Goal: Use online tool/utility: Utilize a website feature to perform a specific function

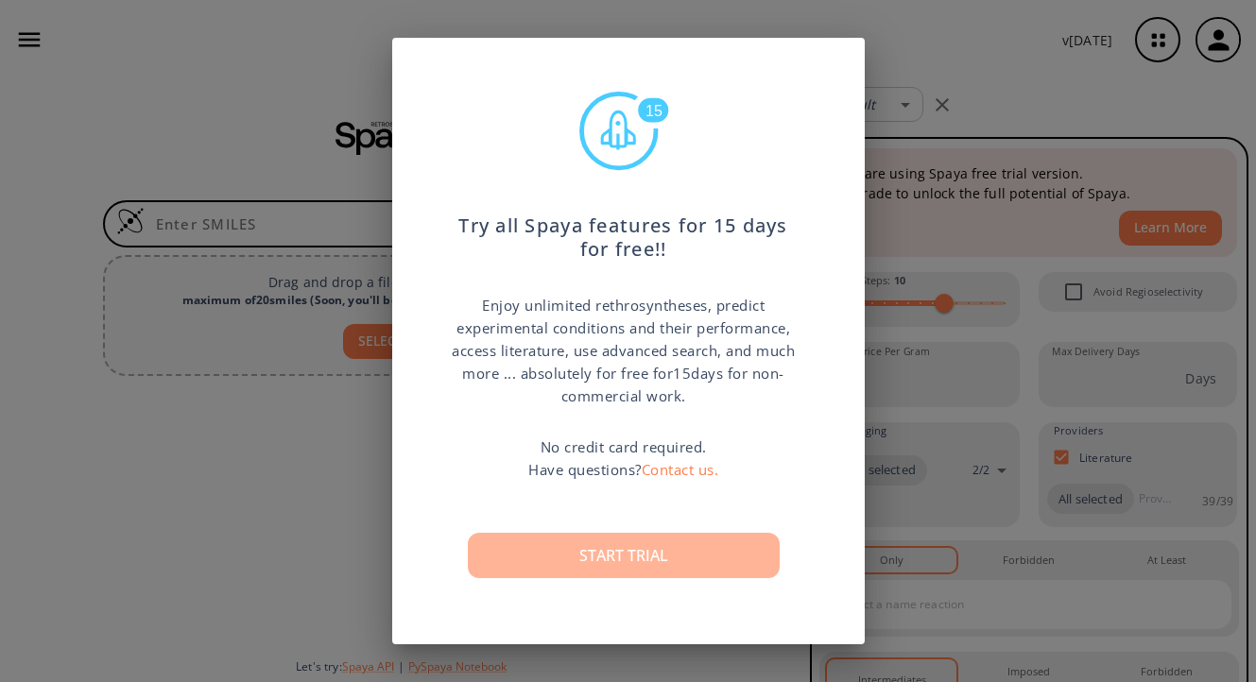
click at [629, 541] on button "Start trial" at bounding box center [624, 555] width 312 height 45
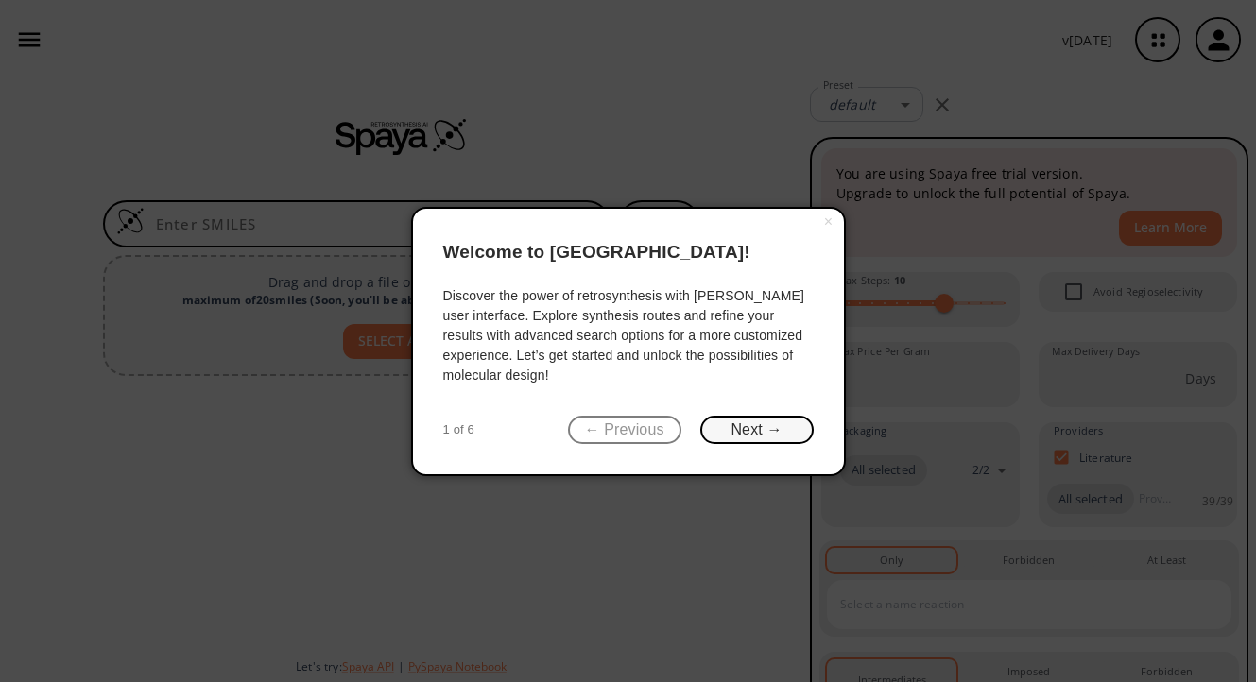
click at [766, 434] on button "Next →" at bounding box center [756, 430] width 113 height 29
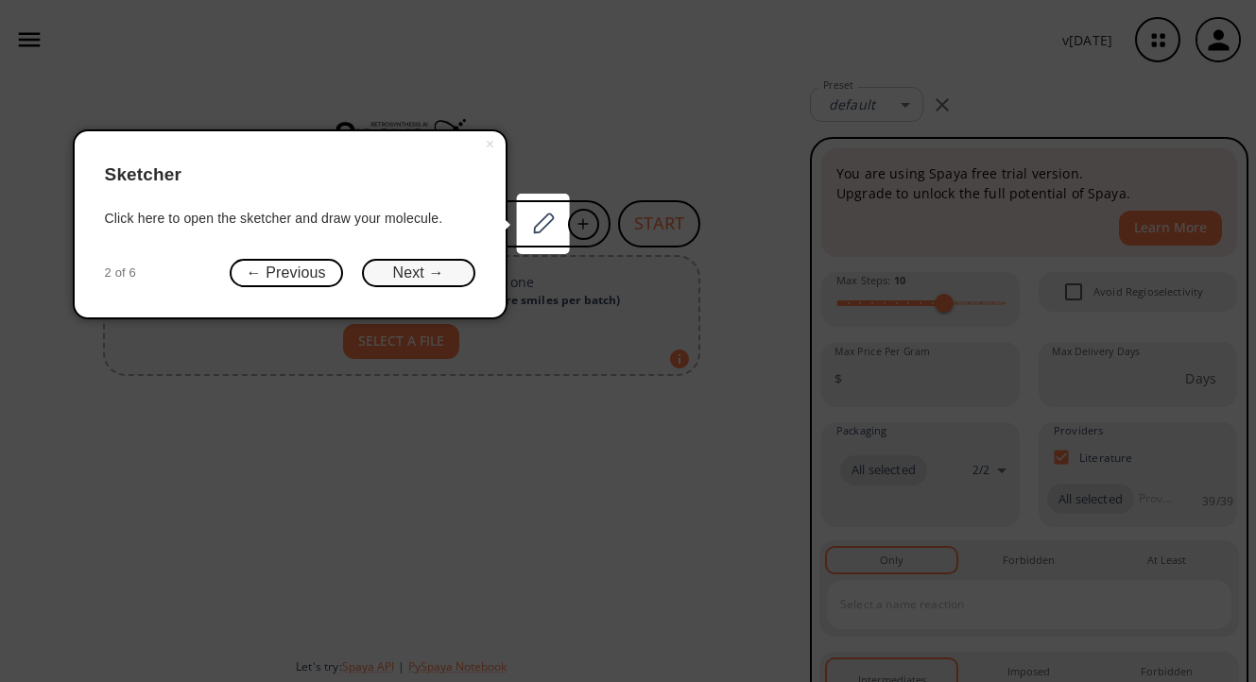
click at [447, 274] on button "Next →" at bounding box center [418, 273] width 113 height 29
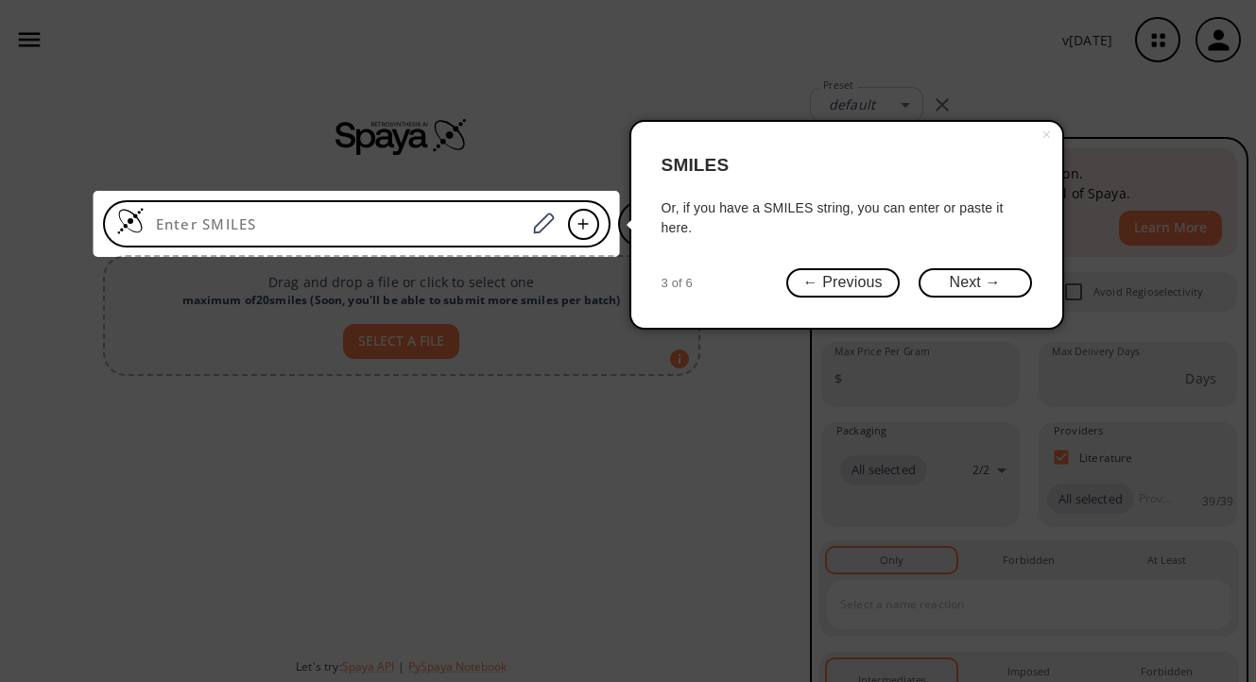
click at [960, 301] on div "× SMILES Or, if you have a SMILES string, you can enter or paste it here. 3 of …" at bounding box center [846, 225] width 435 height 210
click at [979, 300] on div "× SMILES Or, if you have a SMILES string, you can enter or paste it here. 3 of …" at bounding box center [846, 225] width 435 height 210
click at [979, 269] on button "Next →" at bounding box center [974, 282] width 113 height 29
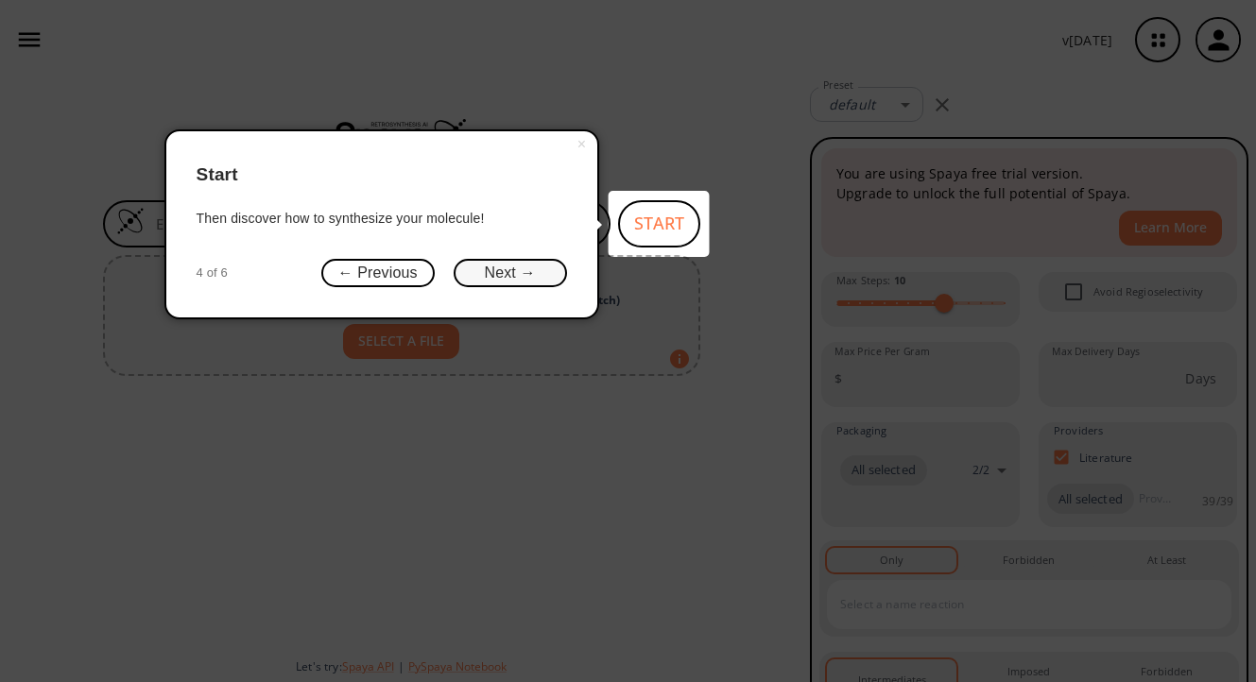
click at [524, 267] on button "Next →" at bounding box center [510, 273] width 113 height 29
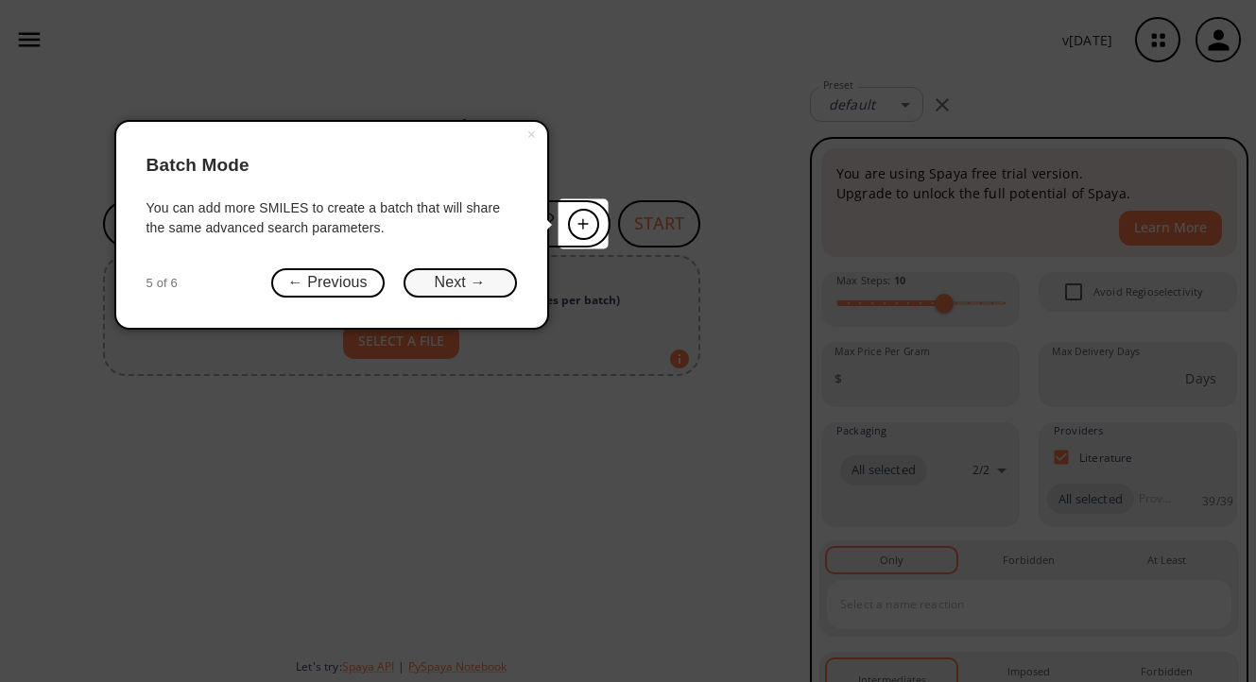
click at [480, 276] on button "Next →" at bounding box center [459, 282] width 113 height 29
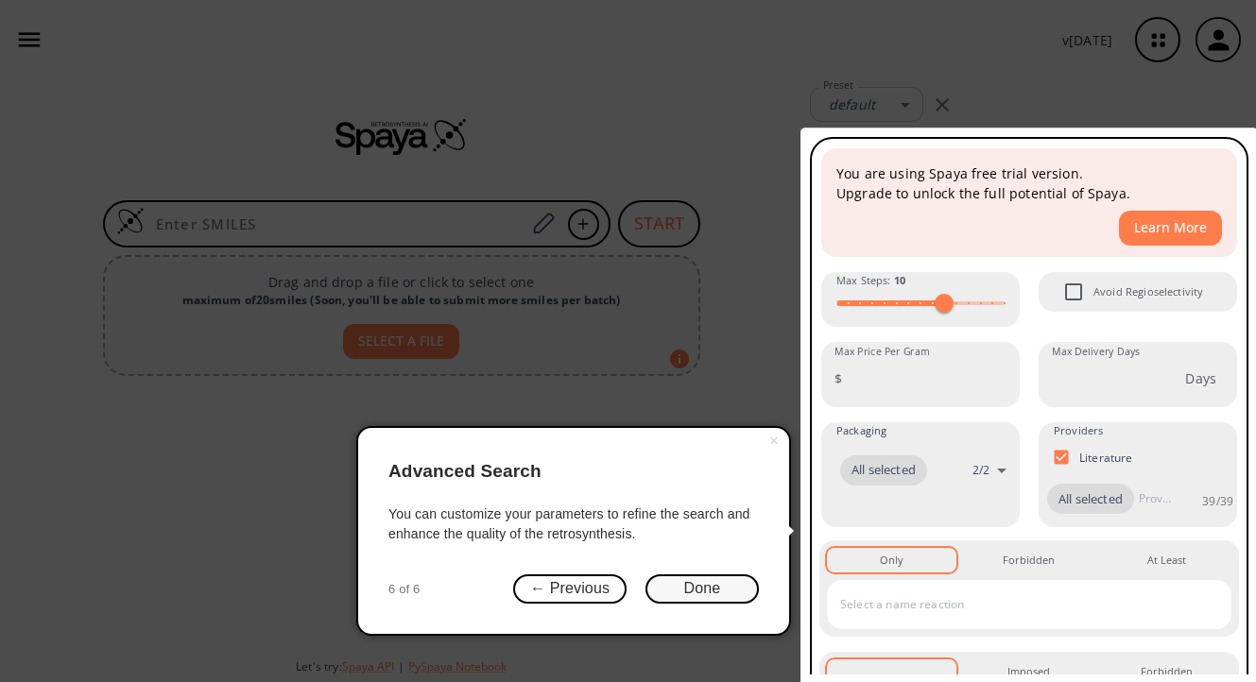
click at [677, 579] on button "Done" at bounding box center [701, 588] width 113 height 29
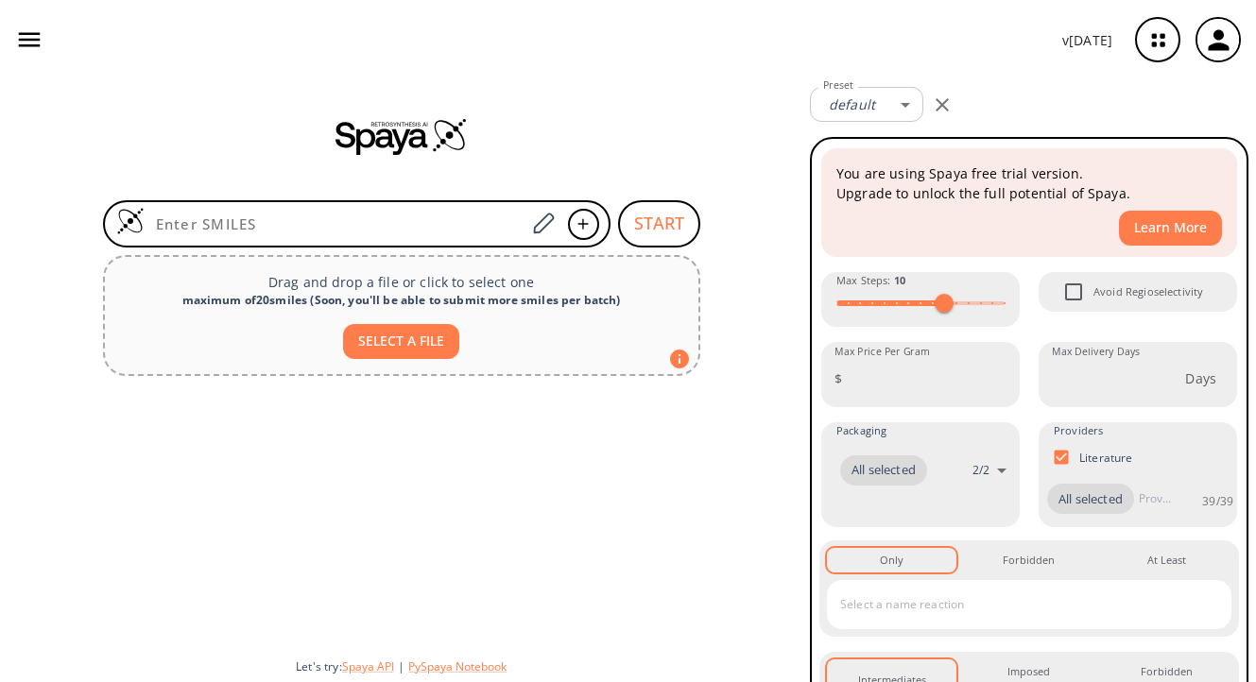
click at [1153, 34] on icon "button" at bounding box center [1158, 40] width 12 height 12
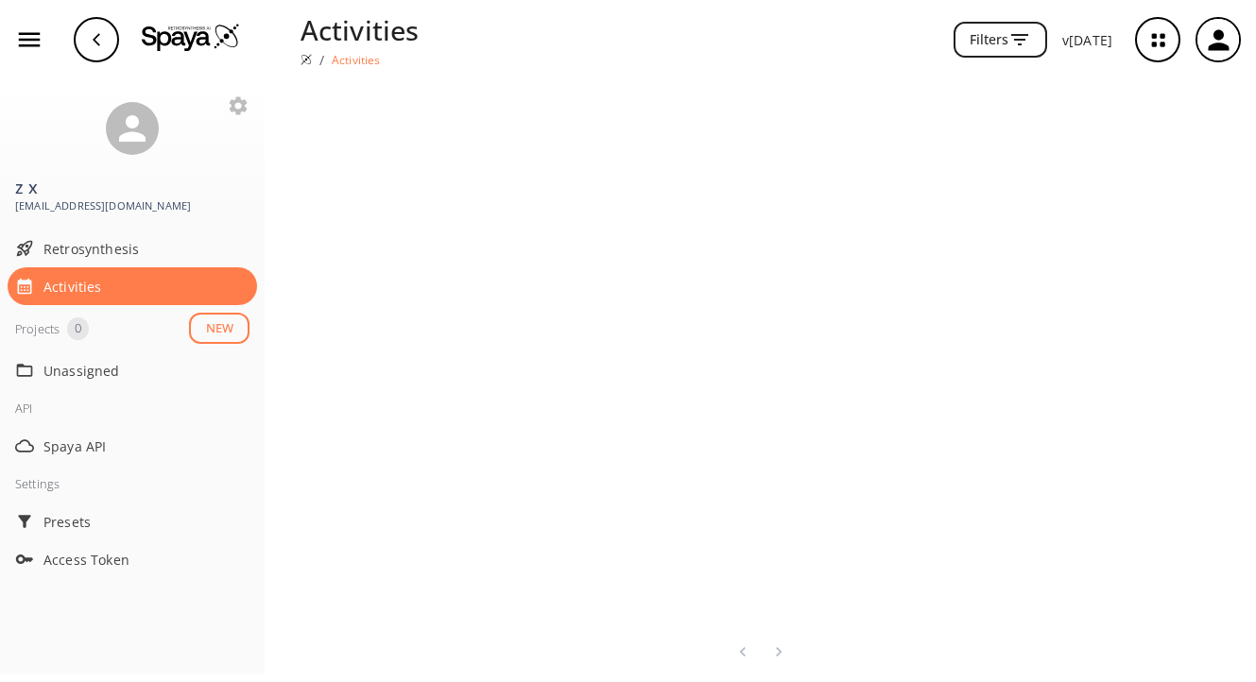
click at [1156, 51] on icon "button" at bounding box center [1158, 40] width 50 height 50
click at [88, 36] on div "button" at bounding box center [96, 39] width 45 height 45
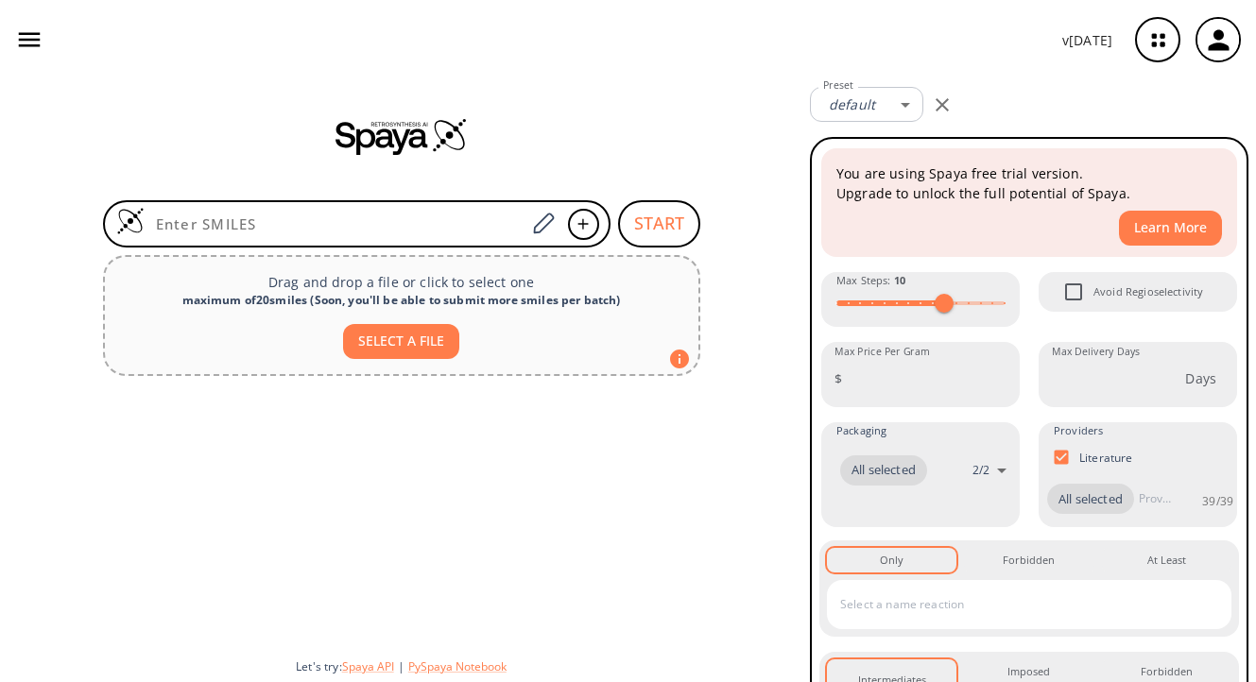
click at [37, 37] on icon "button" at bounding box center [29, 40] width 28 height 28
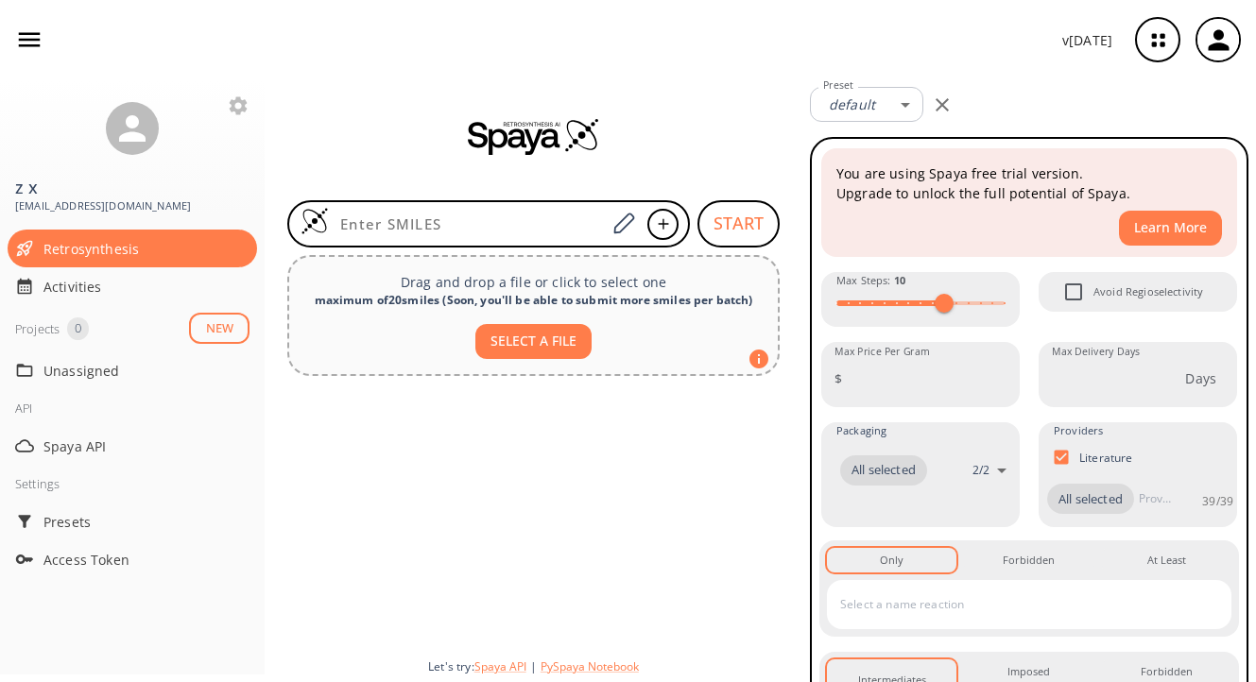
click at [316, 491] on div at bounding box center [534, 514] width 538 height 260
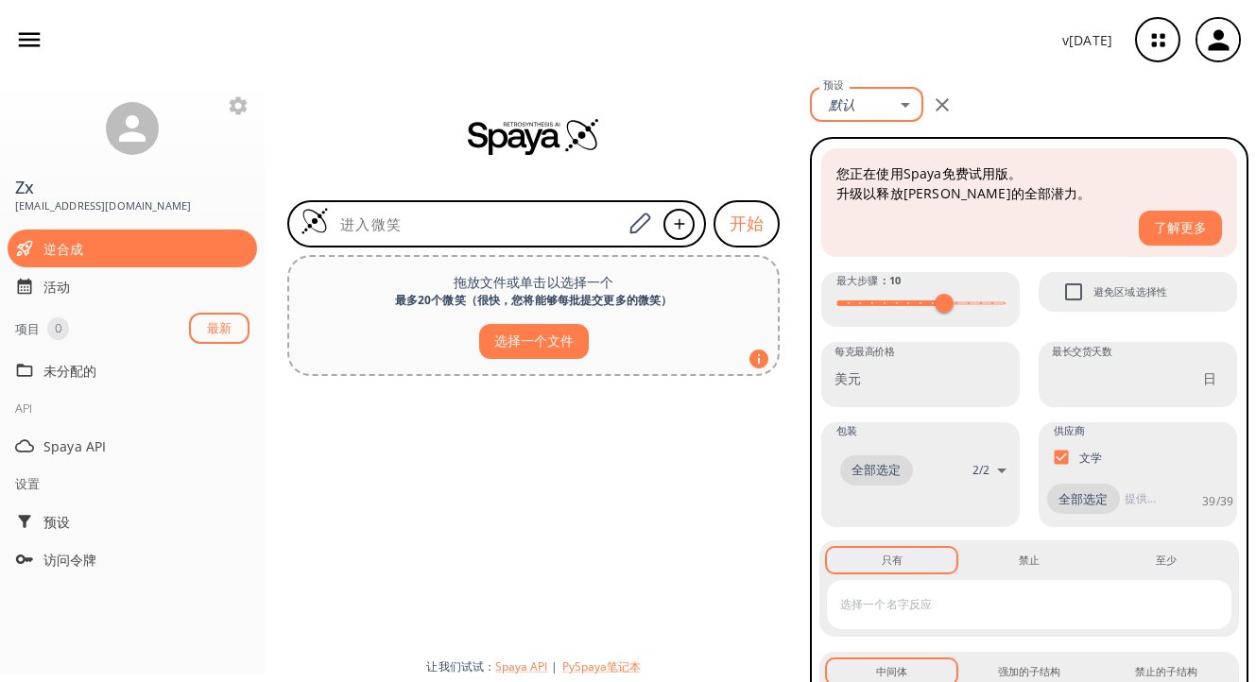
click at [902, 113] on body "v 1.9.36 Z x 702013368@njfu.edu.cn 逆合成 活动 项目 0 最新 未分配的 API Spaya API 设置 预设 访问令牌…" at bounding box center [628, 341] width 1256 height 682
click at [902, 113] on div at bounding box center [628, 341] width 1256 height 682
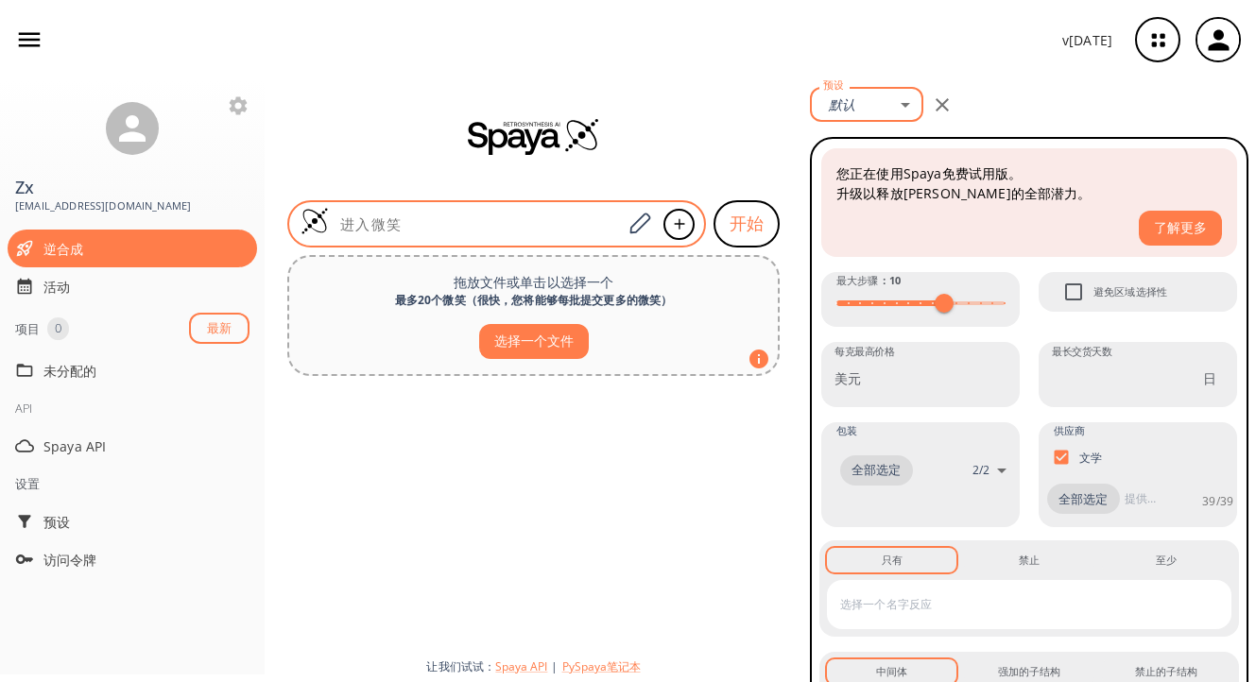
click at [491, 210] on div at bounding box center [496, 223] width 419 height 47
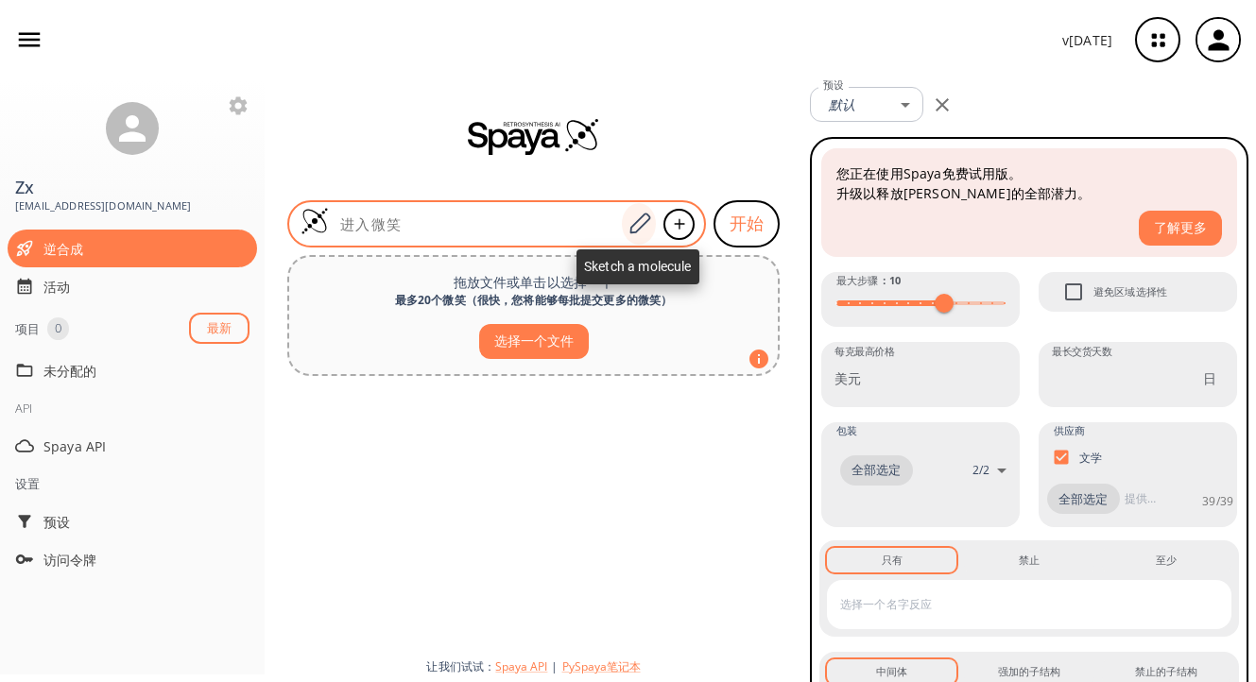
click at [629, 230] on icon at bounding box center [639, 224] width 26 height 25
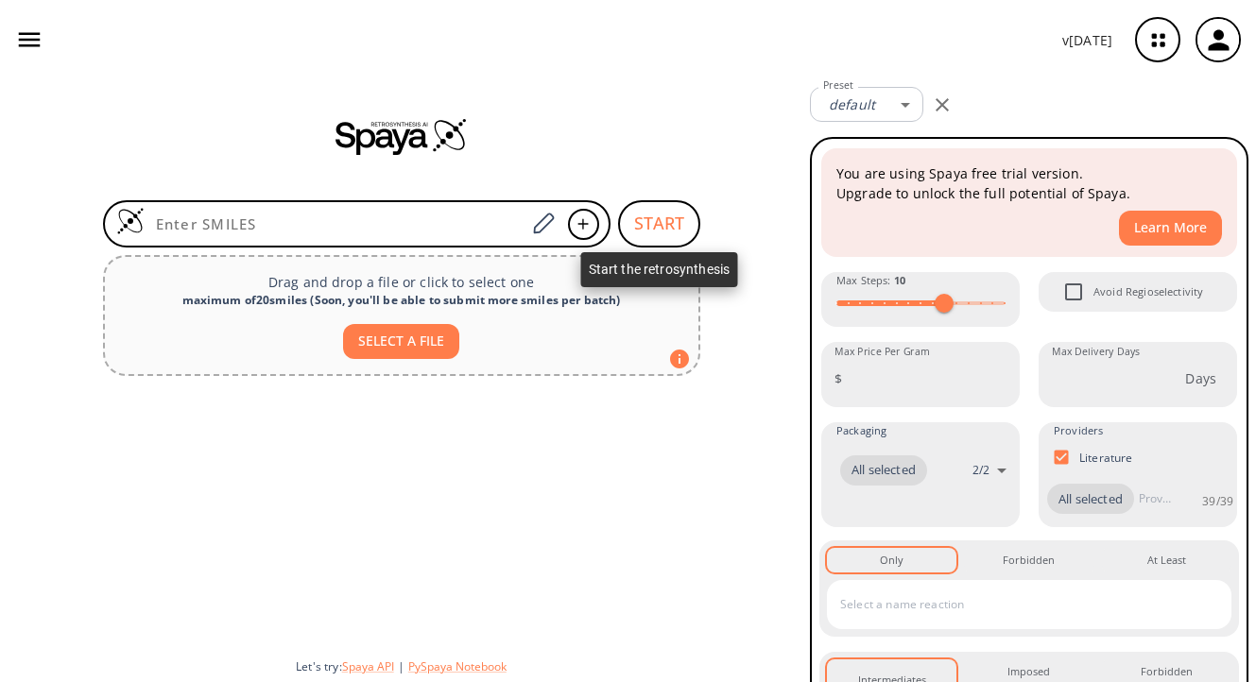
click at [632, 228] on button "START" at bounding box center [659, 223] width 82 height 47
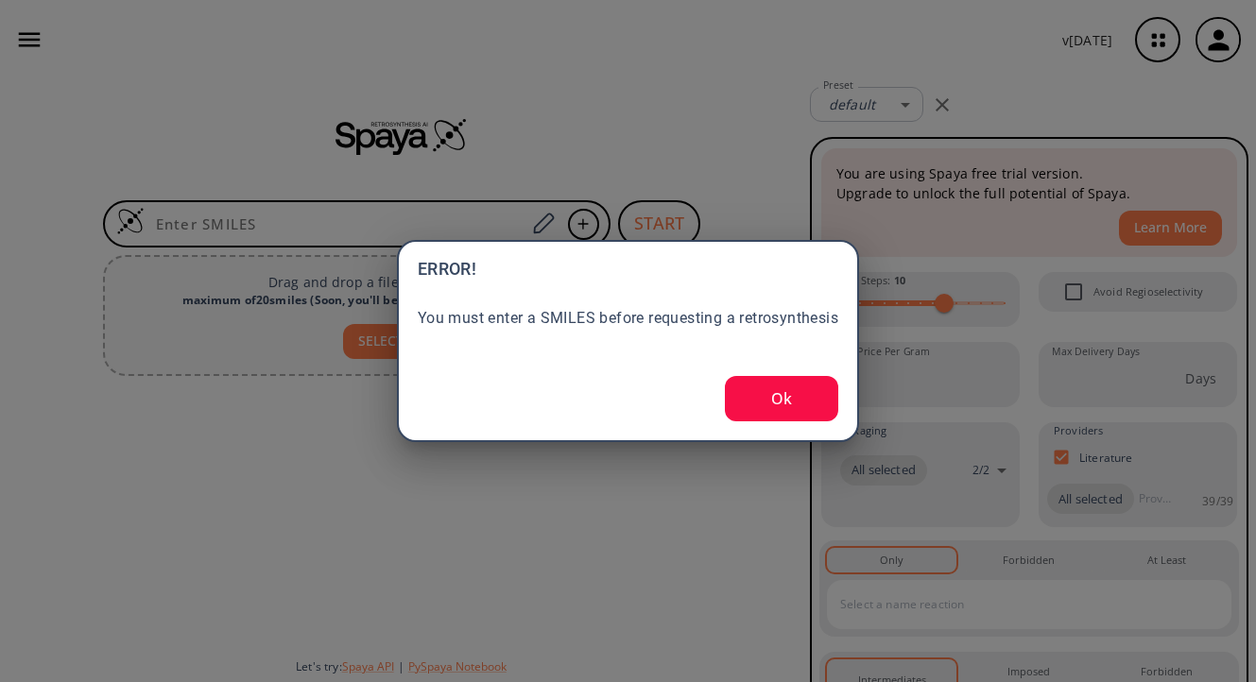
click at [775, 413] on button "Ok" at bounding box center [781, 398] width 113 height 45
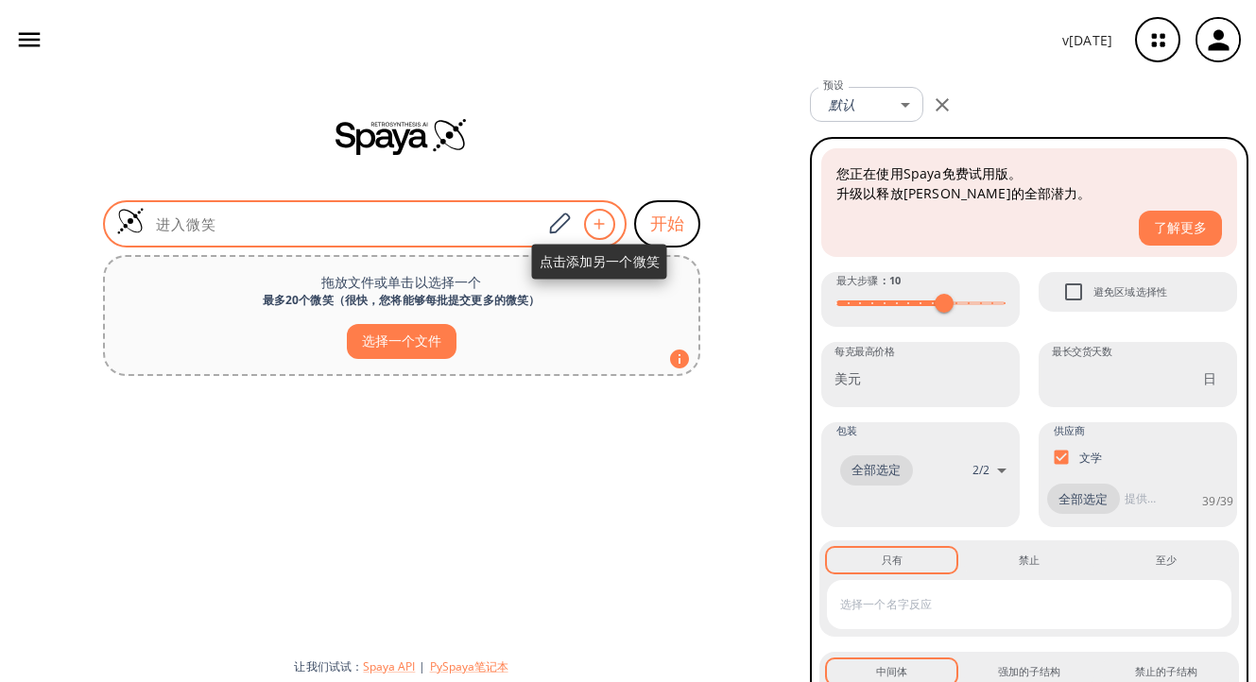
click at [592, 222] on icon at bounding box center [599, 223] width 19 height 11
click at [597, 226] on icon at bounding box center [599, 223] width 19 height 11
click at [379, 233] on div at bounding box center [364, 223] width 523 height 47
click at [550, 228] on icon at bounding box center [559, 224] width 26 height 25
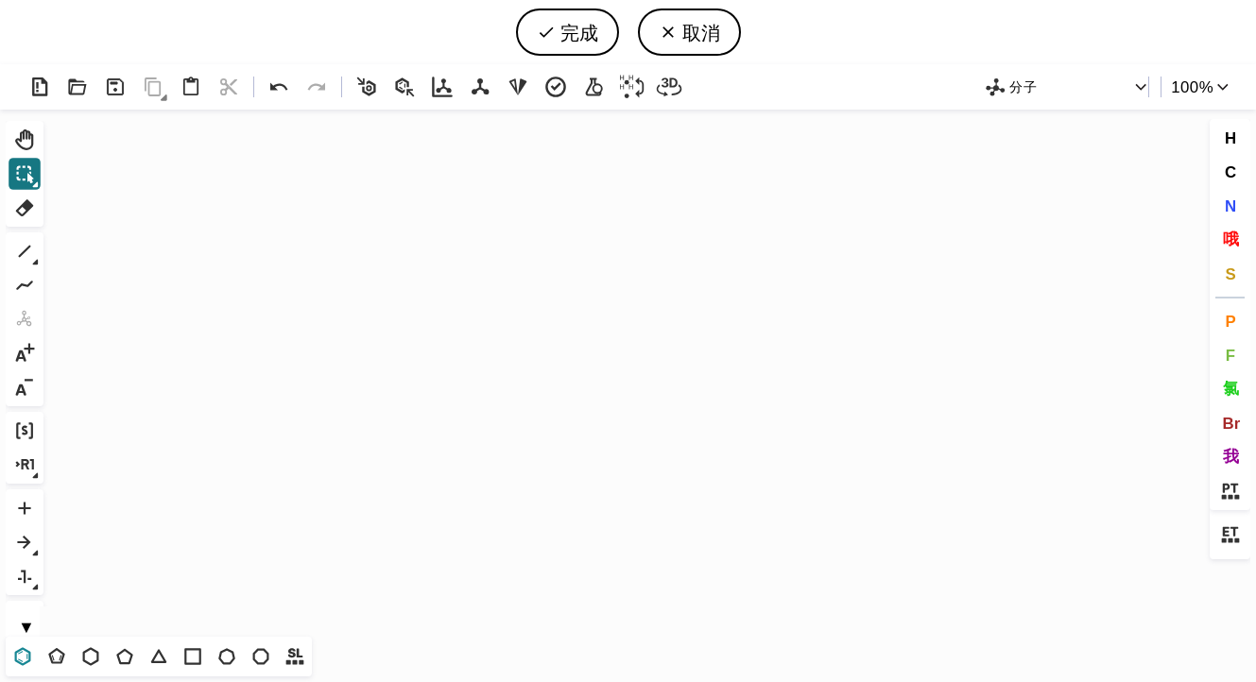
click at [29, 657] on icon at bounding box center [23, 656] width 16 height 18
click at [490, 355] on icon "Created with [PERSON_NAME] 2.3.0" at bounding box center [628, 373] width 1154 height 527
click at [22, 252] on icon at bounding box center [24, 251] width 25 height 25
click at [490, 356] on icon "Created with [PERSON_NAME] 2.3.0" at bounding box center [628, 373] width 1154 height 527
click at [23, 651] on icon at bounding box center [23, 656] width 10 height 11
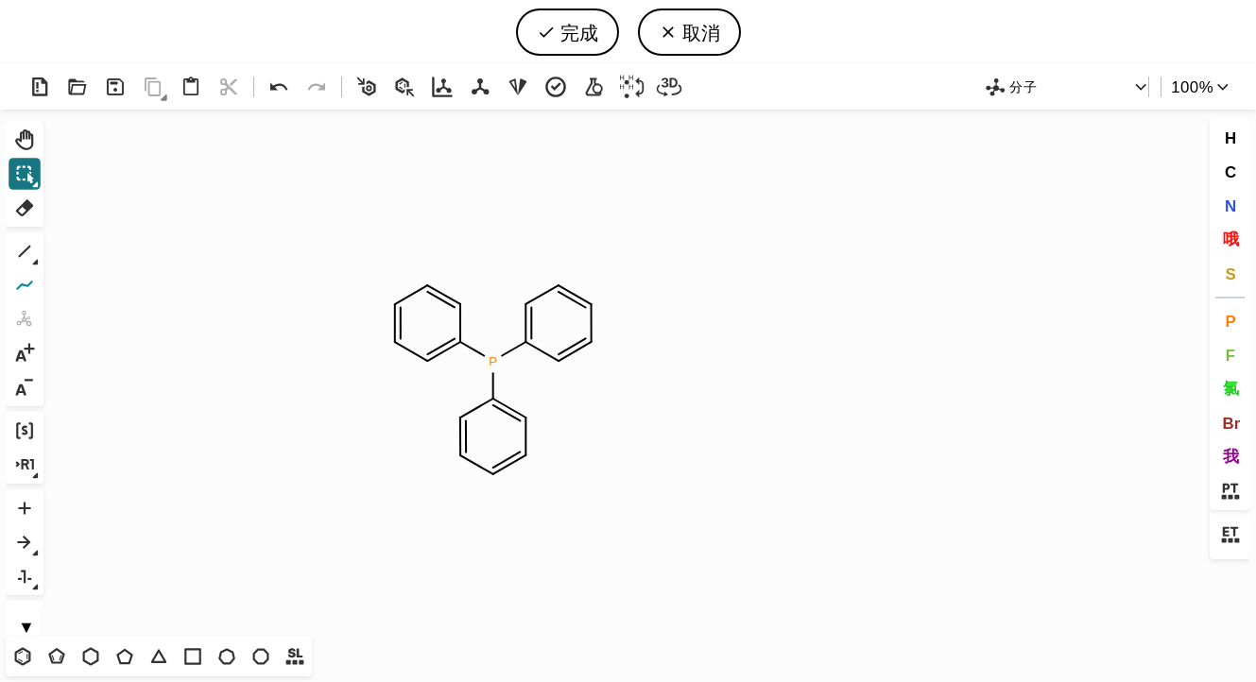
click at [23, 280] on icon at bounding box center [24, 285] width 25 height 25
drag, startPoint x: 526, startPoint y: 415, endPoint x: 586, endPoint y: 408, distance: 59.9
click at [21, 266] on button "1" at bounding box center [25, 251] width 32 height 32
click at [25, 164] on icon at bounding box center [24, 174] width 25 height 25
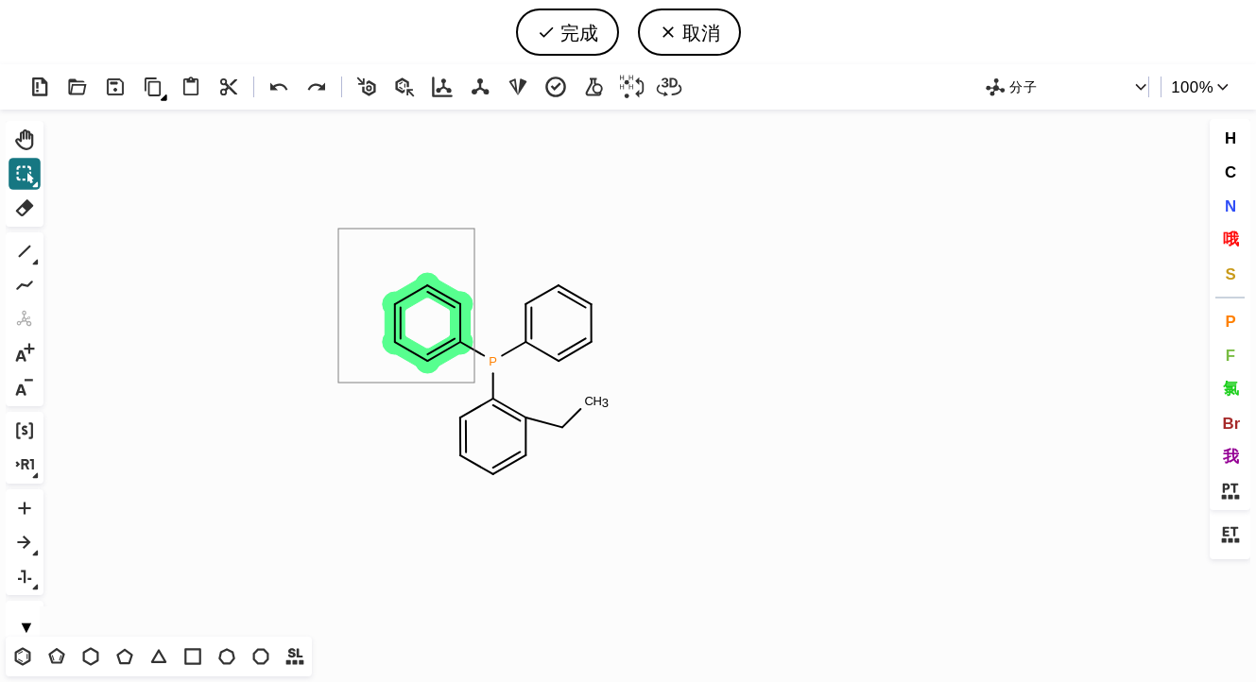
drag, startPoint x: 338, startPoint y: 229, endPoint x: 474, endPoint y: 383, distance: 205.5
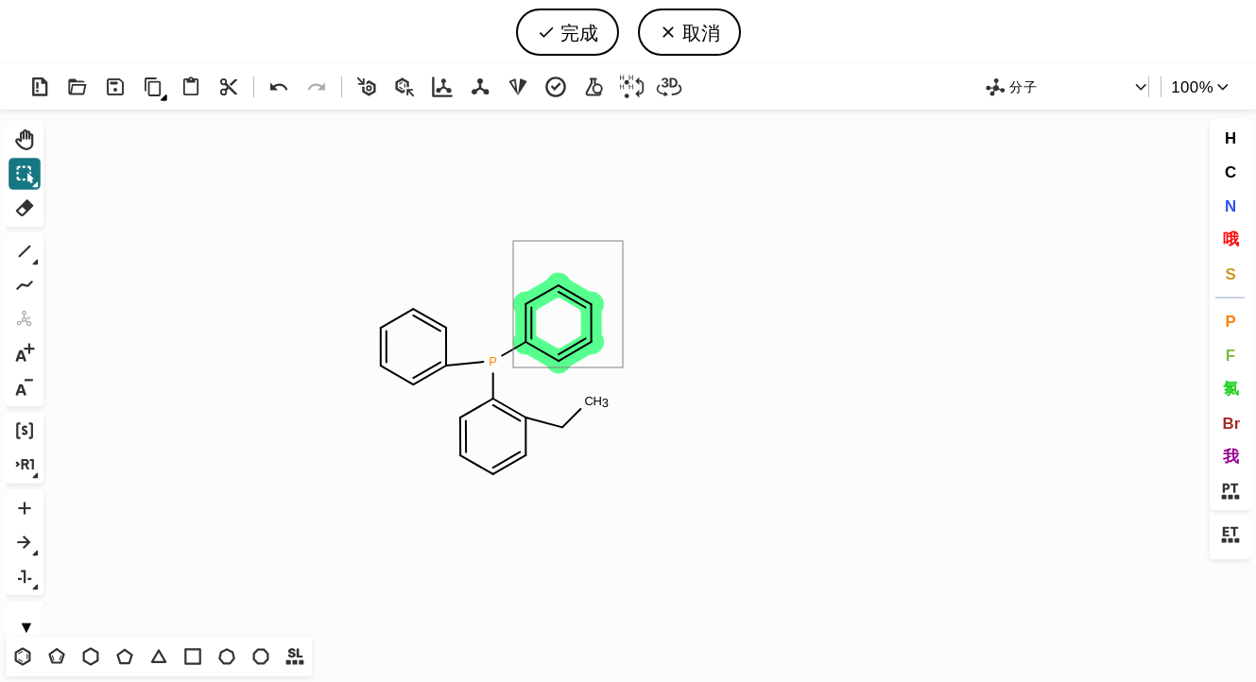
drag, startPoint x: 513, startPoint y: 241, endPoint x: 623, endPoint y: 368, distance: 167.5
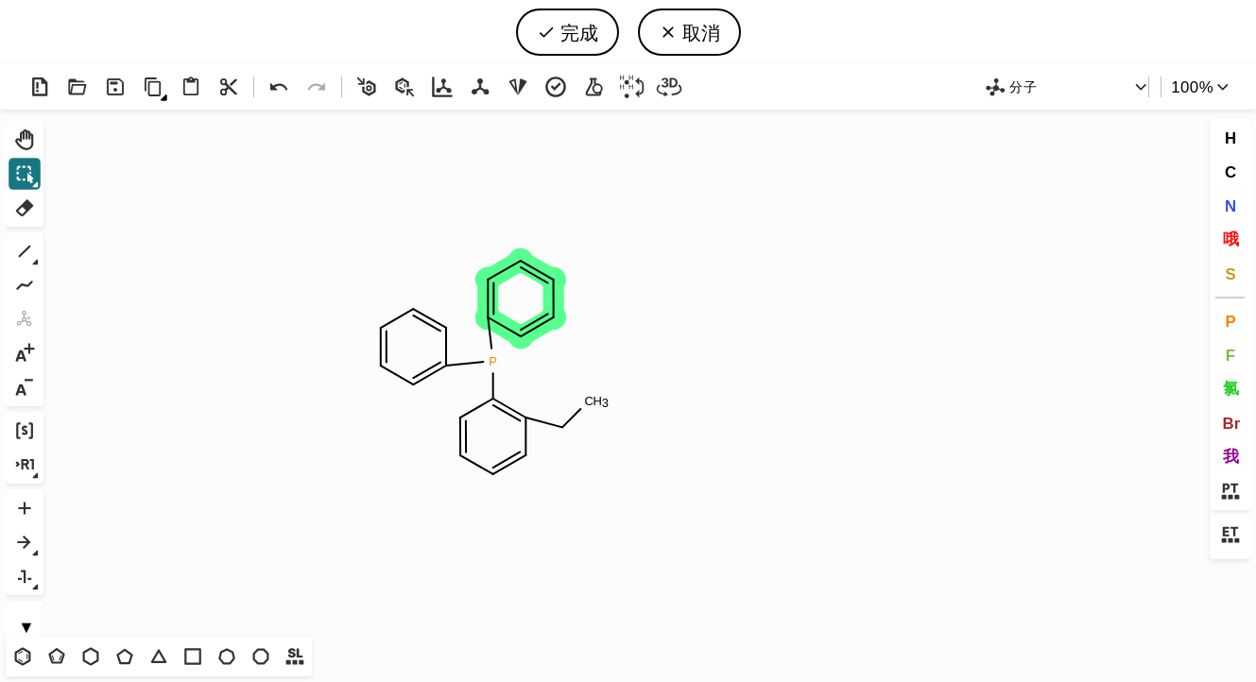
drag, startPoint x: 528, startPoint y: 342, endPoint x: 492, endPoint y: 317, distance: 44.0
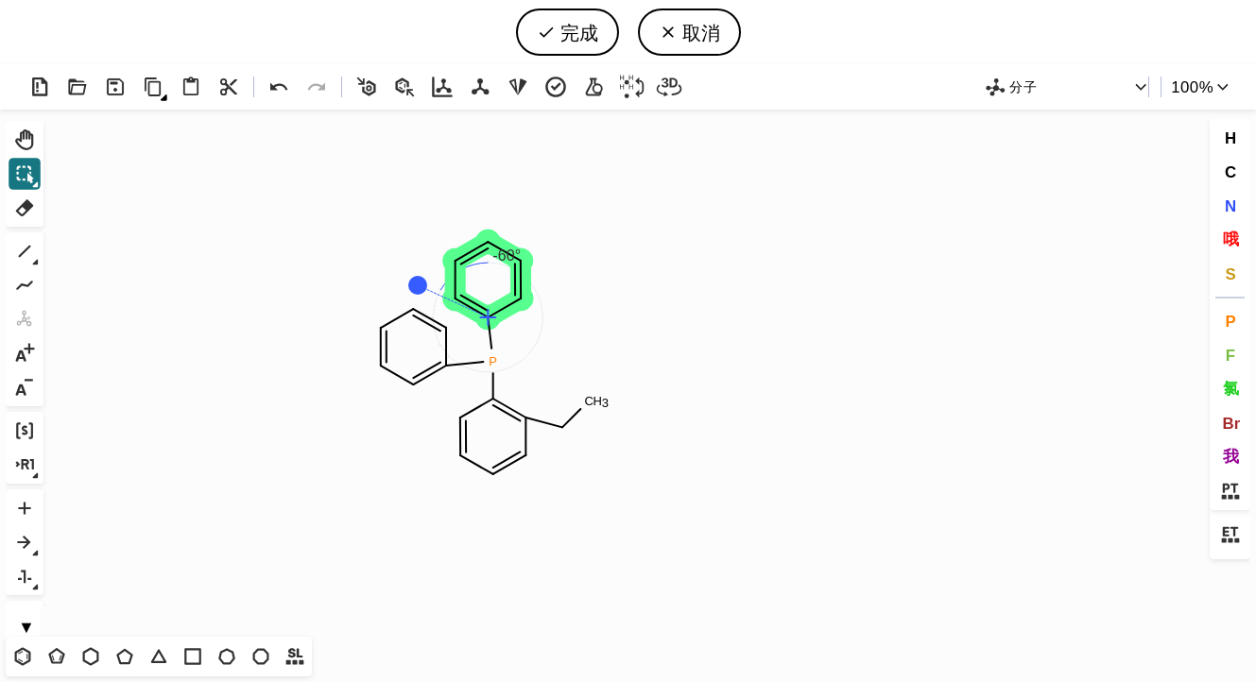
drag, startPoint x: 488, startPoint y: 212, endPoint x: 418, endPoint y: 285, distance: 101.6
click at [596, 341] on icon "Created with [PERSON_NAME] 2.3.0 P C H 3" at bounding box center [628, 373] width 1154 height 527
click at [34, 248] on icon at bounding box center [24, 251] width 25 height 25
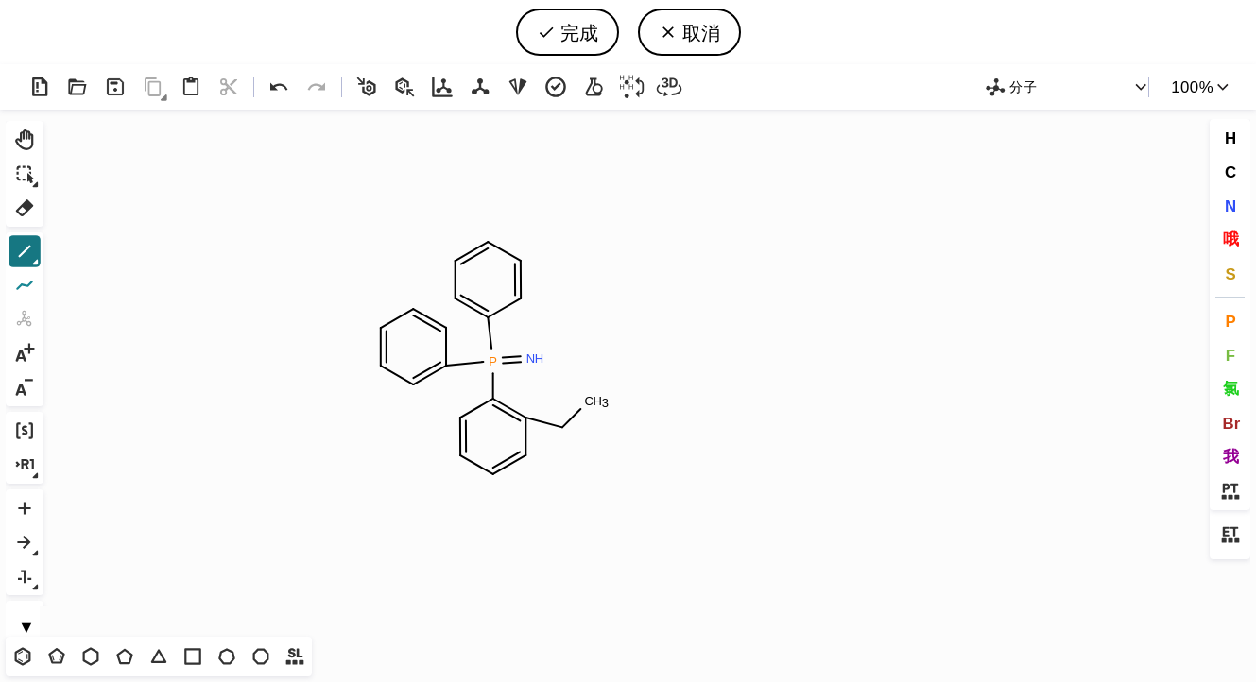
click at [28, 286] on icon at bounding box center [24, 285] width 17 height 9
drag, startPoint x: 535, startPoint y: 355, endPoint x: 557, endPoint y: 321, distance: 40.9
click at [29, 239] on icon at bounding box center [24, 251] width 25 height 25
click at [30, 663] on icon at bounding box center [22, 656] width 25 height 25
drag, startPoint x: 595, startPoint y: 358, endPoint x: 614, endPoint y: 356, distance: 19.0
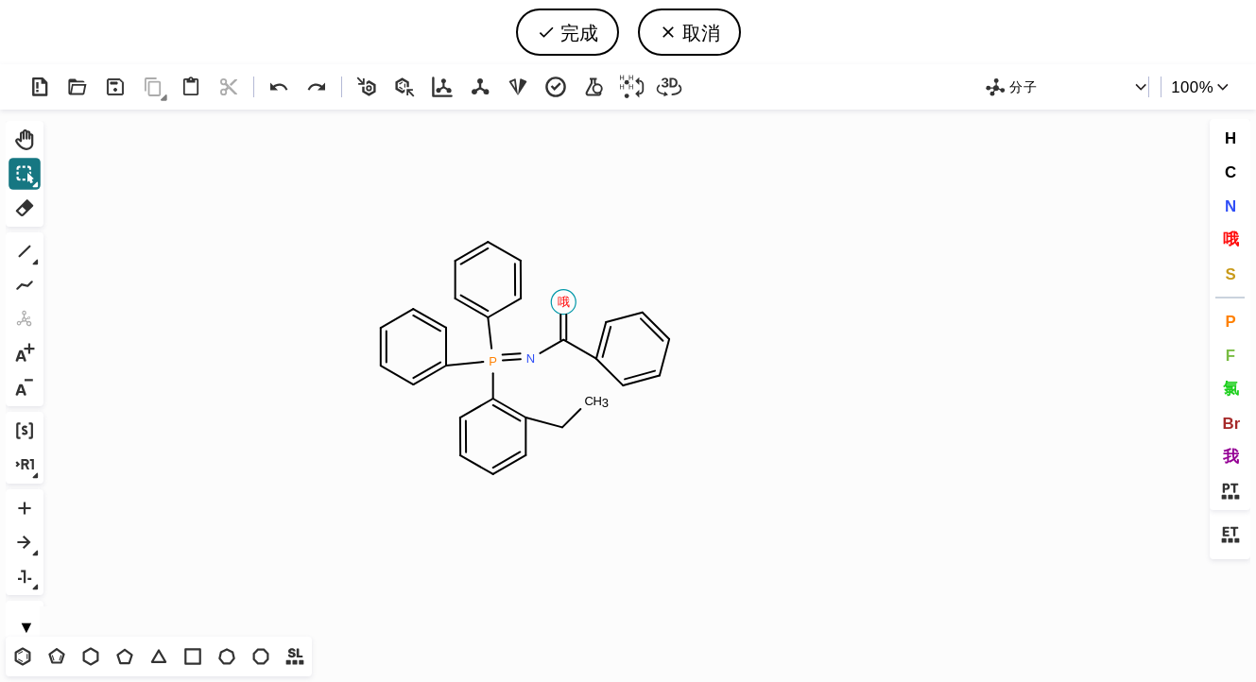
click at [564, 308] on tspan "哦" at bounding box center [563, 302] width 12 height 14
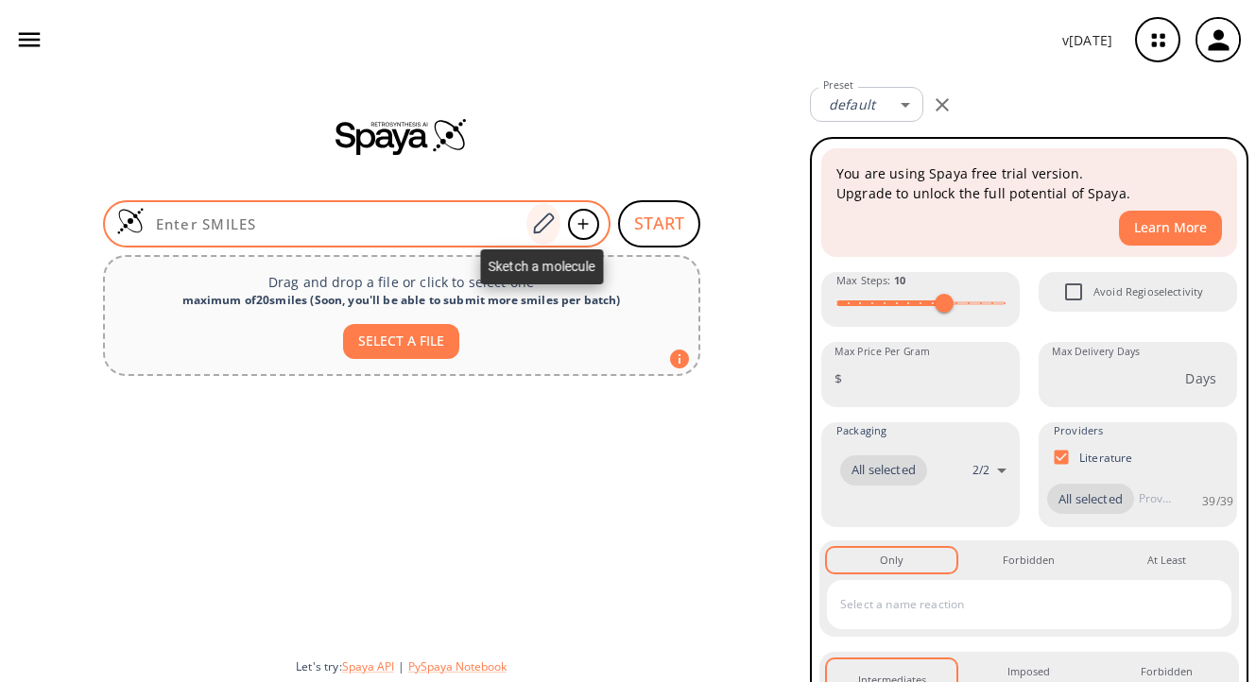
click at [551, 229] on icon at bounding box center [543, 224] width 26 height 25
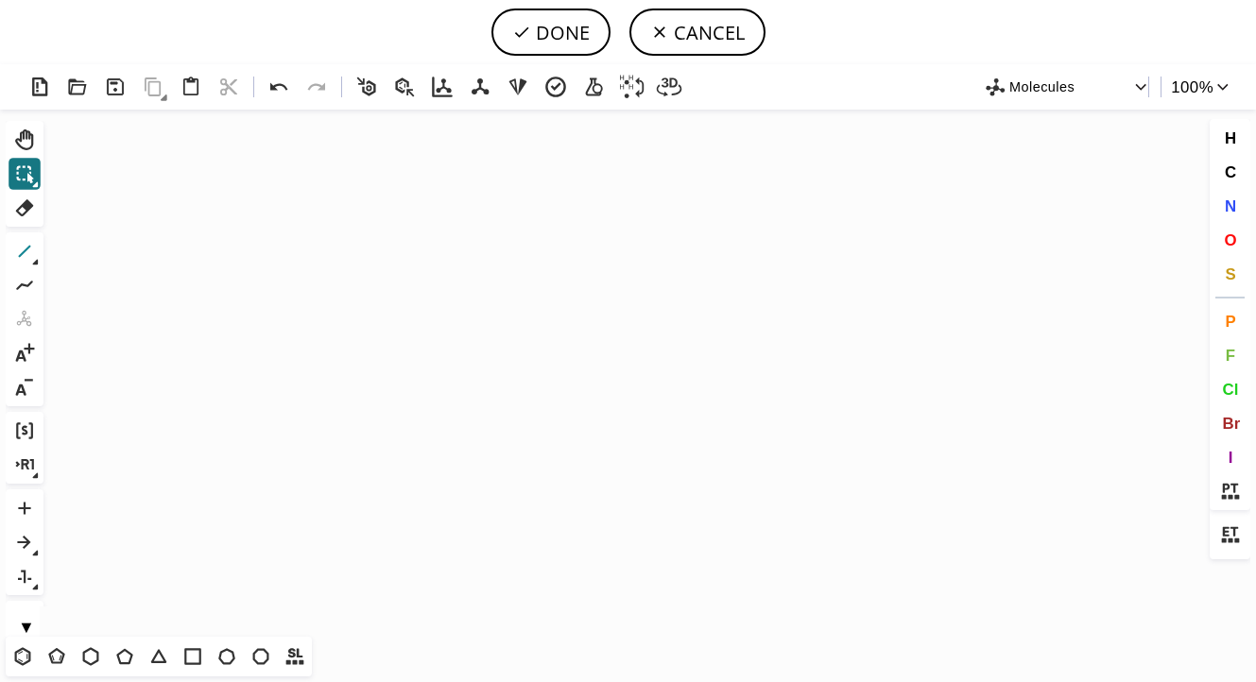
click at [20, 242] on icon at bounding box center [24, 251] width 25 height 25
click at [382, 360] on icon "Created with [PERSON_NAME] 2.3.0" at bounding box center [628, 373] width 1154 height 527
click at [26, 654] on icon at bounding box center [22, 656] width 25 height 25
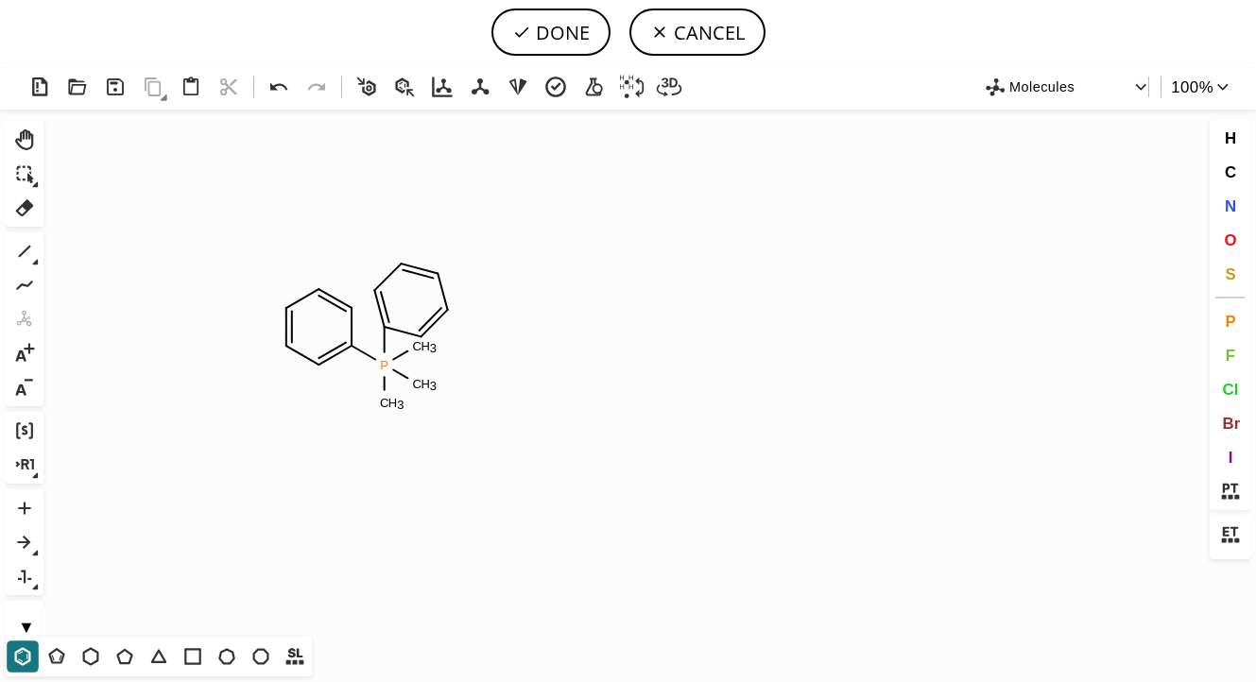
drag, startPoint x: 386, startPoint y: 326, endPoint x: 411, endPoint y: 304, distance: 33.5
drag, startPoint x: 383, startPoint y: 386, endPoint x: 355, endPoint y: 419, distance: 42.2
click at [506, 460] on icon "Created with Raphaël 2.3.0 P C H 3 C H 3" at bounding box center [628, 373] width 1154 height 527
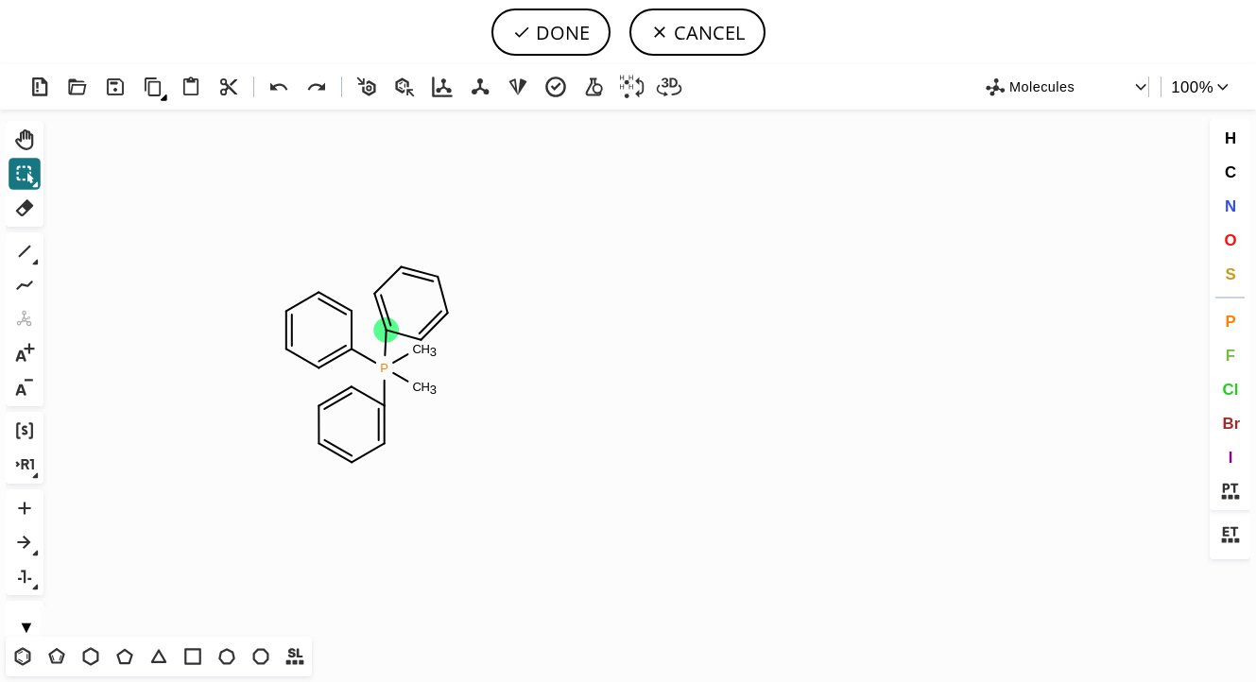
click at [395, 327] on circle at bounding box center [386, 329] width 25 height 25
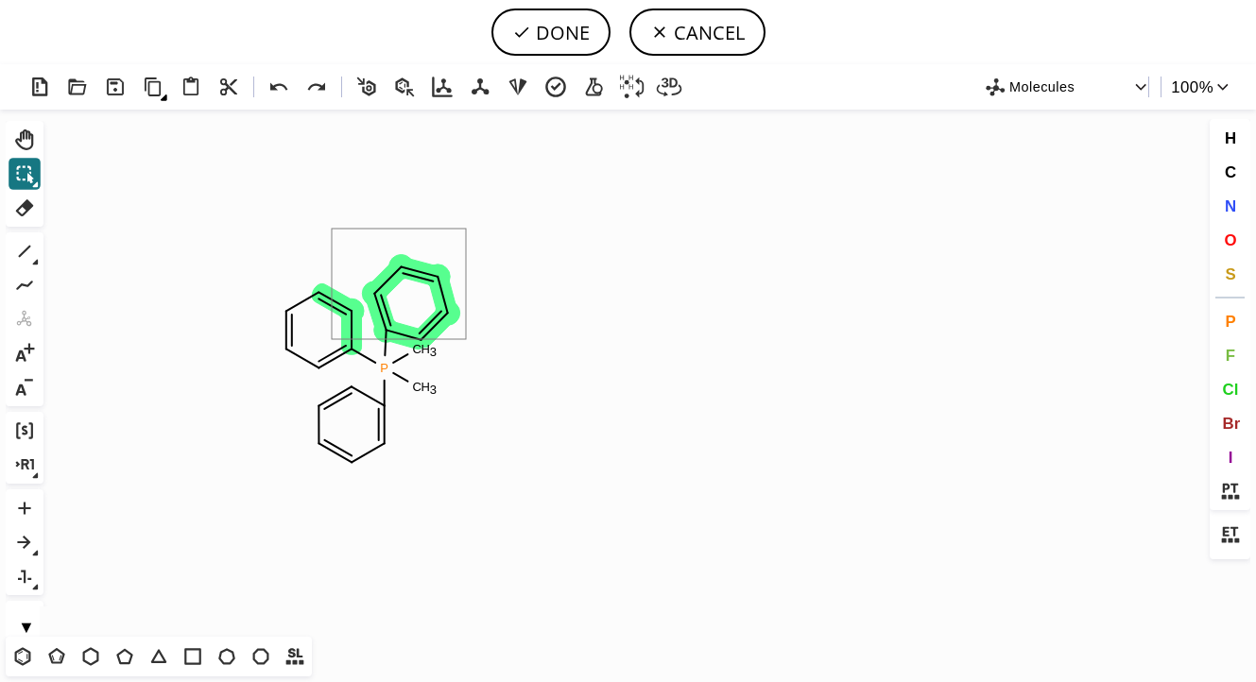
drag, startPoint x: 332, startPoint y: 229, endPoint x: 466, endPoint y: 339, distance: 173.9
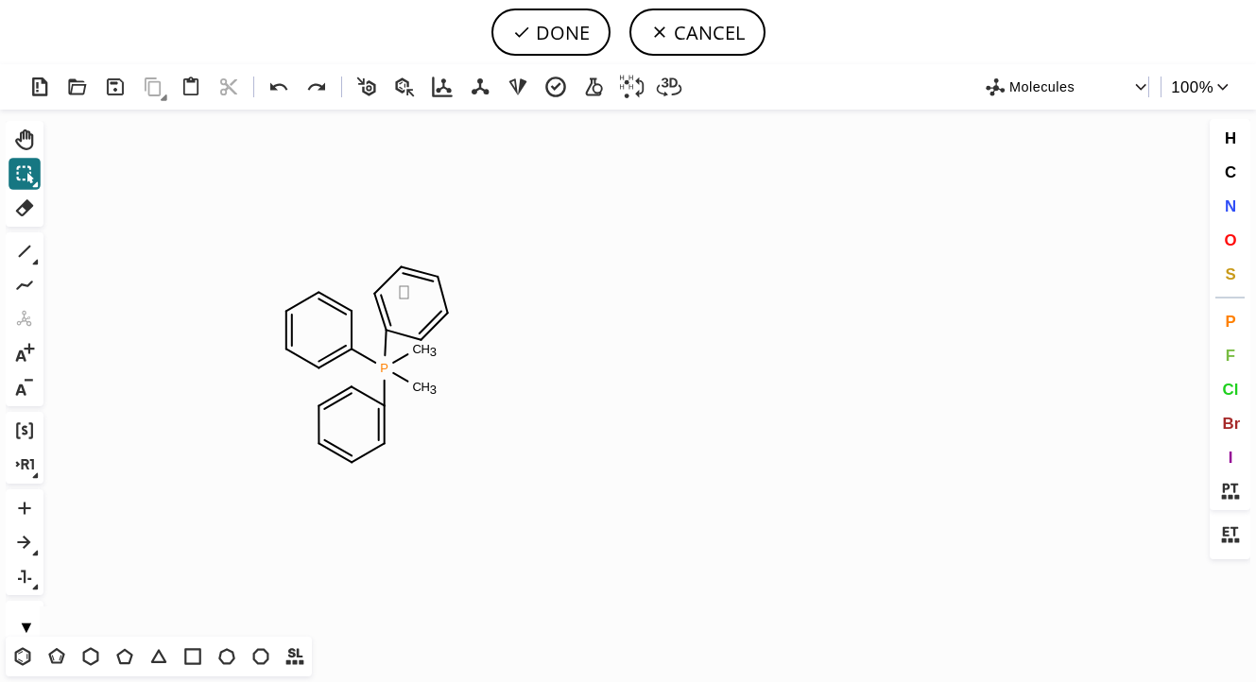
drag, startPoint x: 408, startPoint y: 299, endPoint x: 400, endPoint y: 286, distance: 14.9
drag, startPoint x: 359, startPoint y: 267, endPoint x: 466, endPoint y: 341, distance: 129.7
drag, startPoint x: 400, startPoint y: 330, endPoint x: 397, endPoint y: 303, distance: 26.6
click at [26, 240] on icon at bounding box center [24, 251] width 25 height 25
click at [29, 285] on icon at bounding box center [24, 285] width 17 height 9
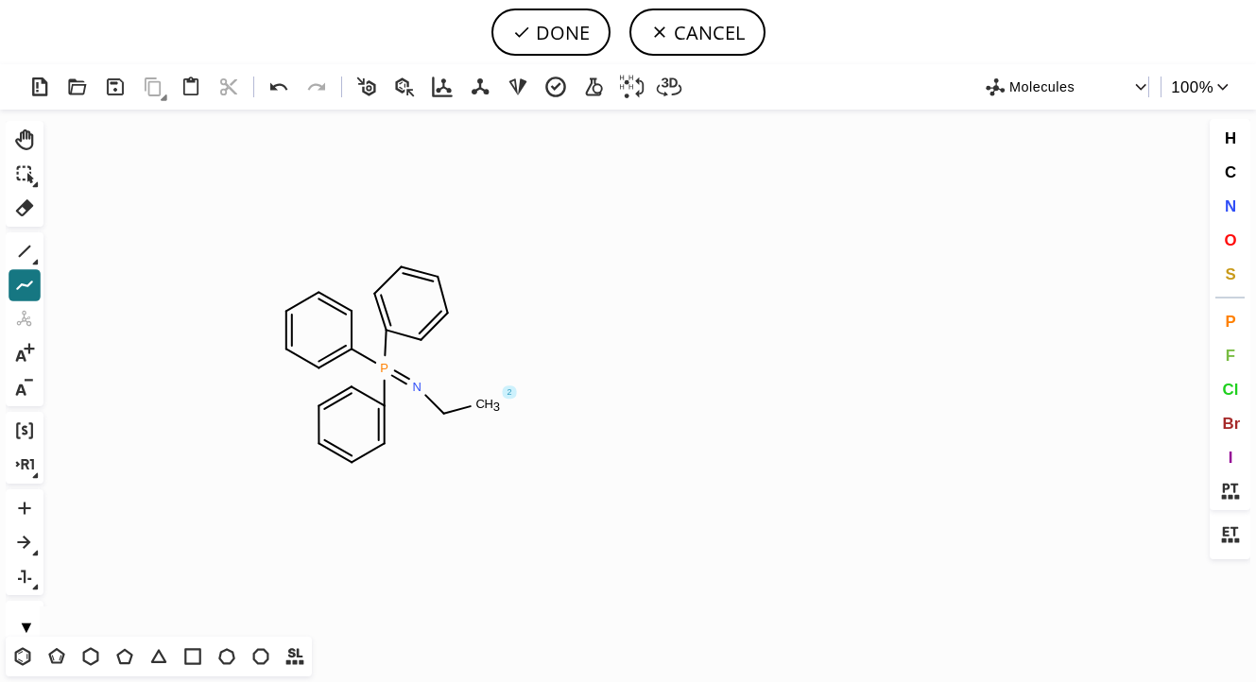
drag, startPoint x: 415, startPoint y: 393, endPoint x: 463, endPoint y: 401, distance: 48.8
click at [26, 243] on icon at bounding box center [24, 251] width 25 height 25
click at [22, 663] on icon at bounding box center [23, 656] width 16 height 18
drag, startPoint x: 436, startPoint y: 446, endPoint x: 454, endPoint y: 454, distance: 19.5
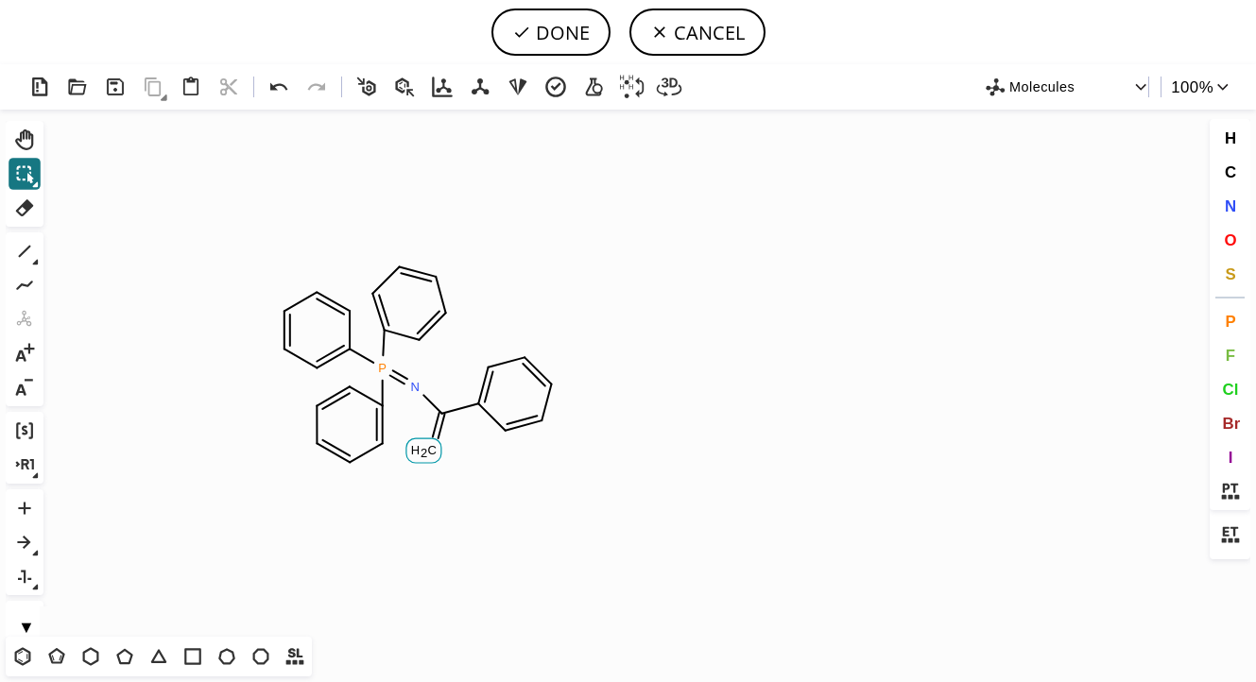
click at [433, 450] on tspan "C" at bounding box center [431, 450] width 9 height 14
click at [28, 288] on icon at bounding box center [24, 285] width 25 height 25
drag, startPoint x: 419, startPoint y: 328, endPoint x: 468, endPoint y: 314, distance: 51.1
click at [35, 257] on icon at bounding box center [24, 251] width 25 height 25
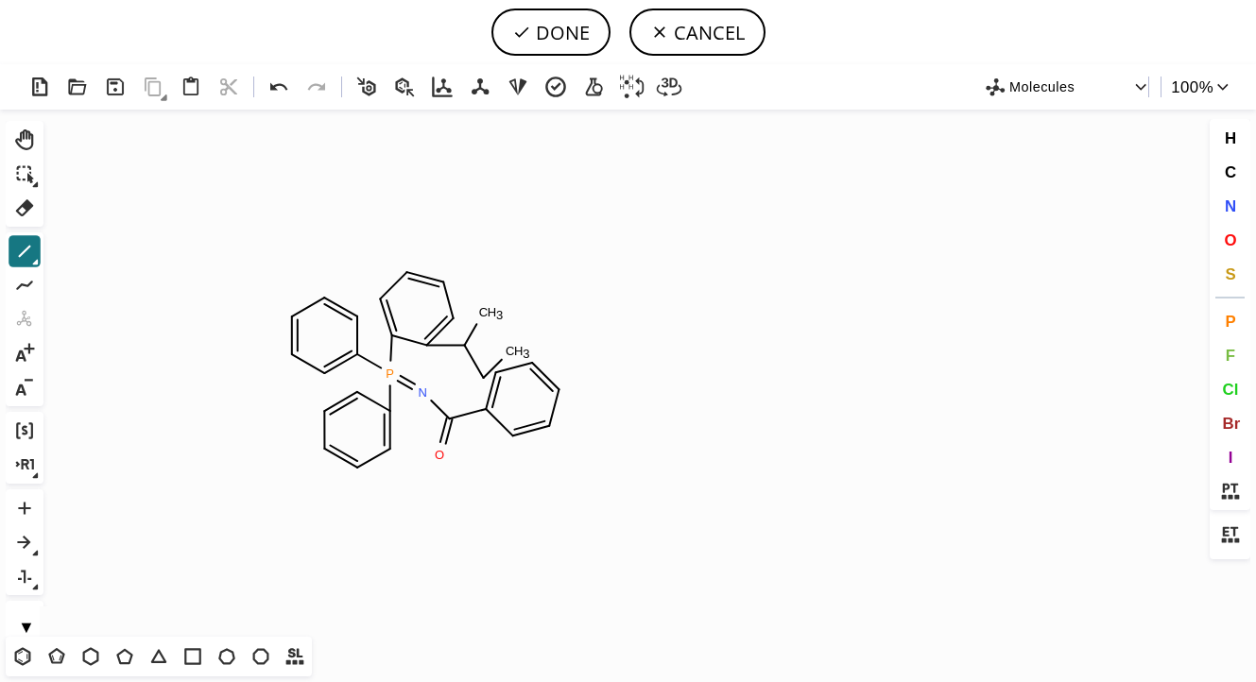
drag, startPoint x: 481, startPoint y: 369, endPoint x: 533, endPoint y: 329, distance: 66.0
click at [533, 329] on icon "Created with Raphaël 2.3.0 P N O C H 3 C H 3" at bounding box center [628, 373] width 1154 height 527
click at [290, 644] on icon at bounding box center [295, 656] width 25 height 25
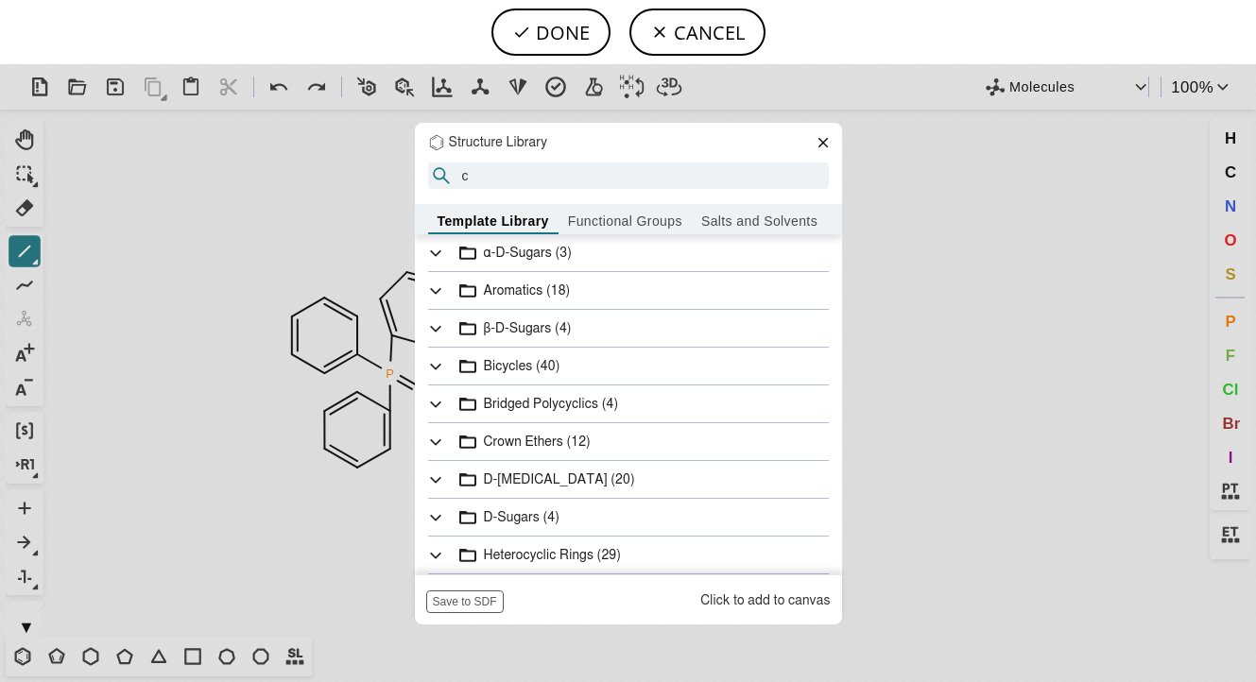
type input "cn"
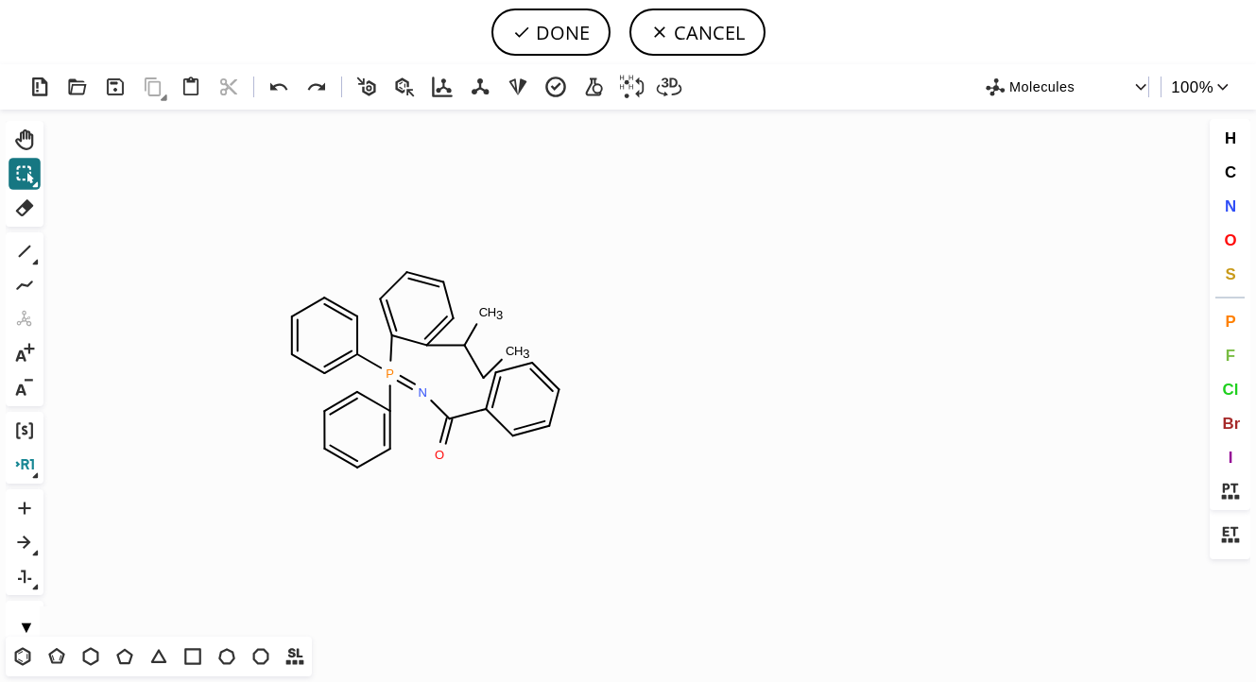
click at [31, 468] on icon at bounding box center [24, 465] width 25 height 25
click at [26, 478] on button "⌘+R" at bounding box center [25, 465] width 32 height 32
click at [18, 430] on icon at bounding box center [24, 430] width 17 height 17
click at [30, 626] on button "▼" at bounding box center [26, 625] width 41 height 18
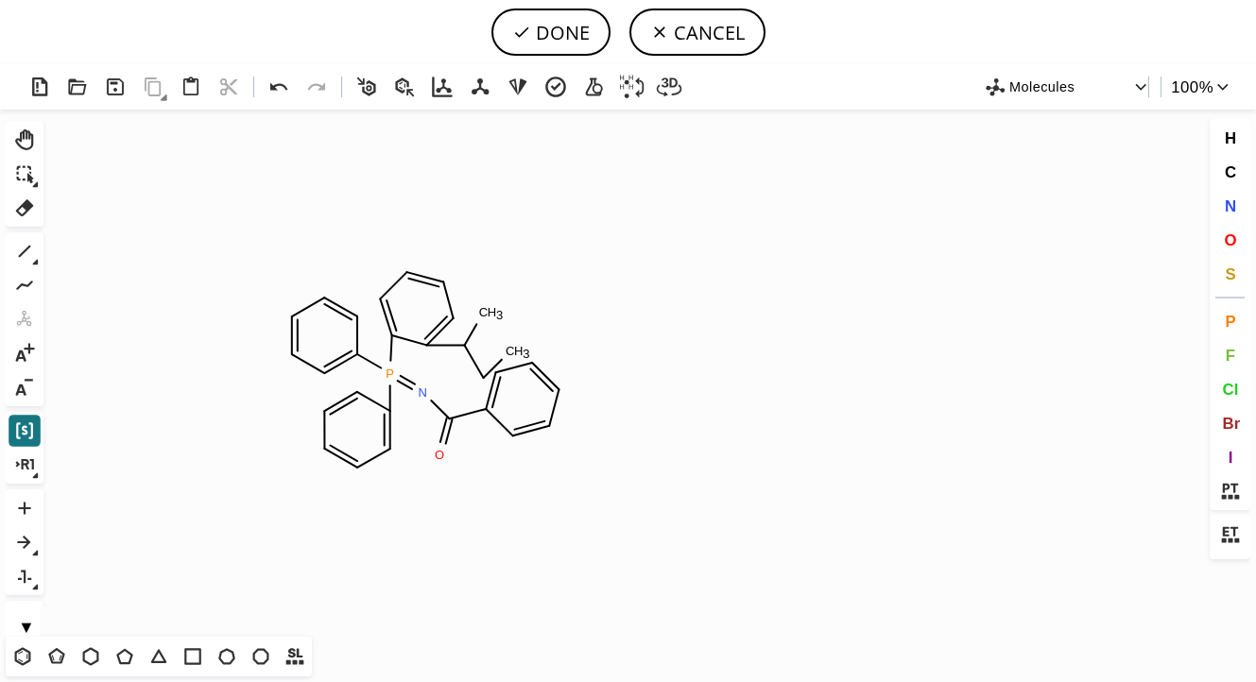
click at [32, 626] on button "▼" at bounding box center [26, 625] width 41 height 18
click at [24, 625] on button "▼" at bounding box center [26, 625] width 41 height 18
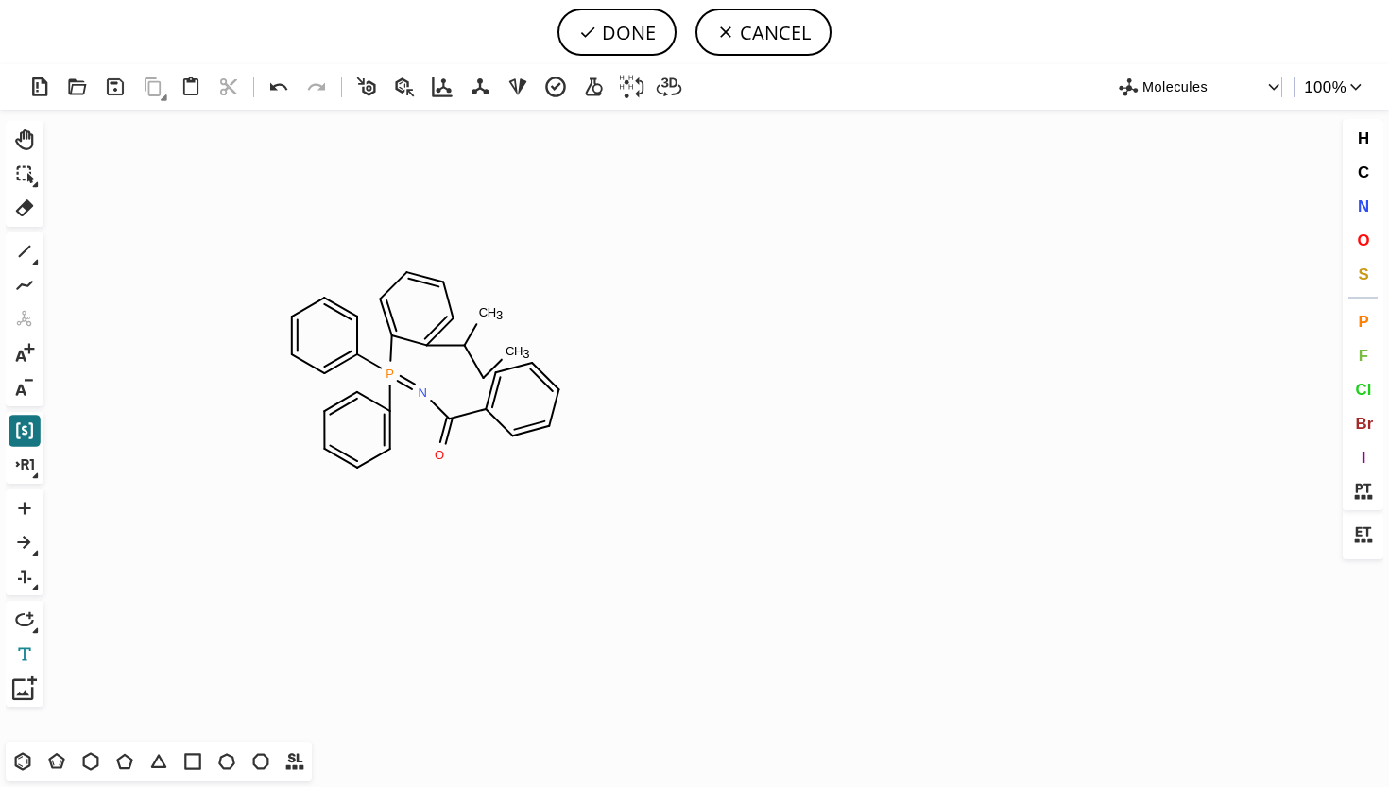
click at [34, 647] on icon at bounding box center [24, 654] width 25 height 25
click at [31, 662] on icon at bounding box center [24, 654] width 25 height 25
click at [1255, 79] on icon "button" at bounding box center [1274, 86] width 18 height 18
click at [1255, 500] on div at bounding box center [694, 393] width 1389 height 787
click at [1255, 500] on icon at bounding box center [1362, 491] width 25 height 25
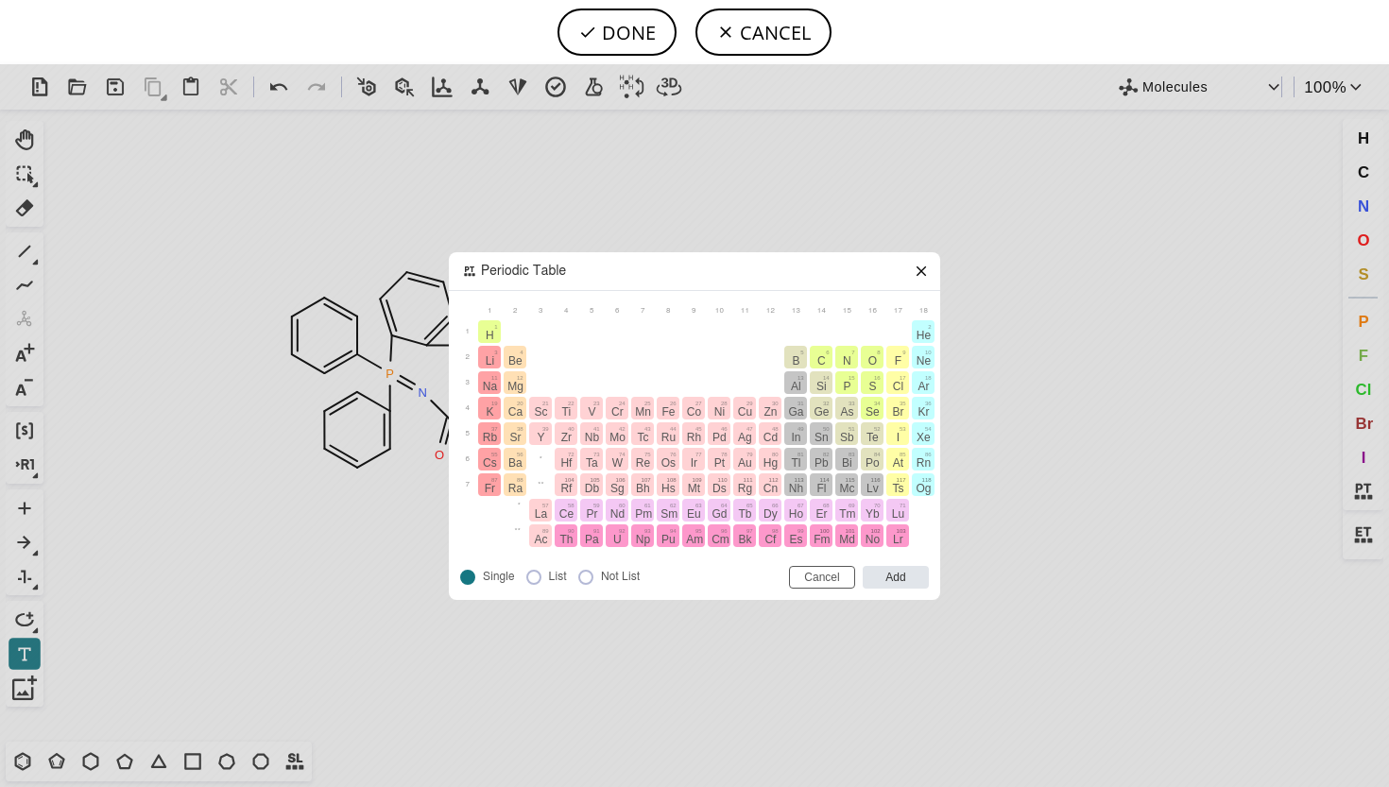
click at [1255, 542] on div "Periodic Table 2 He Helium 4.0026022 1 2 3 4 5 6 7 8 9 10 11 12 13 14 15 16 17 …" at bounding box center [694, 425] width 1389 height 723
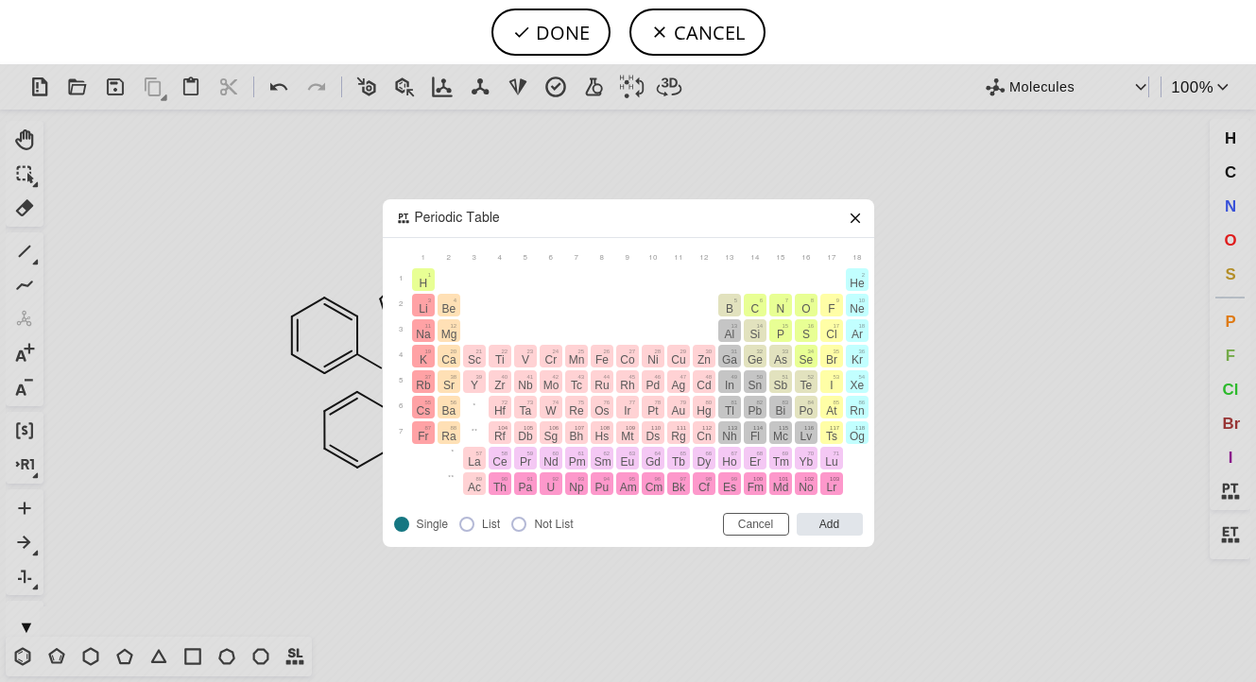
click at [1232, 531] on div "Periodic Table 2 He Helium 4.0026022 1 2 3 4 5 6 7 8 9 10 11 12 13 14 15 16 17 …" at bounding box center [628, 373] width 1256 height 618
click at [854, 220] on icon at bounding box center [855, 218] width 15 height 15
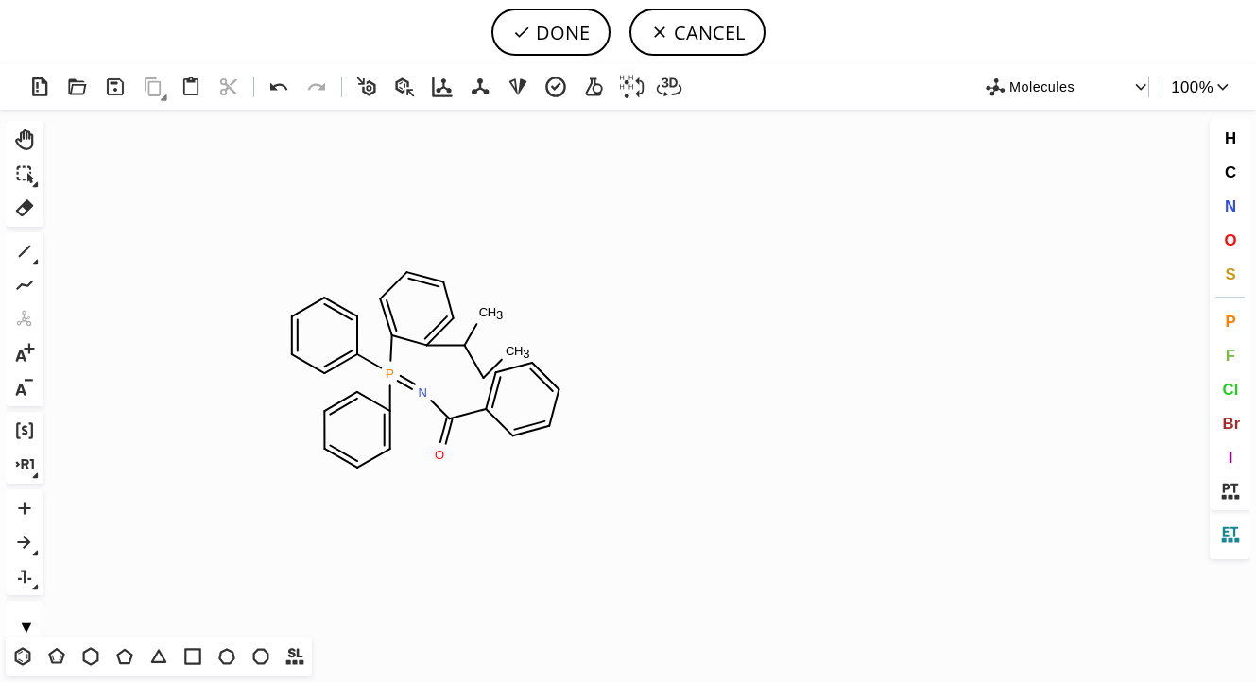
click at [1220, 526] on icon at bounding box center [1229, 535] width 25 height 25
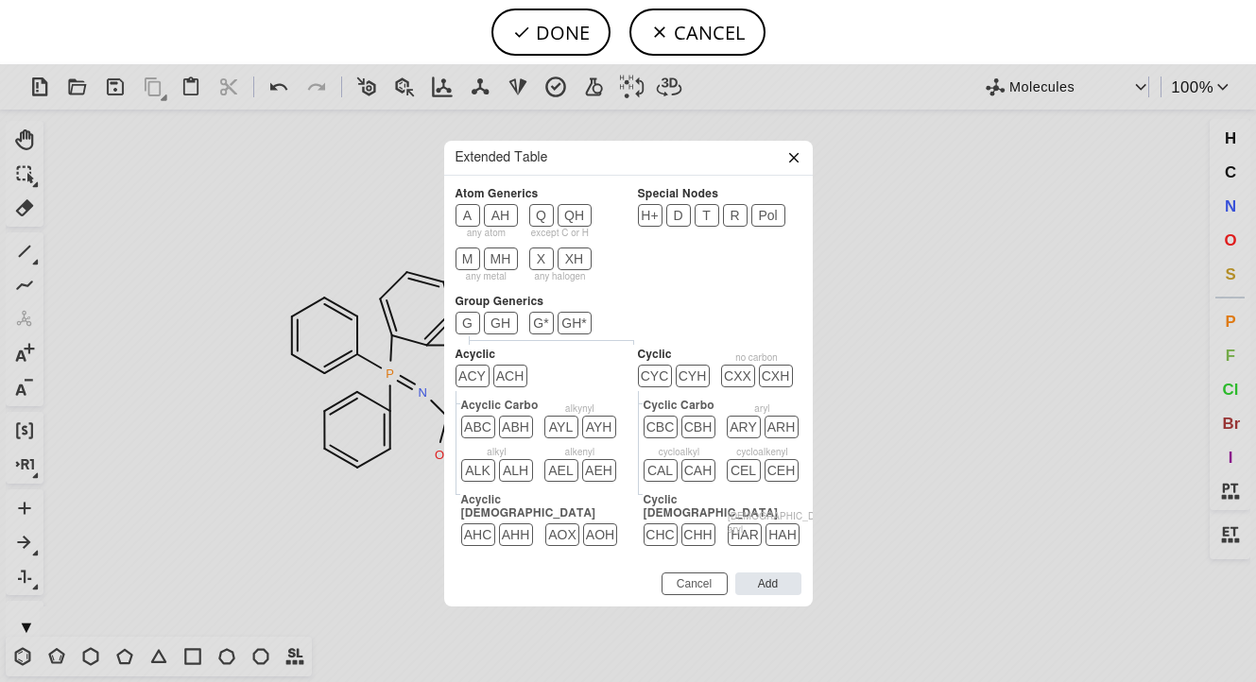
click at [574, 163] on div at bounding box center [673, 157] width 253 height 15
click at [498, 223] on button "AH" at bounding box center [501, 215] width 34 height 23
click at [764, 574] on input "Add" at bounding box center [768, 584] width 66 height 23
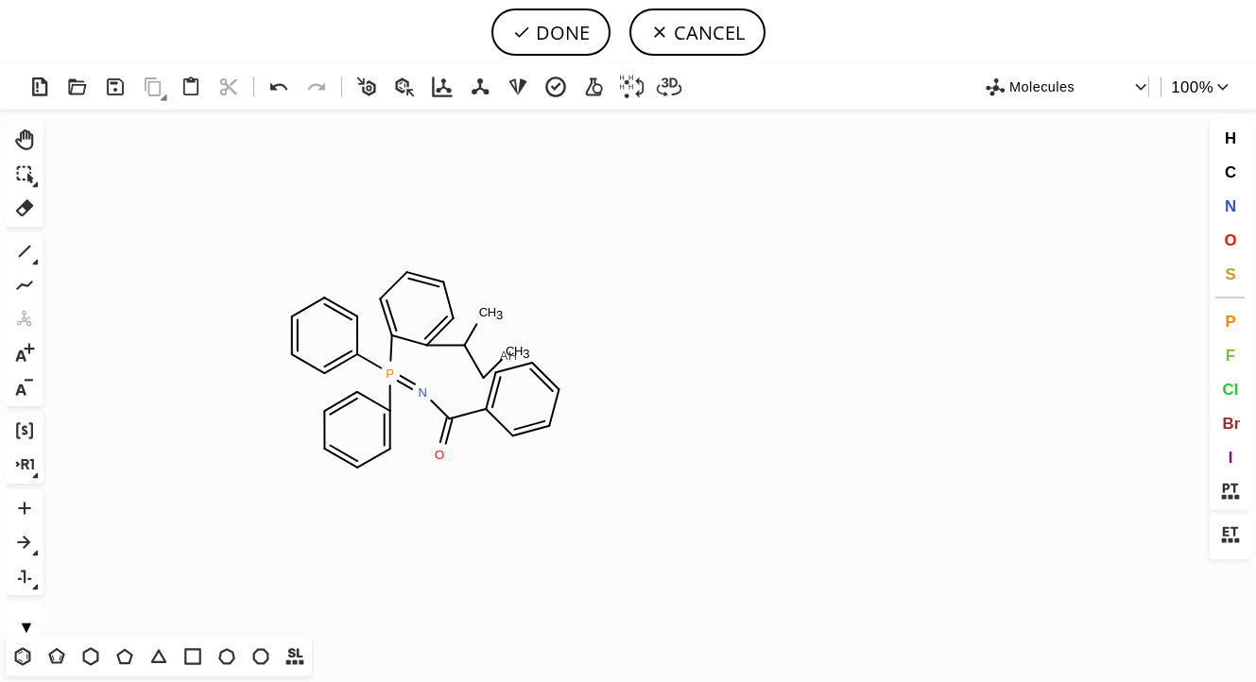
click at [508, 355] on tspan "AH" at bounding box center [508, 356] width 17 height 14
click at [30, 461] on icon at bounding box center [24, 464] width 18 height 10
click at [30, 479] on button "⌘+R" at bounding box center [25, 465] width 32 height 32
click at [34, 571] on icon at bounding box center [24, 576] width 25 height 25
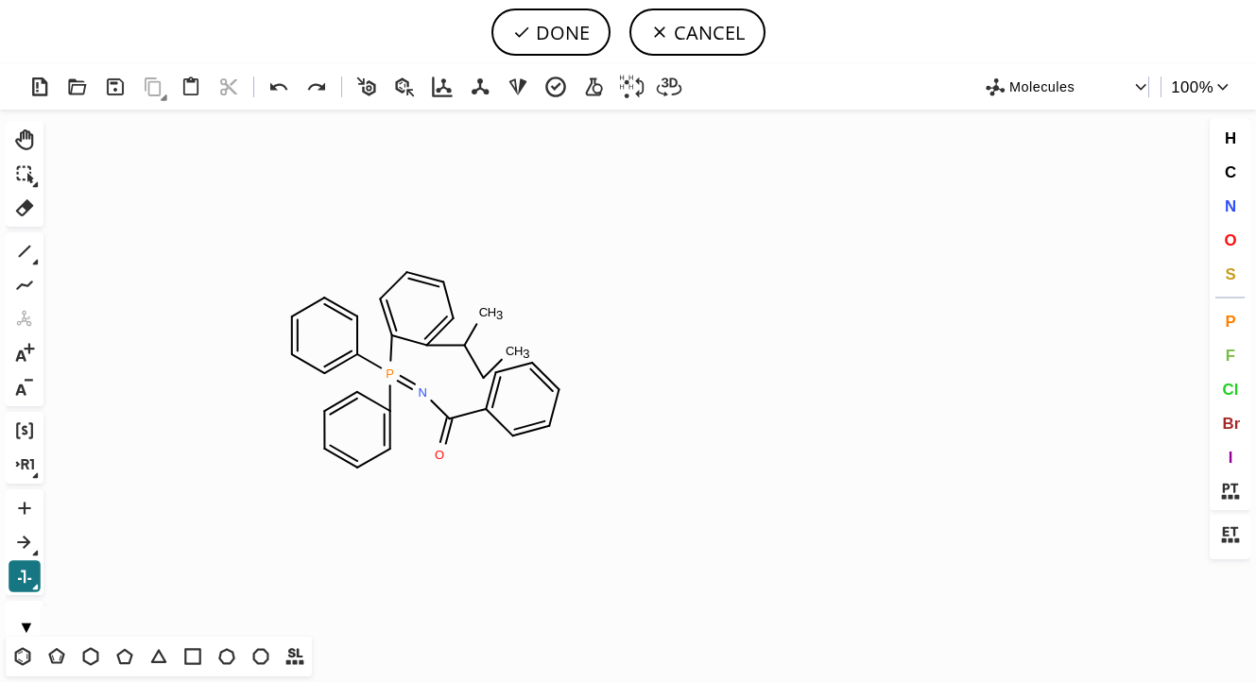
click at [34, 571] on icon at bounding box center [24, 576] width 25 height 25
click at [26, 629] on button "▼" at bounding box center [26, 625] width 41 height 18
click at [26, 247] on icon at bounding box center [24, 251] width 25 height 25
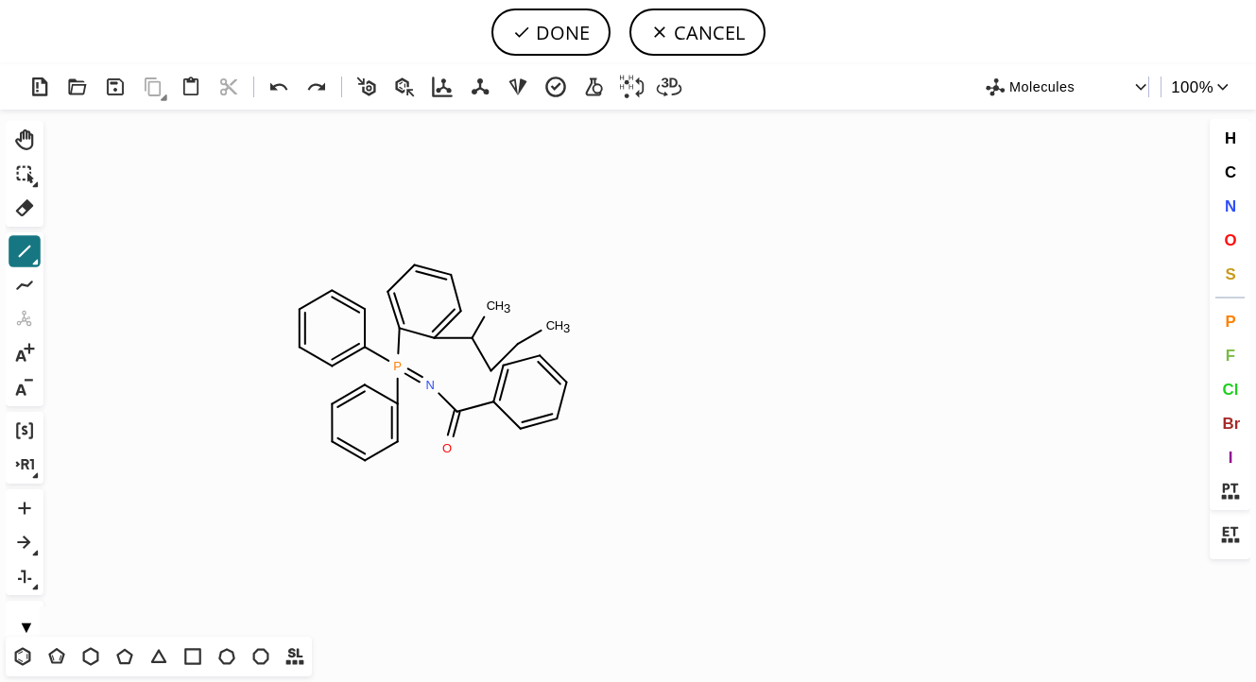
drag, startPoint x: 517, startPoint y: 350, endPoint x: 542, endPoint y: 330, distance: 32.3
click at [543, 30] on button "DONE" at bounding box center [550, 32] width 119 height 47
type input "P(C1C(C(CC#N)C)=CC=CC=1)(=NC(=O)C1C=CC=CC=1)(C1C=CC=CC=1)C1C=CC=CC=1"
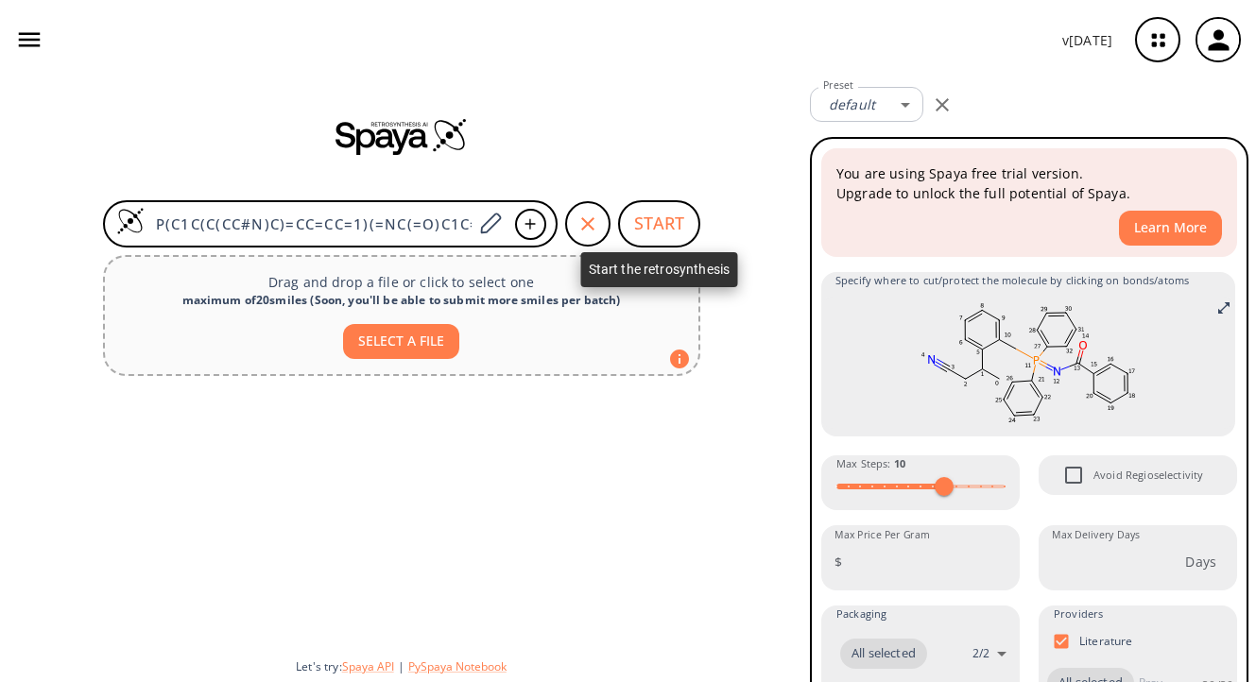
click at [656, 225] on button "START" at bounding box center [659, 223] width 82 height 47
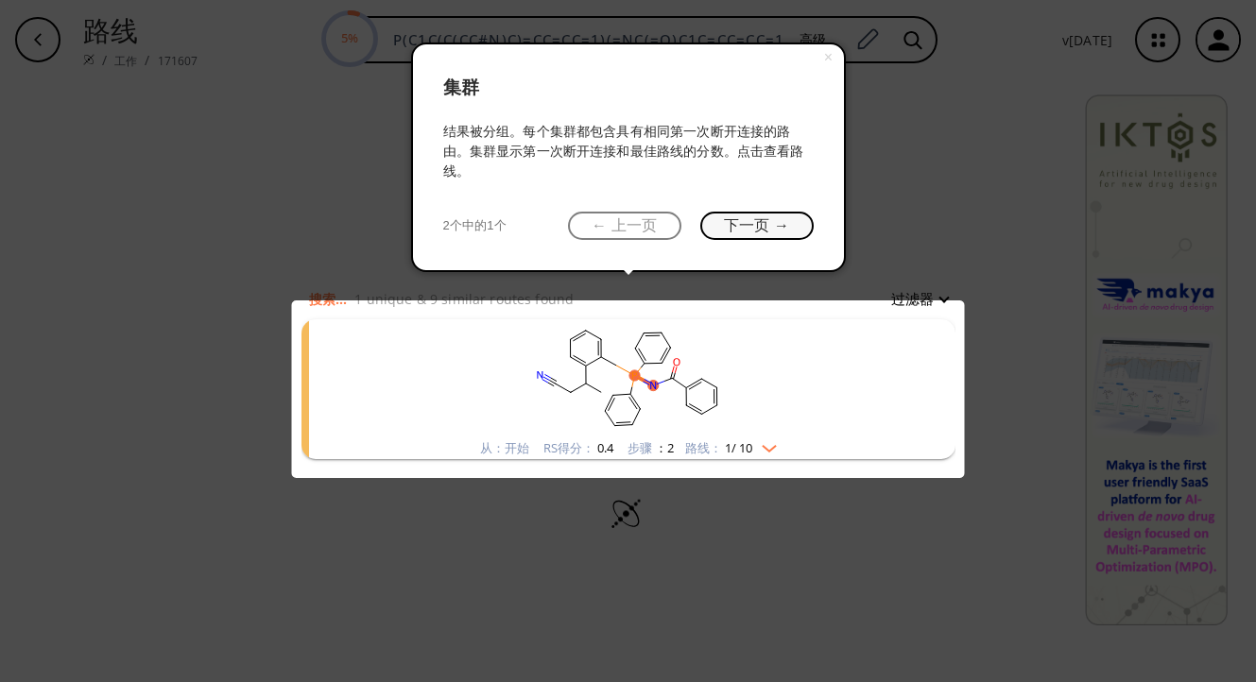
click at [778, 219] on button "下一页 →" at bounding box center [756, 226] width 113 height 29
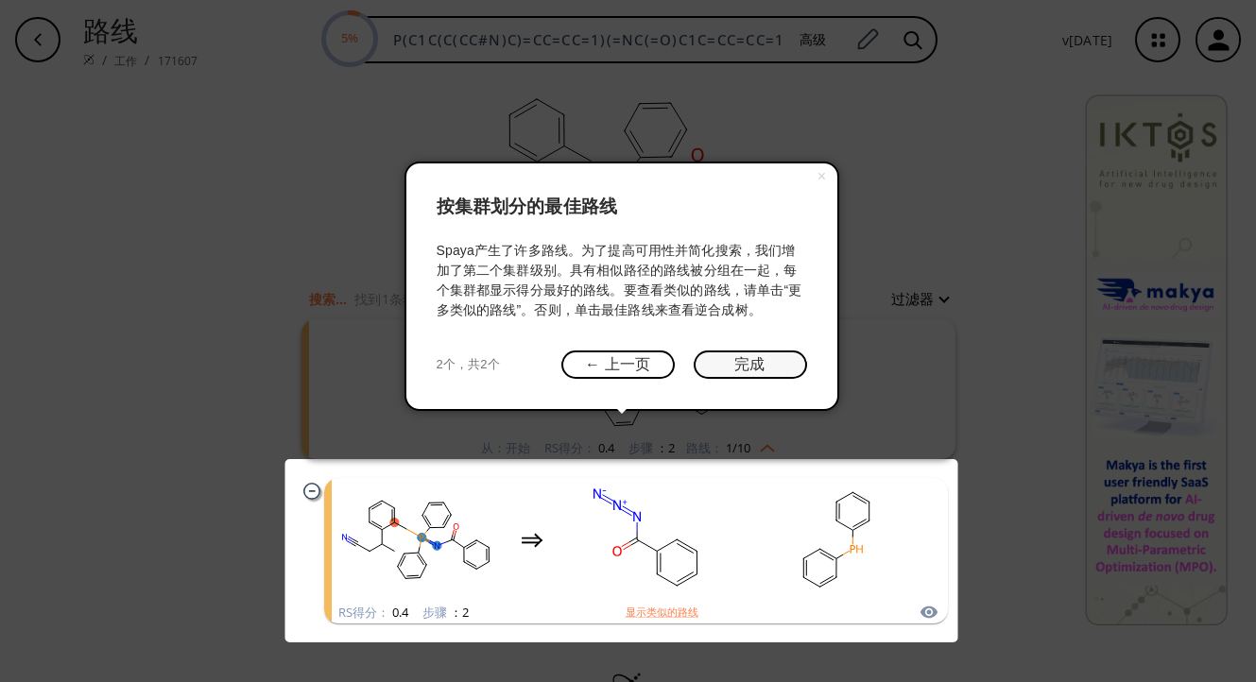
click at [746, 357] on button "完成" at bounding box center [750, 365] width 113 height 29
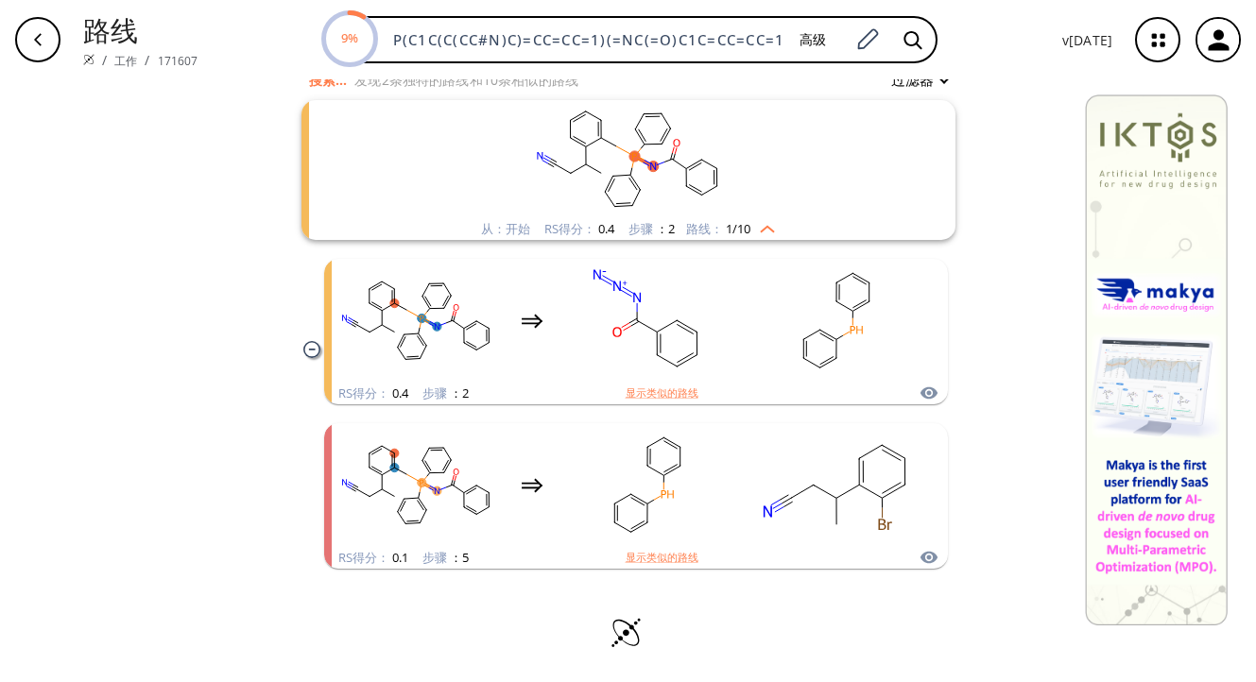
click at [39, 30] on div "button" at bounding box center [37, 39] width 45 height 45
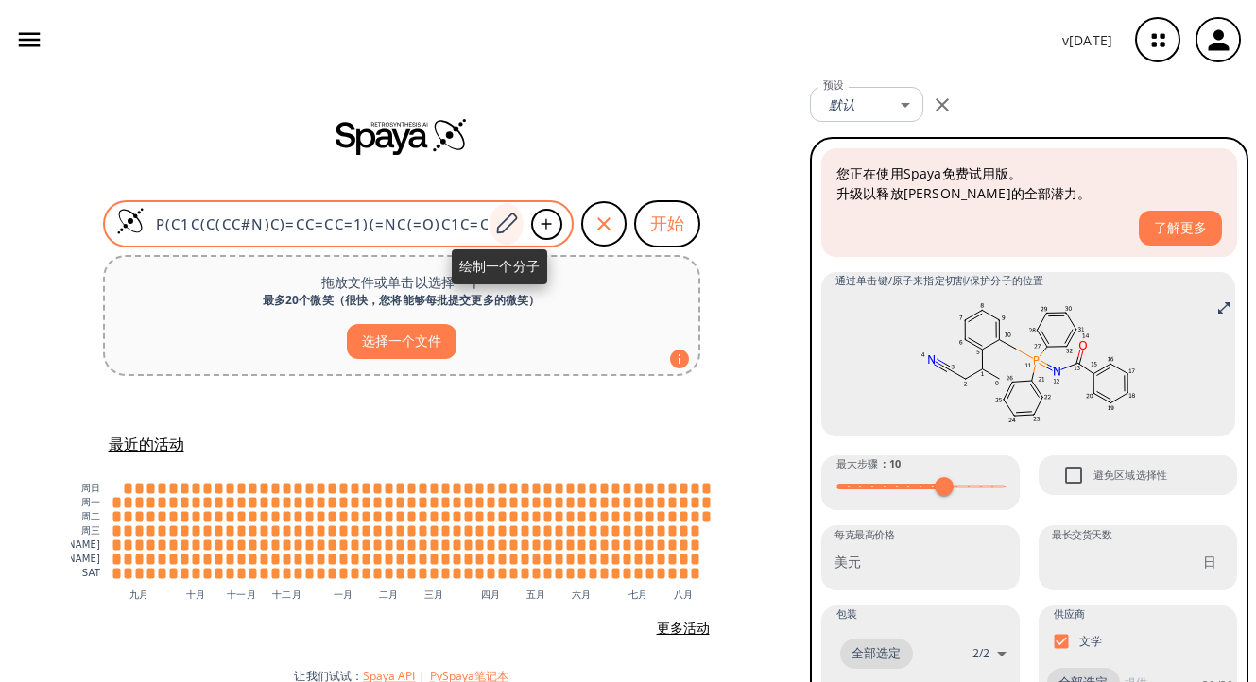
click at [504, 221] on icon at bounding box center [506, 224] width 26 height 25
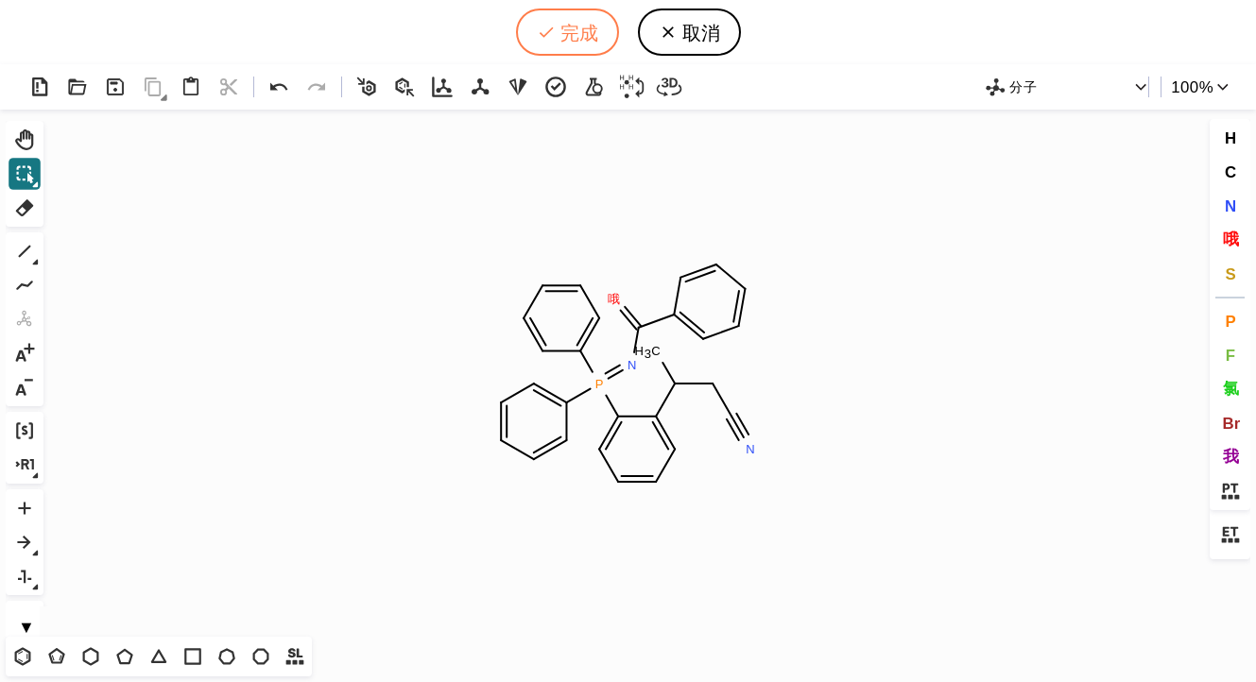
click at [579, 42] on button "完成" at bounding box center [567, 32] width 103 height 47
type input "P(C1=CC=CC=C1)(C1=CC=CC=C1)(=NC(C1=CC=CC=C1)=O)C1=CC=CC=C1C(C)CC#N"
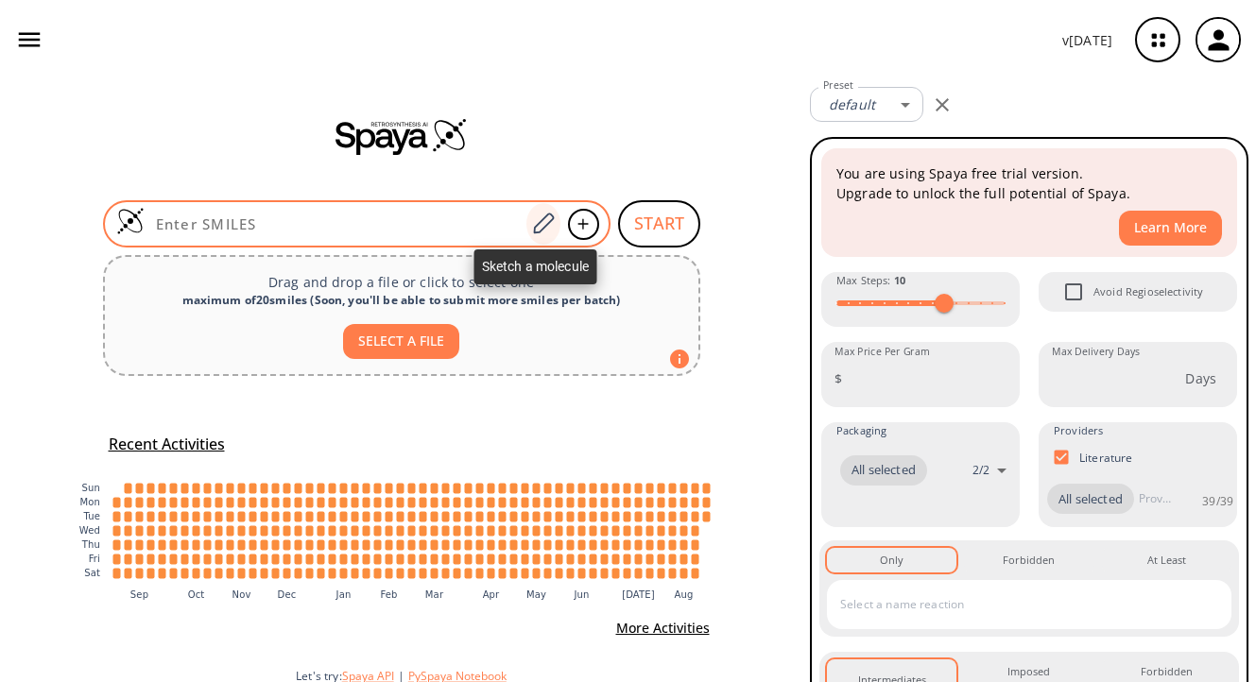
click at [534, 228] on icon at bounding box center [544, 223] width 21 height 21
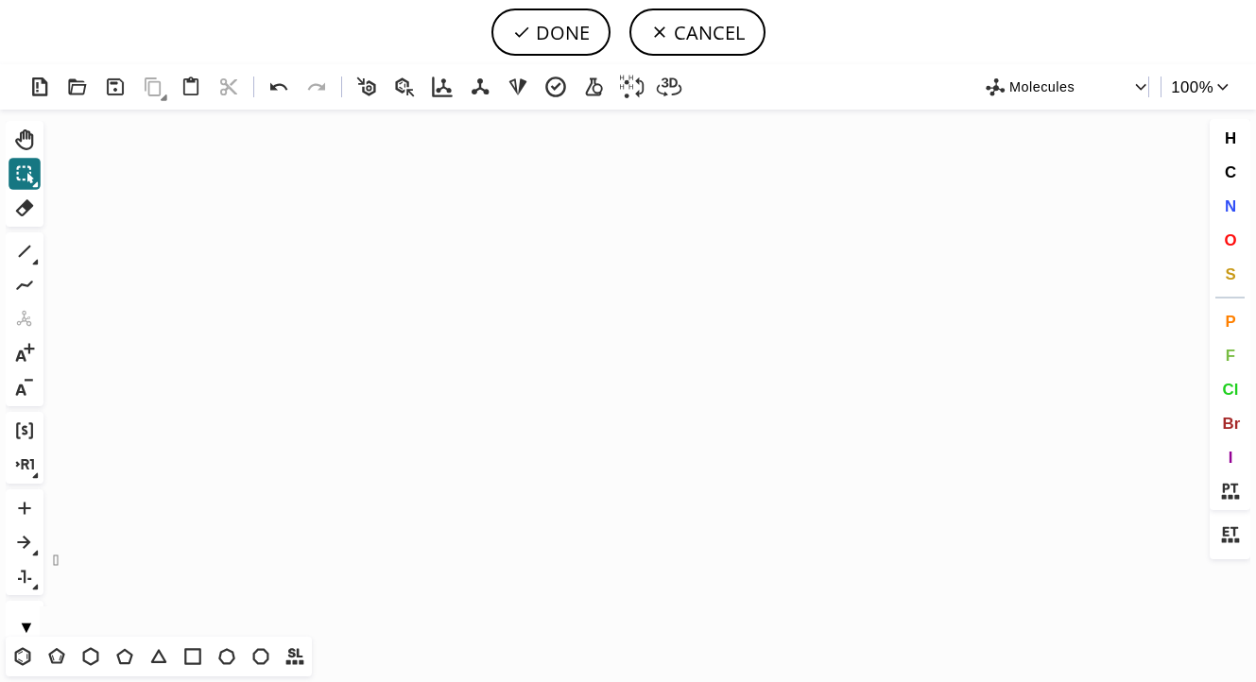
drag, startPoint x: 58, startPoint y: 556, endPoint x: 39, endPoint y: 609, distance: 56.2
click at [39, 609] on div "Created with Raphaël 2.3.0 Molecules 100 % ⌘+Alt+H Shift+Tab Del 1 Alt+E + - ⌘+…" at bounding box center [628, 373] width 1256 height 618
click at [25, 645] on icon at bounding box center [22, 656] width 25 height 25
click at [304, 369] on icon "Created with [PERSON_NAME] 2.3.0" at bounding box center [628, 373] width 1154 height 527
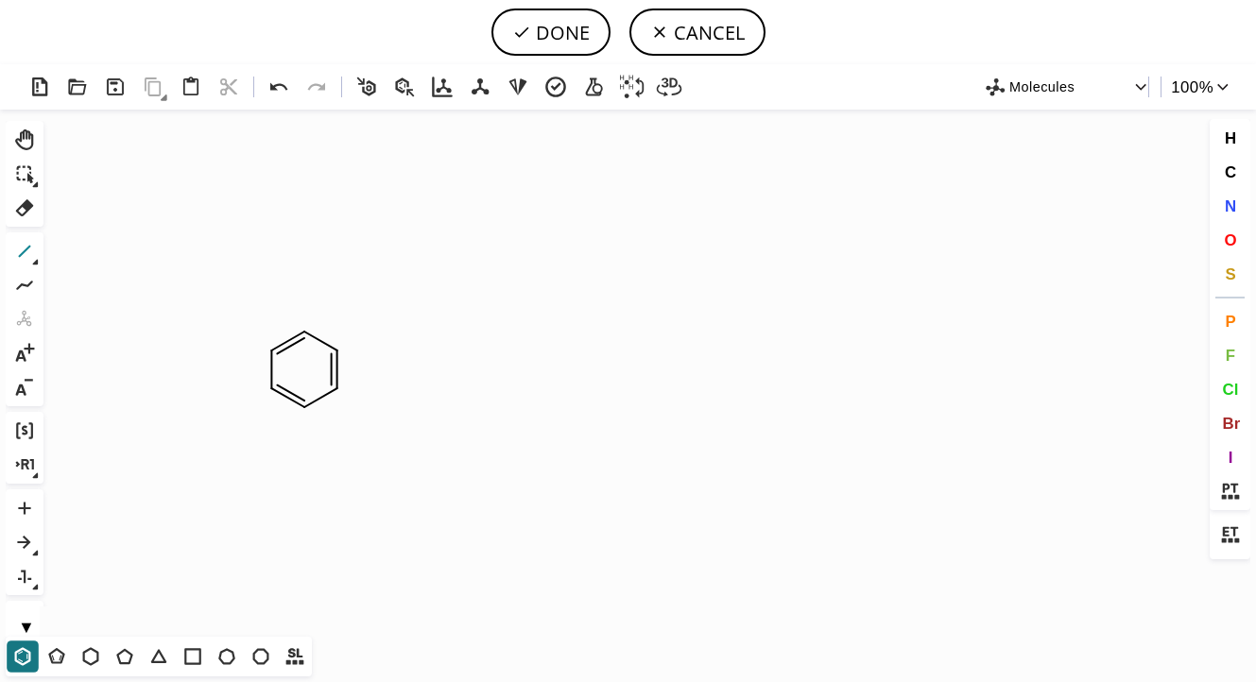
click at [30, 251] on icon at bounding box center [24, 251] width 25 height 25
drag, startPoint x: 304, startPoint y: 404, endPoint x: 307, endPoint y: 450, distance: 45.4
drag, startPoint x: 303, startPoint y: 449, endPoint x: 240, endPoint y: 444, distance: 63.5
drag, startPoint x: 306, startPoint y: 449, endPoint x: 309, endPoint y: 503, distance: 53.9
drag, startPoint x: 303, startPoint y: 450, endPoint x: 381, endPoint y: 442, distance: 77.8
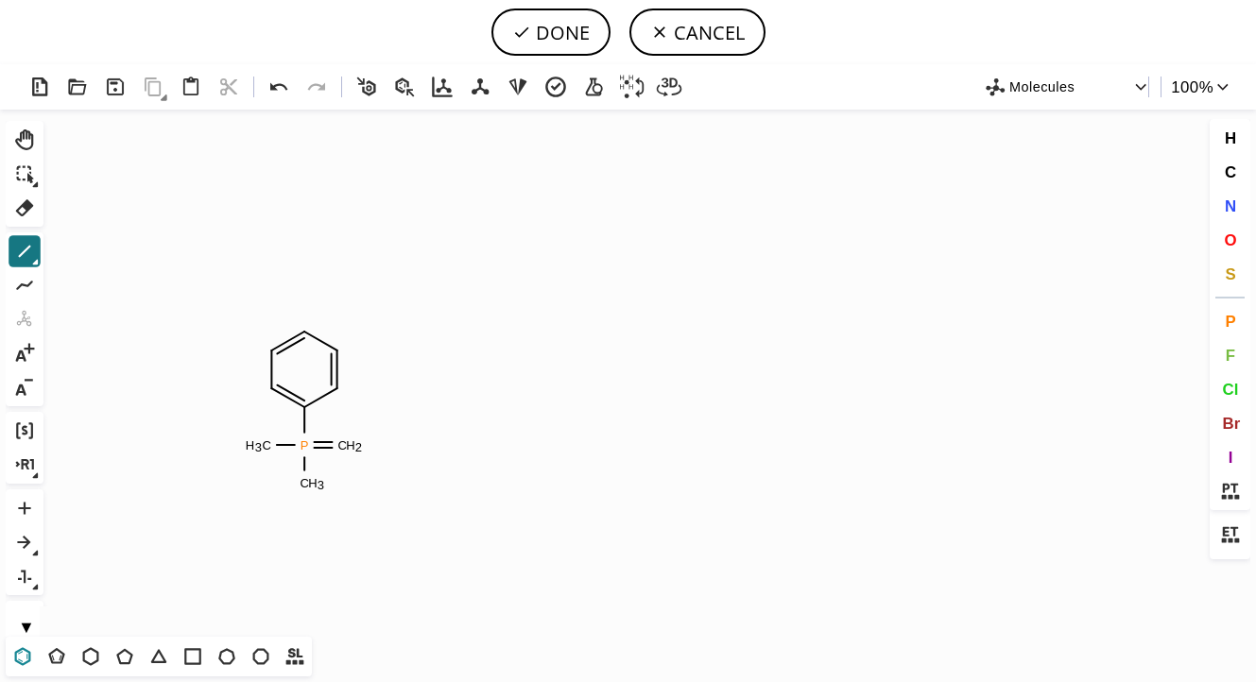
click at [19, 659] on icon at bounding box center [22, 656] width 25 height 25
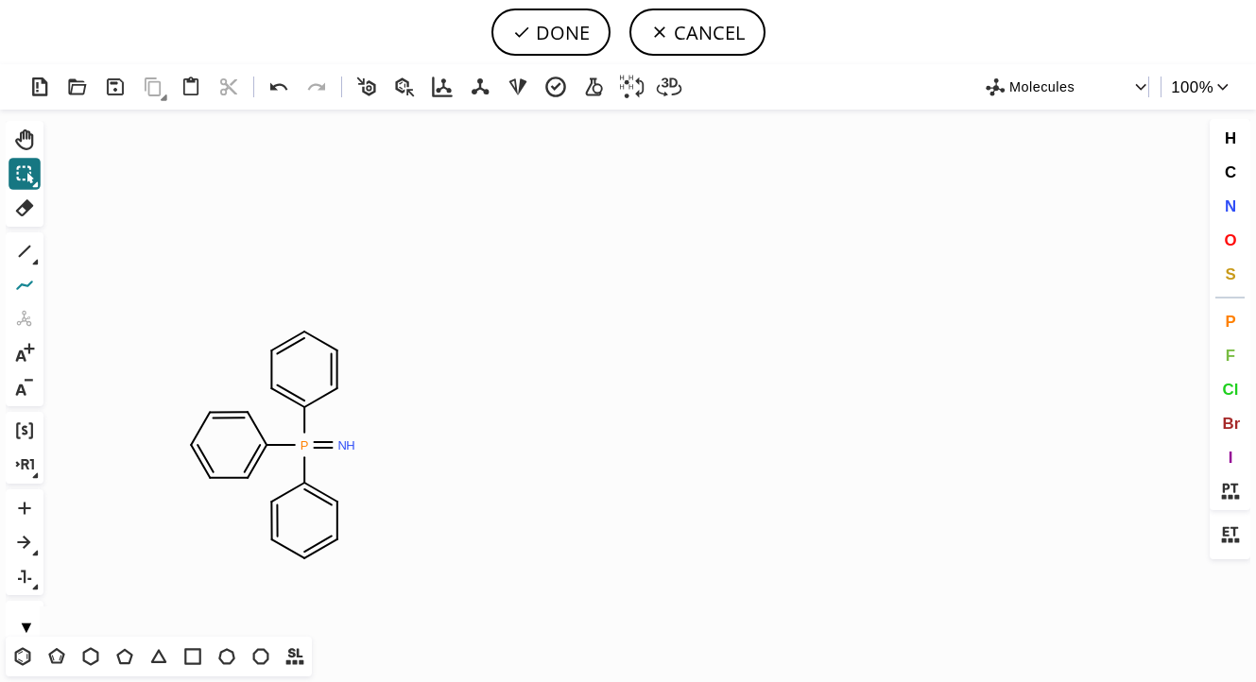
click at [30, 278] on icon at bounding box center [24, 285] width 25 height 25
drag, startPoint x: 347, startPoint y: 449, endPoint x: 386, endPoint y: 415, distance: 52.3
drag, startPoint x: 387, startPoint y: 438, endPoint x: 408, endPoint y: 438, distance: 20.8
click at [34, 658] on icon at bounding box center [22, 656] width 25 height 25
click at [26, 254] on icon at bounding box center [24, 251] width 25 height 25
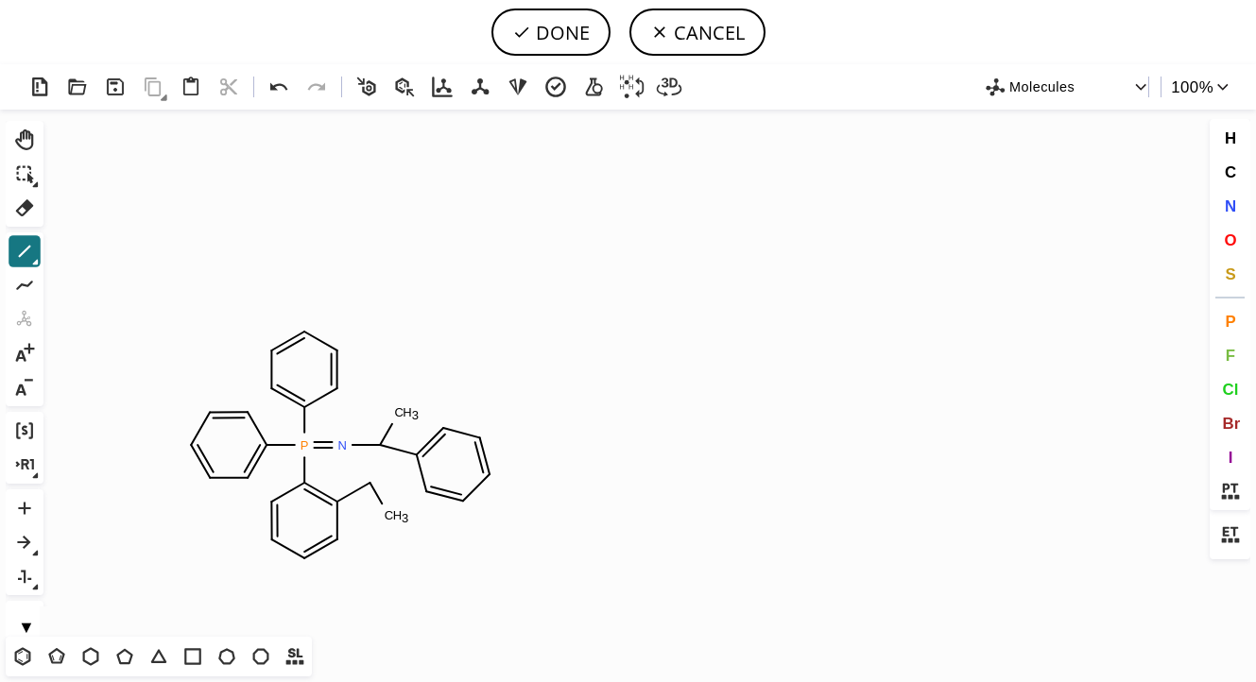
drag, startPoint x: 362, startPoint y: 488, endPoint x: 382, endPoint y: 514, distance: 33.1
click at [30, 541] on icon at bounding box center [24, 542] width 25 height 25
drag, startPoint x: 569, startPoint y: 444, endPoint x: 687, endPoint y: 439, distance: 118.2
click at [687, 439] on icon "Created with Raphaël 2.3.0 P N C H 3 C H 3" at bounding box center [628, 373] width 1154 height 527
click at [30, 163] on icon at bounding box center [24, 174] width 25 height 25
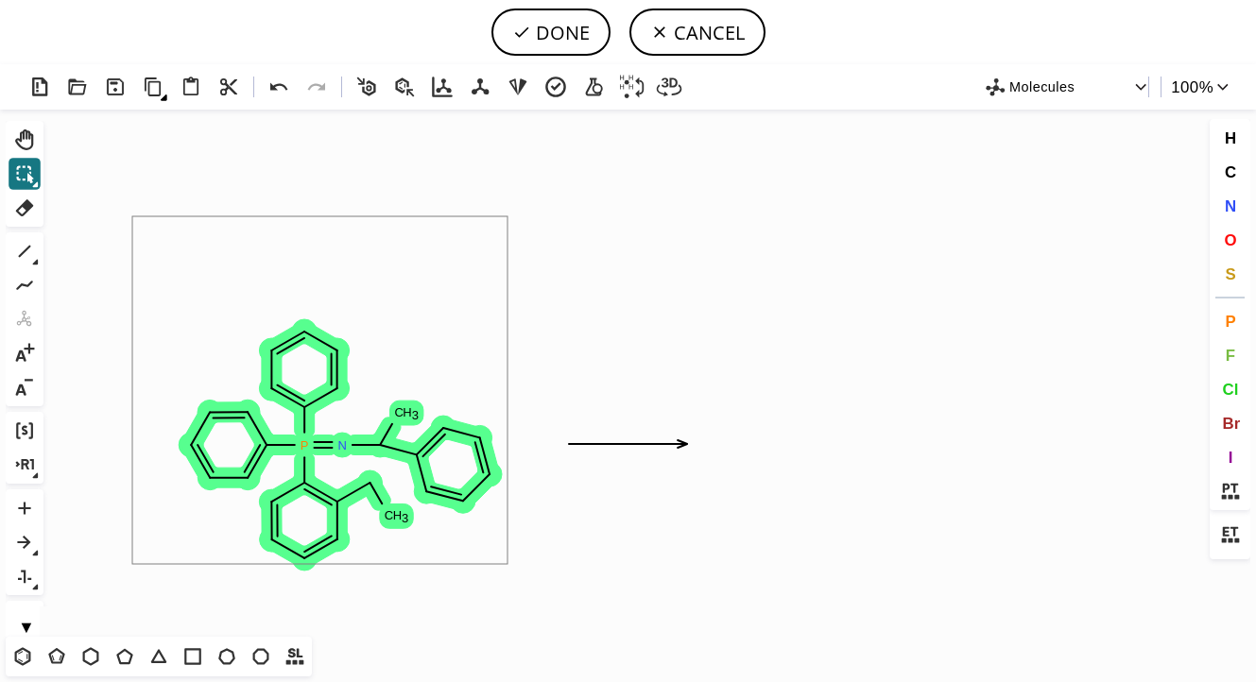
drag, startPoint x: 132, startPoint y: 216, endPoint x: 507, endPoint y: 564, distance: 511.5
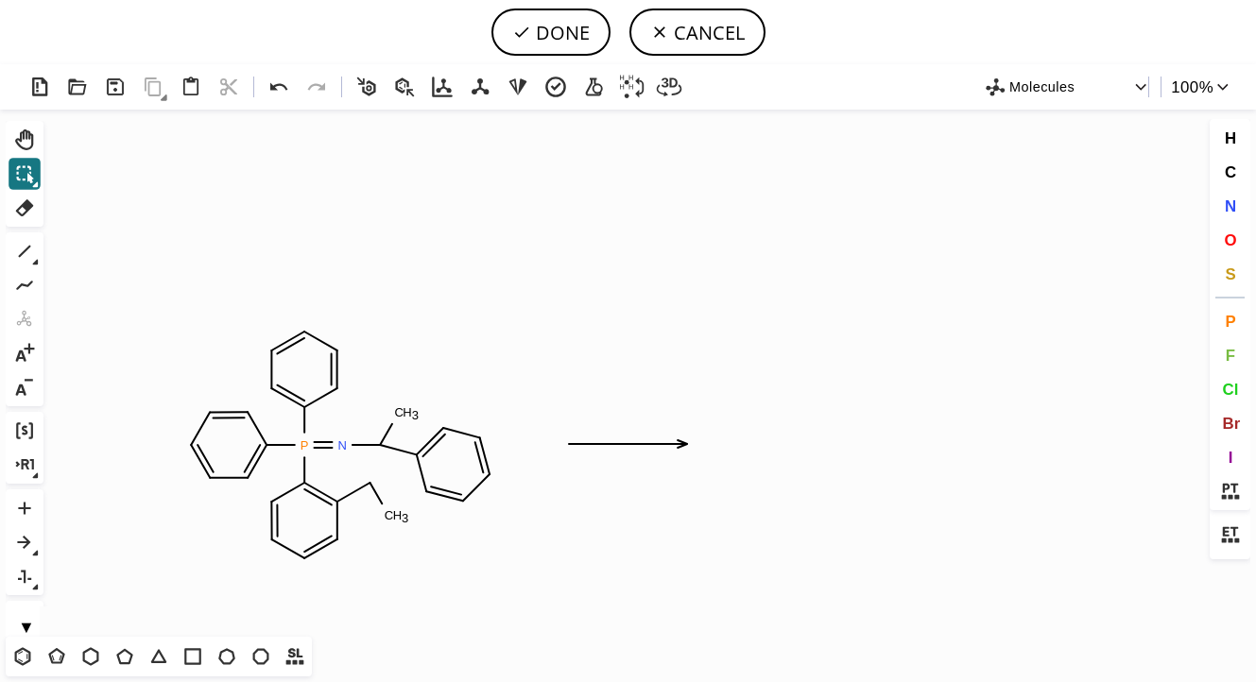
click at [824, 459] on icon "Created with Raphaël 2.3.0 P N C H 3 C H 3" at bounding box center [628, 373] width 1154 height 527
click at [773, 470] on icon "Created with Raphaël 2.3.0 P N C H 3 C H 3" at bounding box center [628, 373] width 1154 height 527
click at [751, 366] on icon "Created with Raphaël 2.3.0 P N C H 3 C H 3" at bounding box center [628, 373] width 1154 height 527
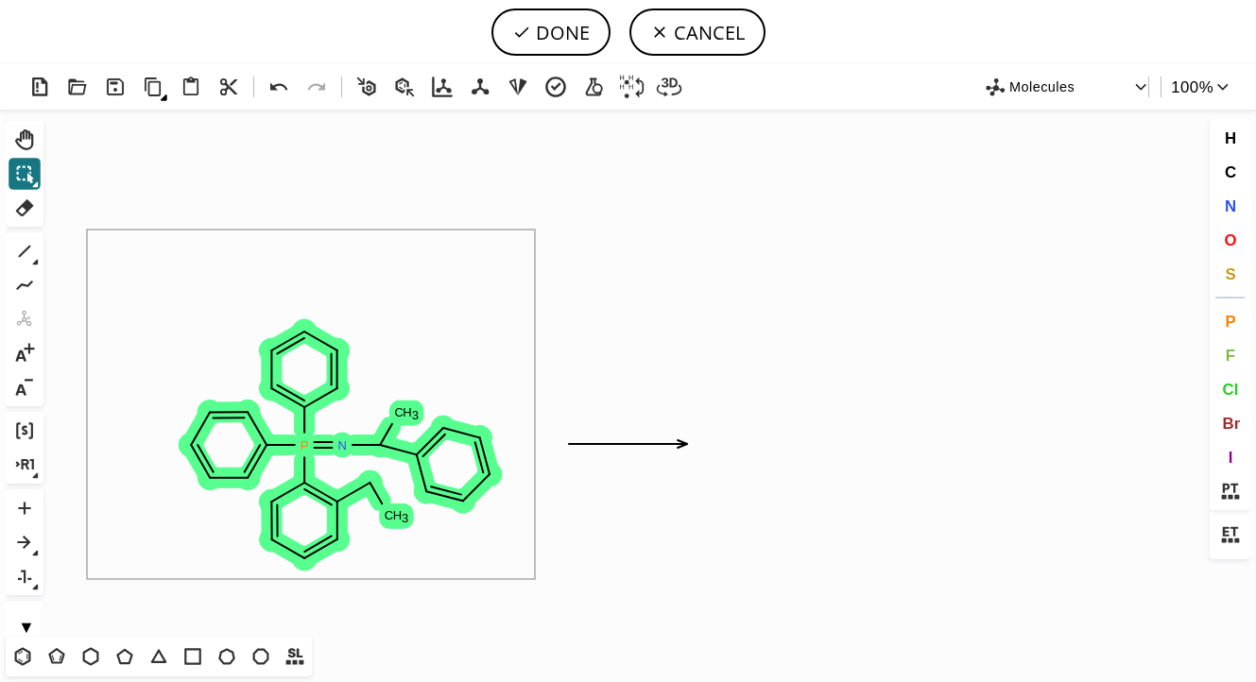
drag, startPoint x: 87, startPoint y: 230, endPoint x: 535, endPoint y: 579, distance: 568.2
drag, startPoint x: 149, startPoint y: 266, endPoint x: 495, endPoint y: 571, distance: 461.2
click at [151, 94] on icon at bounding box center [153, 87] width 27 height 27
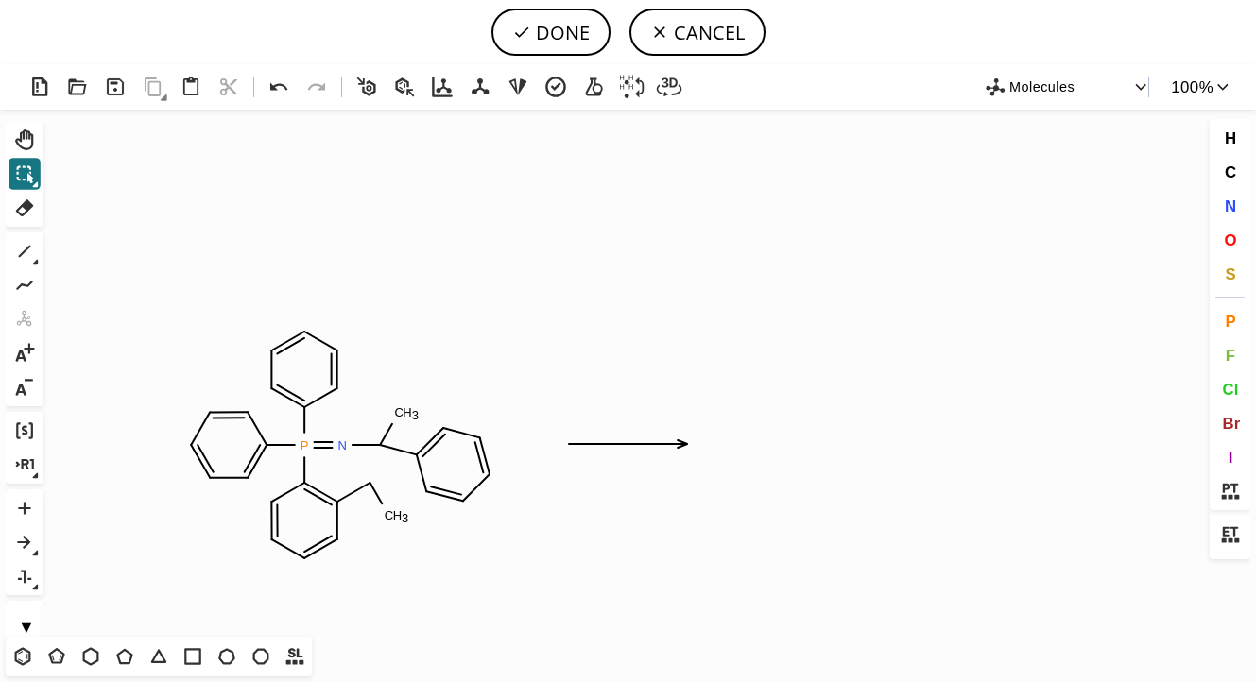
click at [860, 424] on icon "Created with Raphaël 2.3.0 P N C H 3 C H 3" at bounding box center [628, 373] width 1154 height 527
click at [162, 94] on icon "button" at bounding box center [164, 98] width 8 height 8
click at [197, 90] on icon at bounding box center [191, 87] width 27 height 27
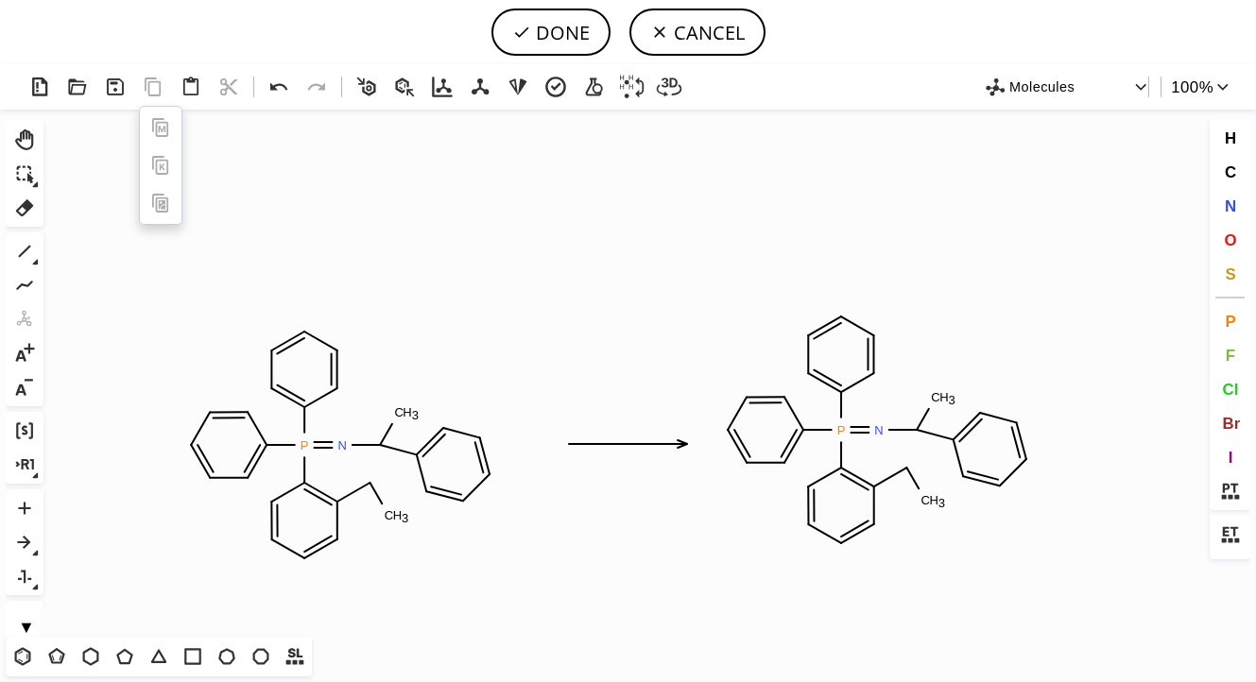
click at [877, 430] on tspan "N" at bounding box center [878, 430] width 9 height 14
click at [31, 249] on icon at bounding box center [24, 251] width 25 height 25
drag, startPoint x: 910, startPoint y: 471, endPoint x: 893, endPoint y: 555, distance: 84.9
click at [893, 555] on icon "Created with Raphaël 2.3.0 P N C H 3 C H 3 C H 3 P N C H 3 C H 3" at bounding box center [628, 373] width 1154 height 527
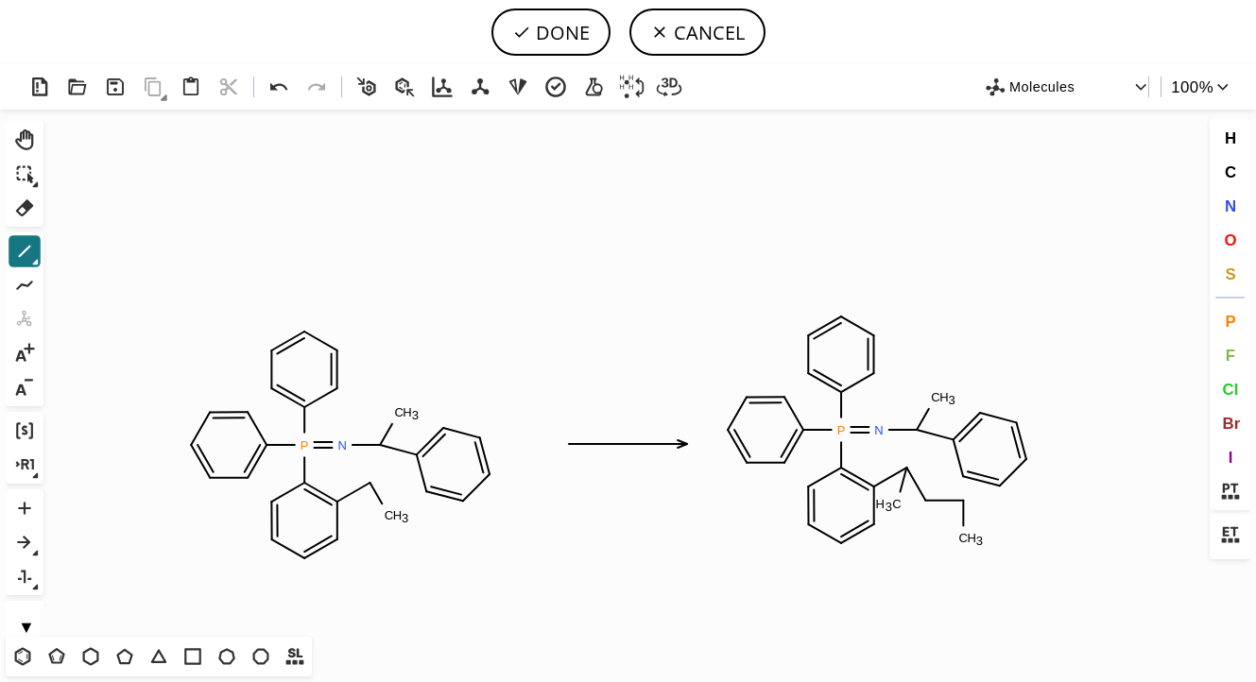
drag, startPoint x: 964, startPoint y: 506, endPoint x: 963, endPoint y: 550, distance: 43.5
click at [38, 503] on button at bounding box center [25, 508] width 32 height 32
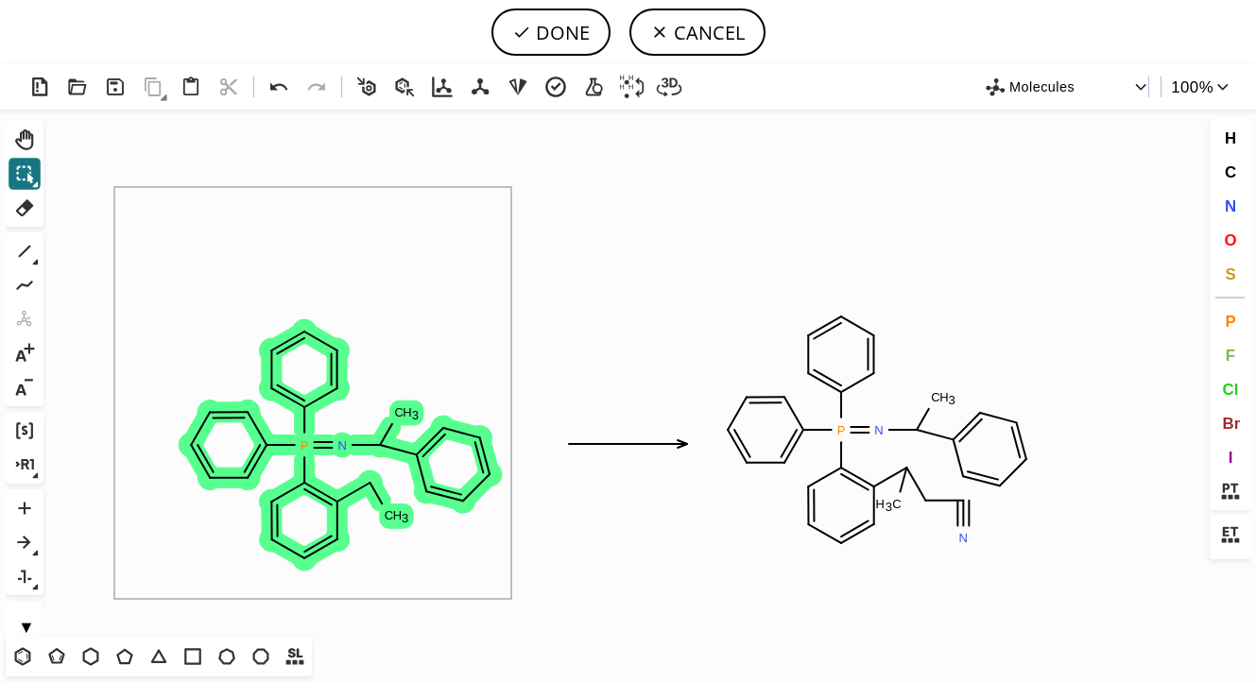
drag, startPoint x: 114, startPoint y: 187, endPoint x: 511, endPoint y: 599, distance: 572.0
drag, startPoint x: 340, startPoint y: 446, endPoint x: 321, endPoint y: 444, distance: 19.0
click at [321, 444] on circle at bounding box center [321, 444] width 19 height 19
drag, startPoint x: 321, startPoint y: 444, endPoint x: 273, endPoint y: 438, distance: 48.5
click at [283, 438] on circle at bounding box center [292, 441] width 19 height 19
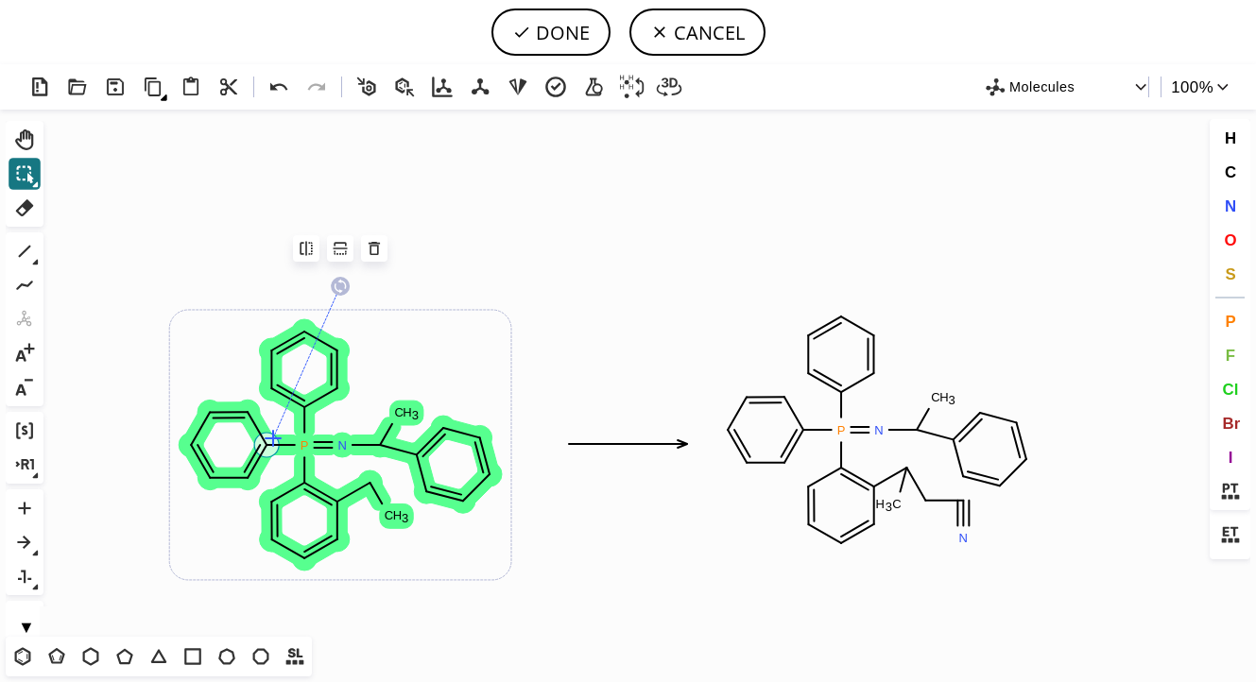
click at [273, 438] on circle at bounding box center [273, 438] width 19 height 19
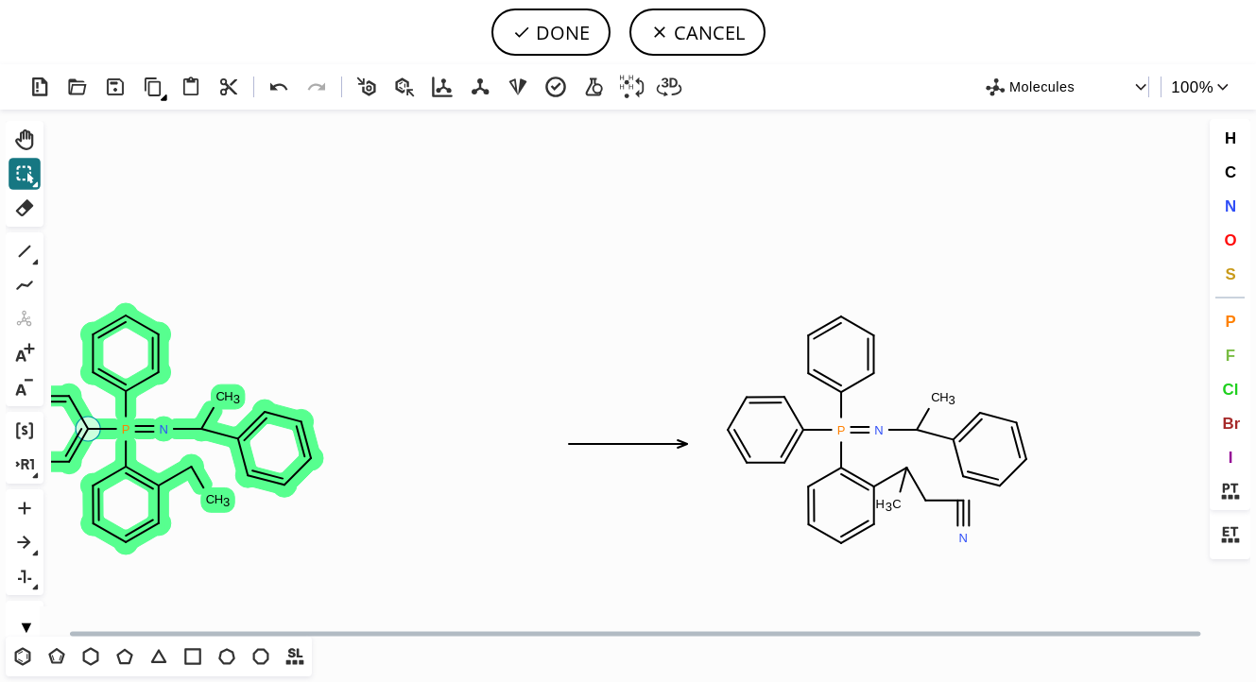
drag, startPoint x: 340, startPoint y: 433, endPoint x: 162, endPoint y: 417, distance: 179.3
click at [162, 417] on icon "Created with Raphaël 2.3.0 P N C H 3 C H 3 N P N C H 3 C H 3" at bounding box center [628, 373] width 1154 height 527
click at [454, 330] on icon "Created with Raphaël 2.3.0 P N C H 3 C H 3 N P N C H 3 C H 3" at bounding box center [628, 373] width 1154 height 527
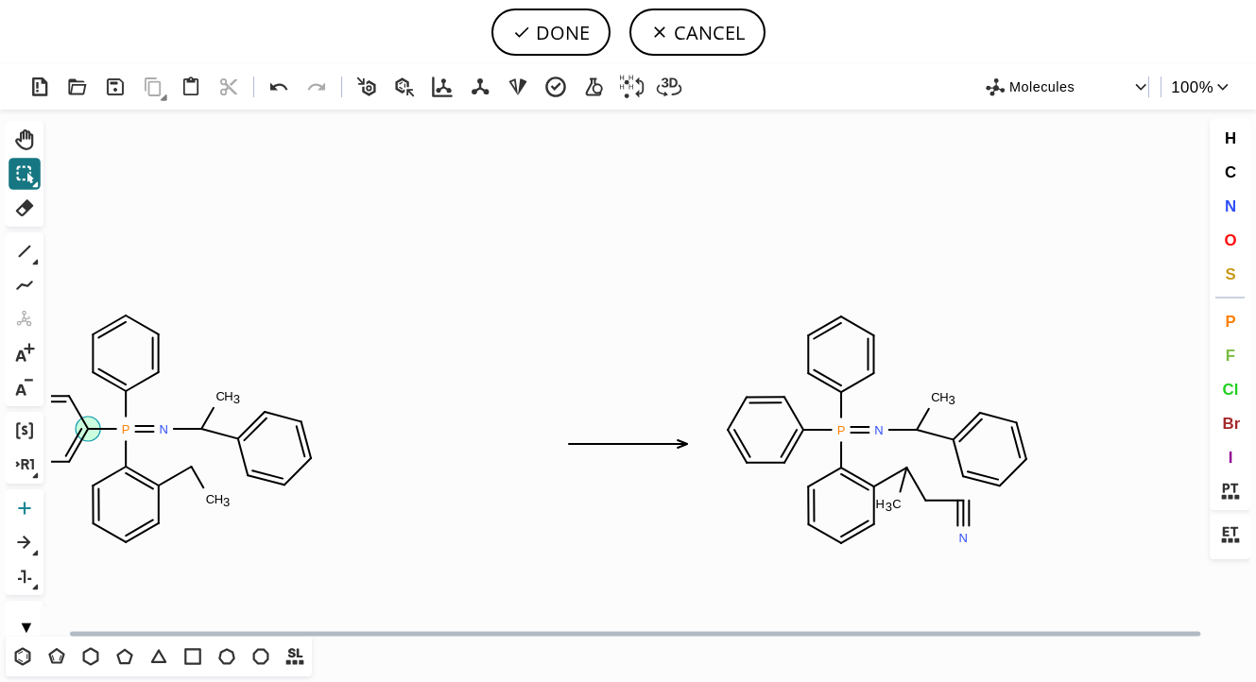
click at [28, 509] on icon at bounding box center [24, 508] width 12 height 12
click at [343, 429] on icon "Created with Raphaël 2.3.0 P N C H 3 C H 3 N P N C H 3 C H 3" at bounding box center [628, 373] width 1154 height 527
click at [26, 257] on icon at bounding box center [24, 251] width 25 height 25
click at [439, 397] on icon "Created with Raphaël 2.3.0 P N C H 3 C H 3 N P N C H 3 C H 3" at bounding box center [628, 373] width 1154 height 527
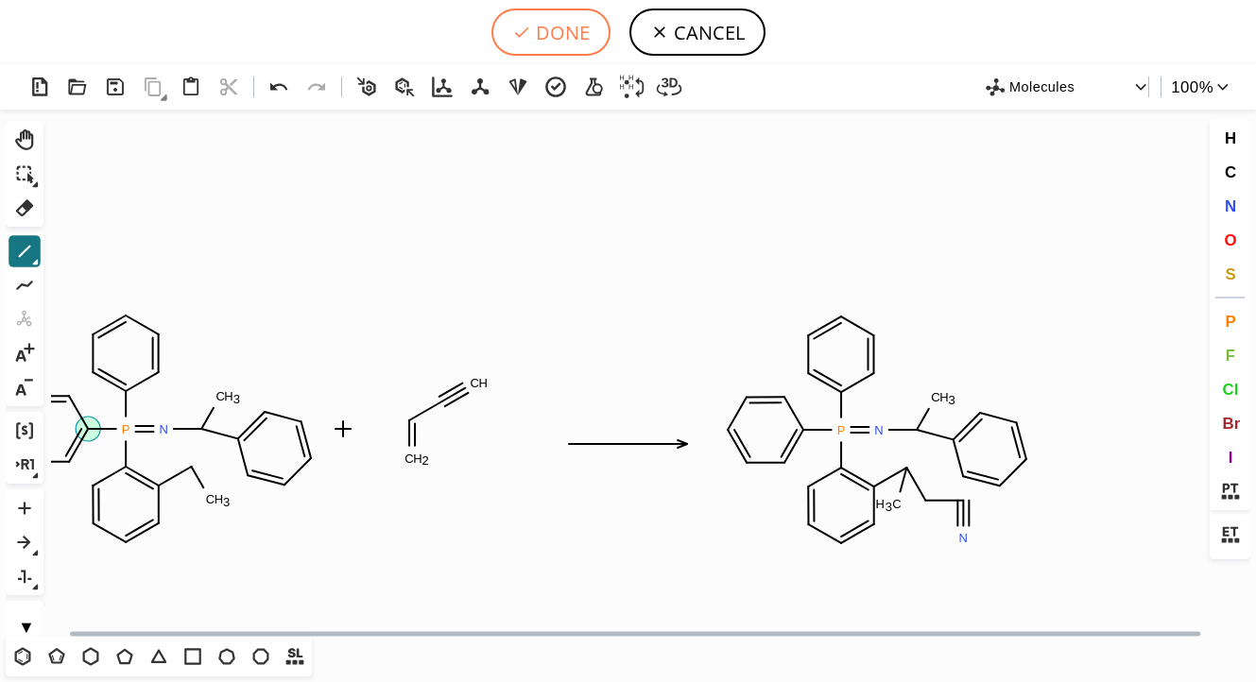
click at [584, 42] on button "DONE" at bounding box center [550, 32] width 119 height 47
type input "C1C=C(P(=NC(C2C=CC=CC=2)C)(C2C=CC=CC=2CC)C2C=CC=CC=2)C=CC=1.C(C=C)#C>>C1C=C(P(=…"
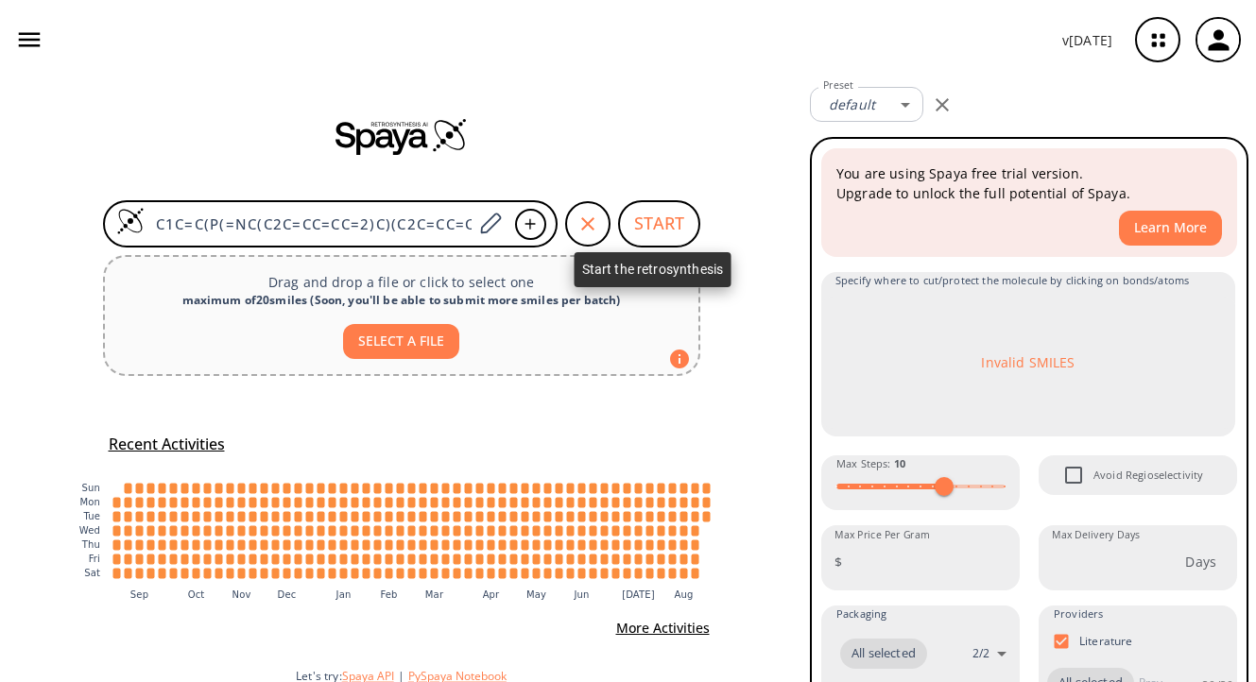
click at [656, 230] on button "START" at bounding box center [659, 223] width 82 height 47
click at [647, 221] on button "START" at bounding box center [659, 223] width 82 height 47
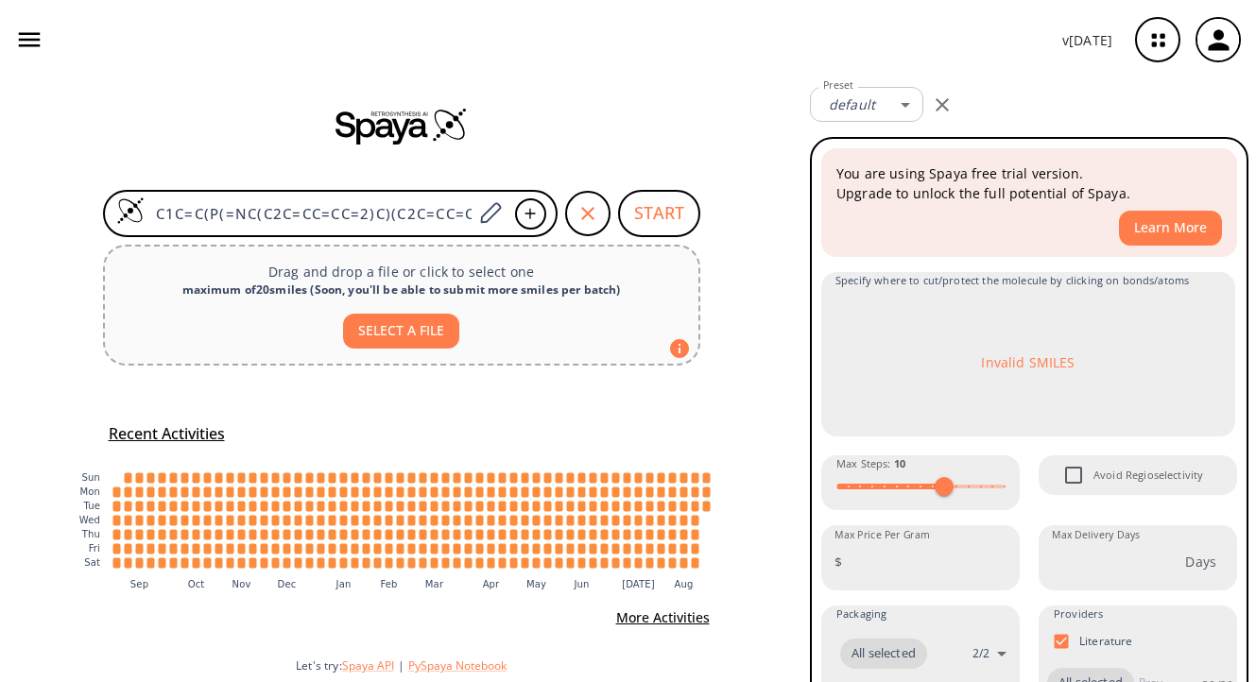
scroll to position [9, 0]
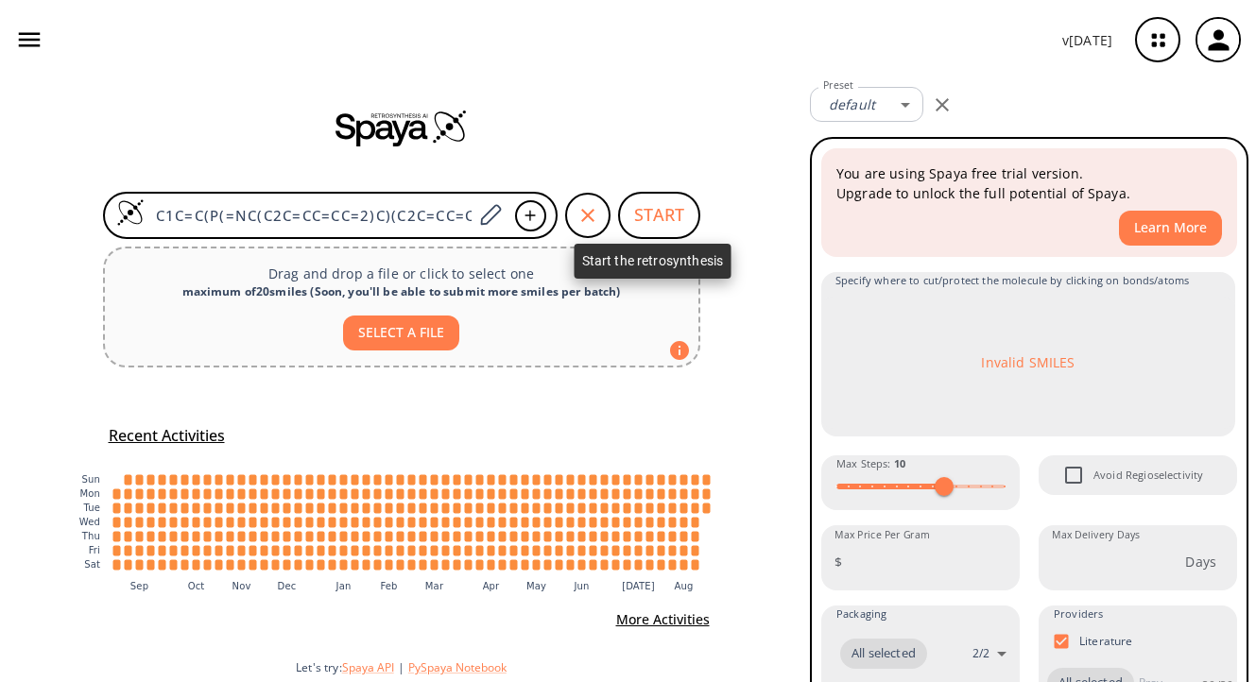
click at [648, 231] on button "START" at bounding box center [659, 215] width 82 height 47
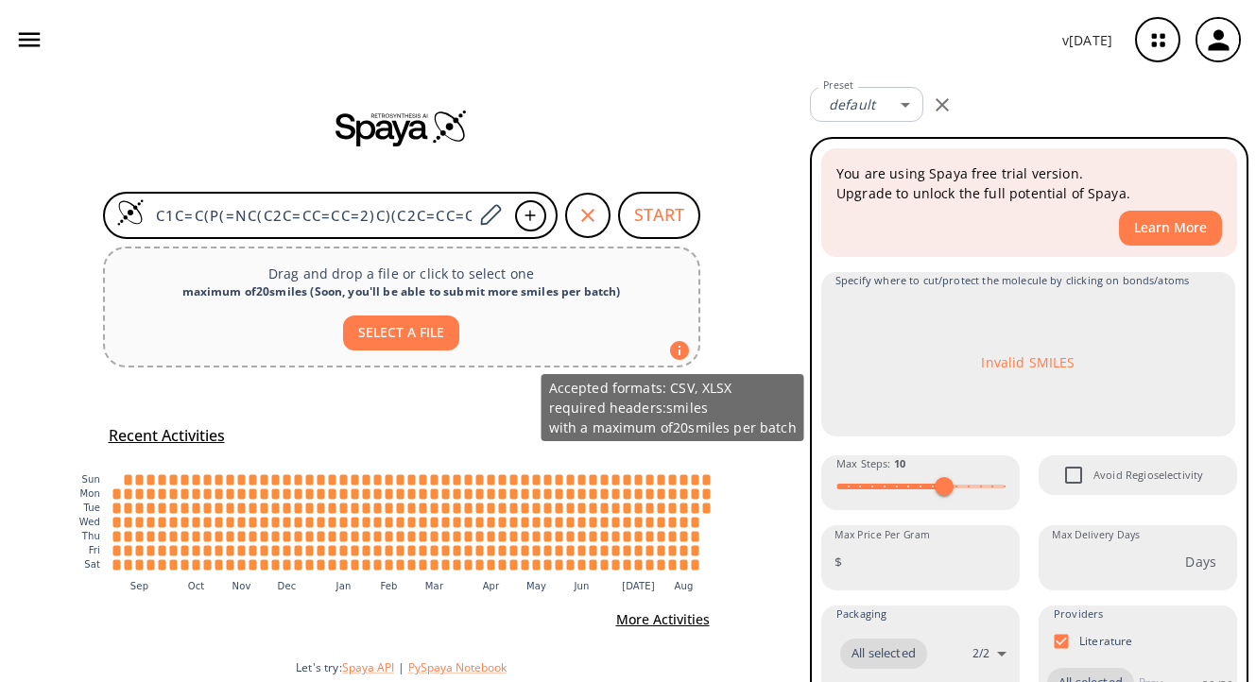
click at [672, 354] on icon at bounding box center [679, 350] width 19 height 19
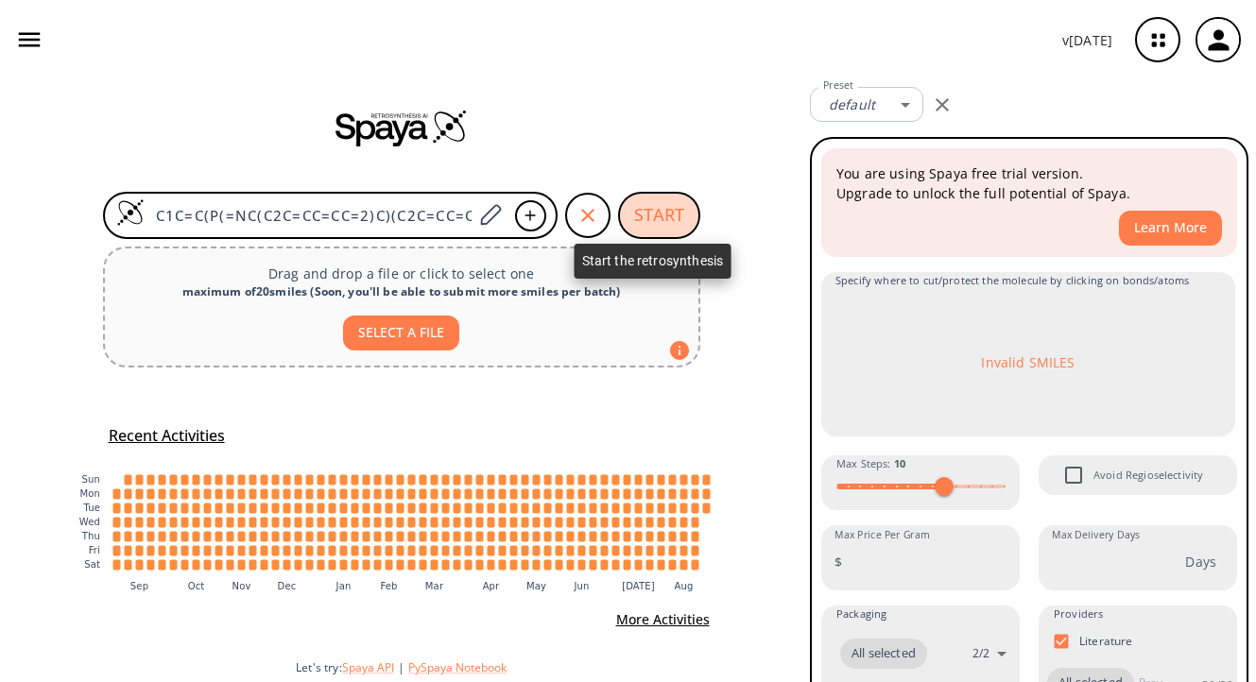
click at [649, 219] on button "START" at bounding box center [659, 215] width 82 height 47
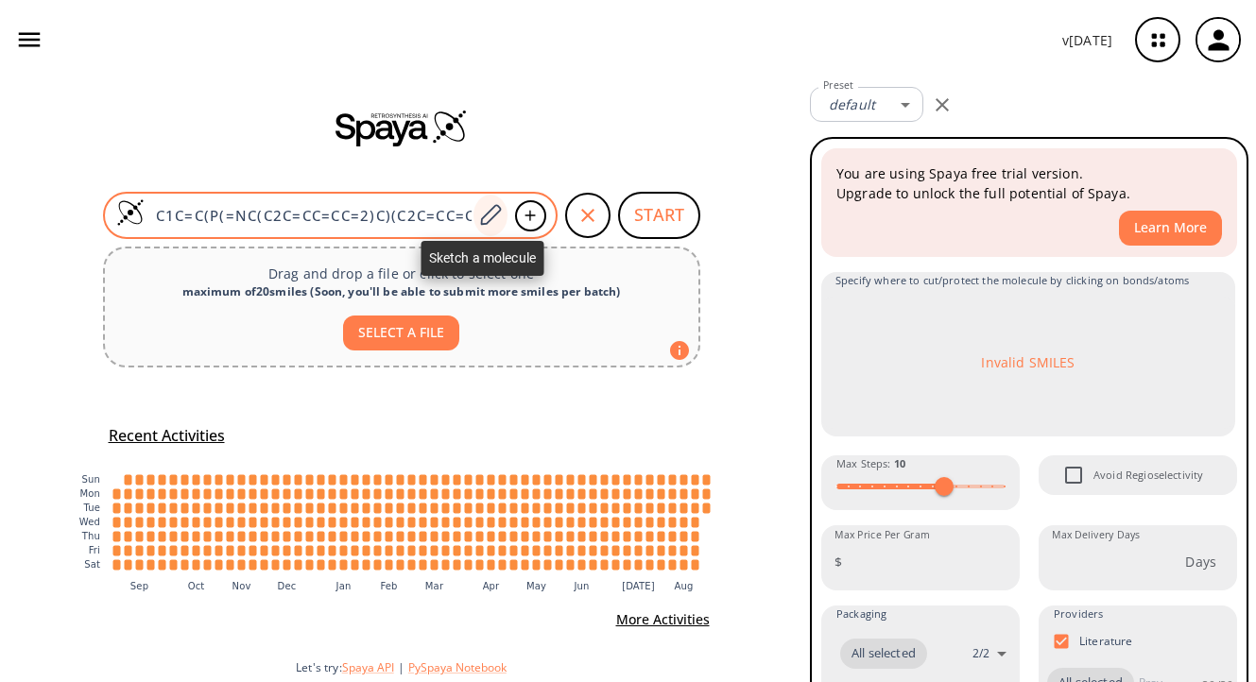
click at [488, 216] on icon at bounding box center [491, 214] width 21 height 21
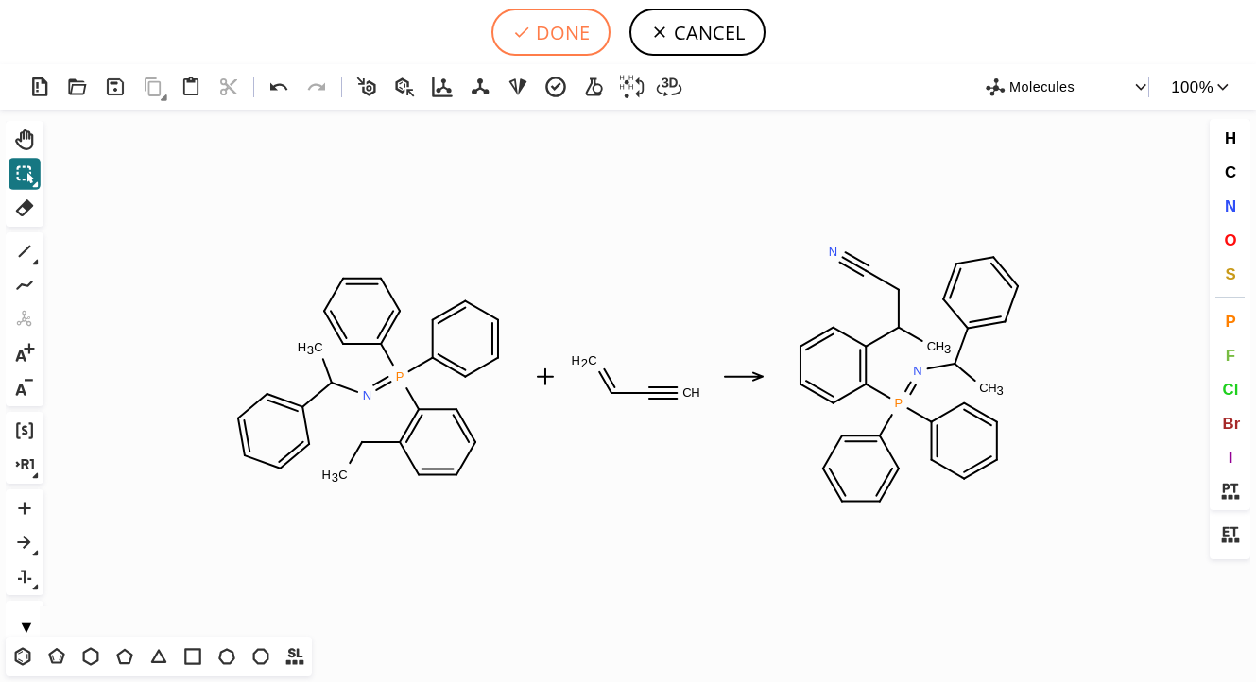
click at [549, 23] on button "DONE" at bounding box center [550, 32] width 119 height 47
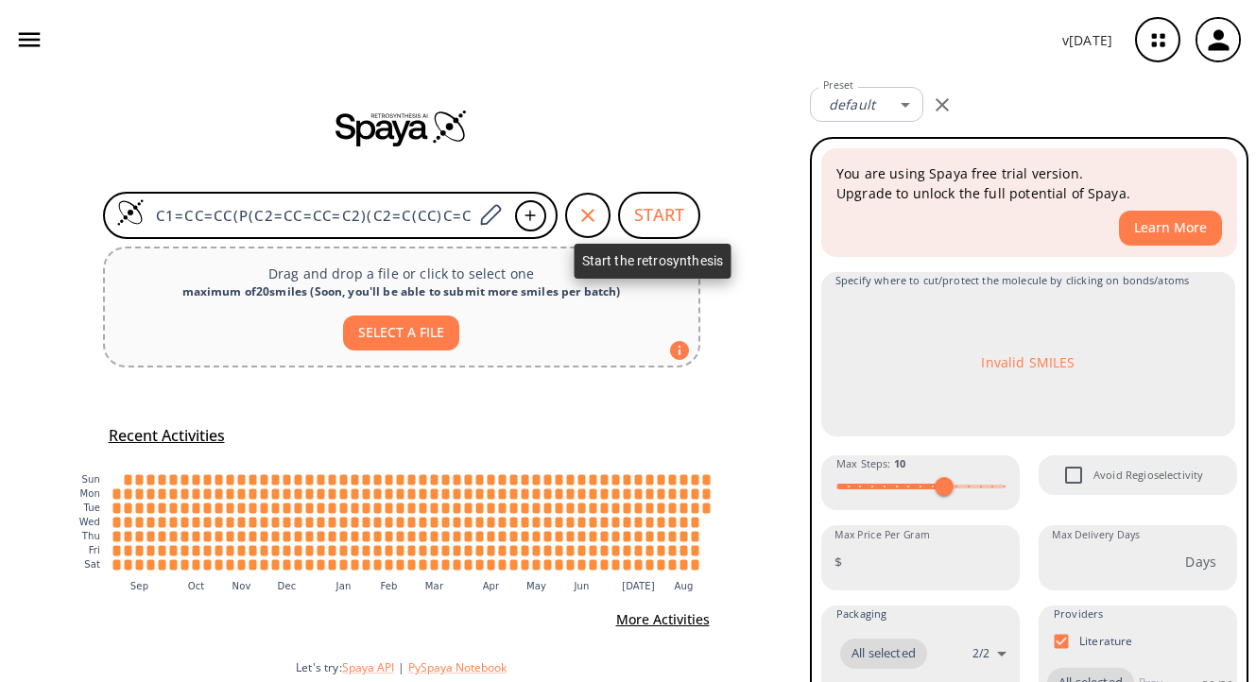
click at [632, 217] on button "START" at bounding box center [659, 215] width 82 height 47
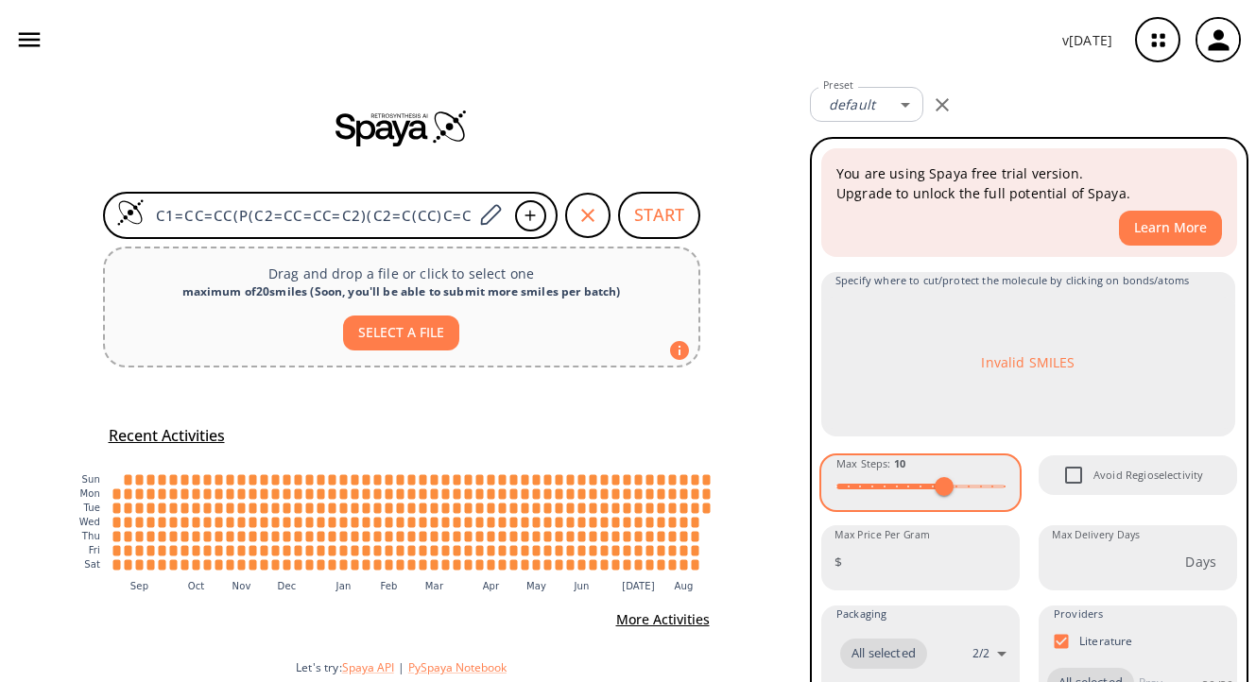
scroll to position [0, 0]
click at [936, 99] on icon "button" at bounding box center [941, 104] width 13 height 13
click at [948, 98] on icon "button" at bounding box center [941, 104] width 13 height 13
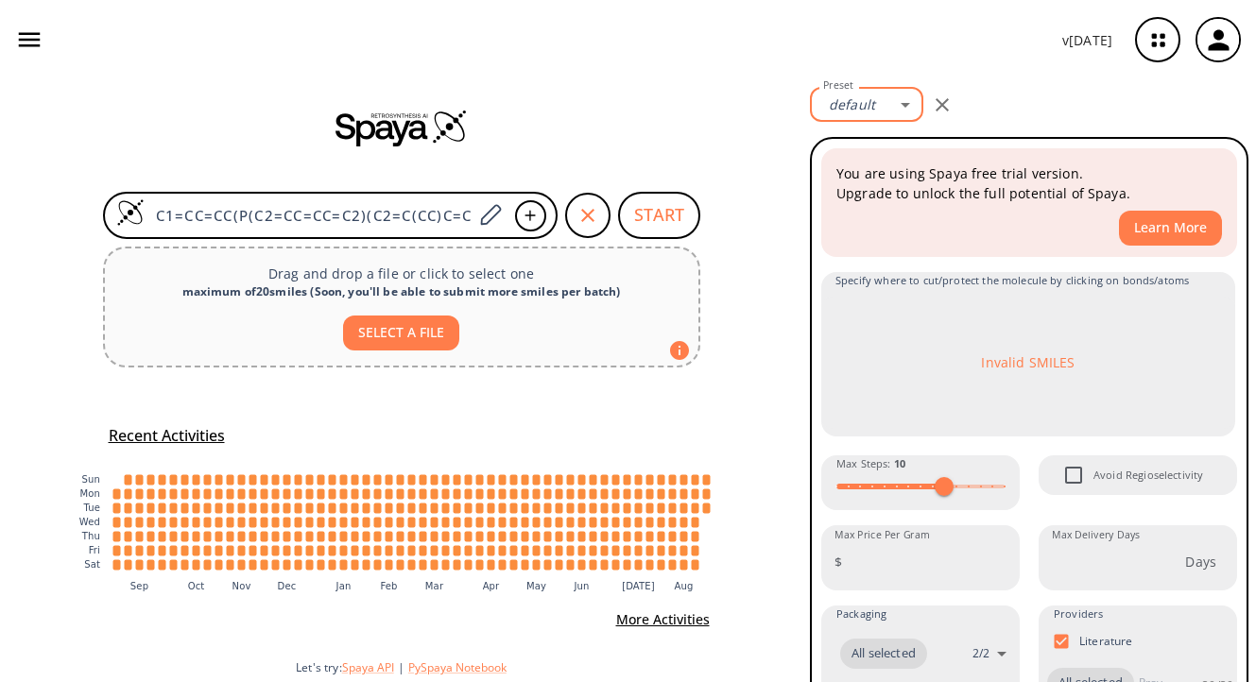
click at [915, 98] on body "v 1.9.36 z x 702013368@njfu.edu.cn Retrosynthesis Activities Projects 0 NEW Una…" at bounding box center [628, 341] width 1256 height 682
click at [681, 229] on div at bounding box center [628, 341] width 1256 height 682
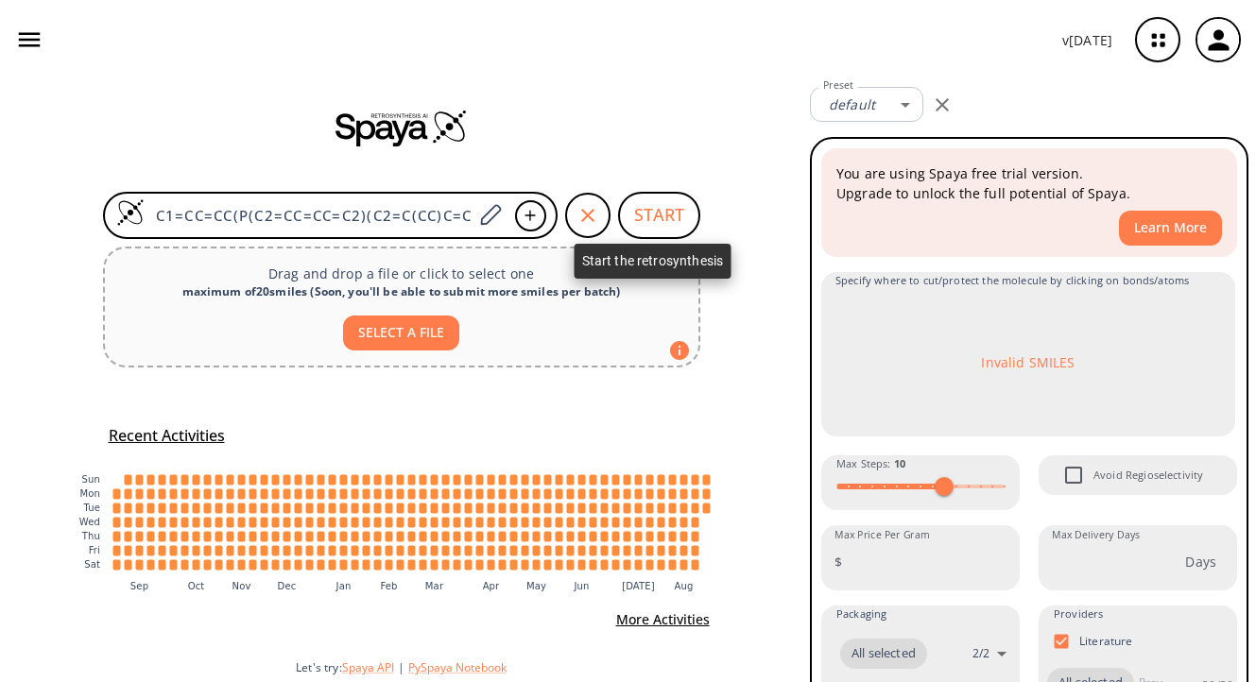
click at [660, 217] on button "START" at bounding box center [659, 215] width 82 height 47
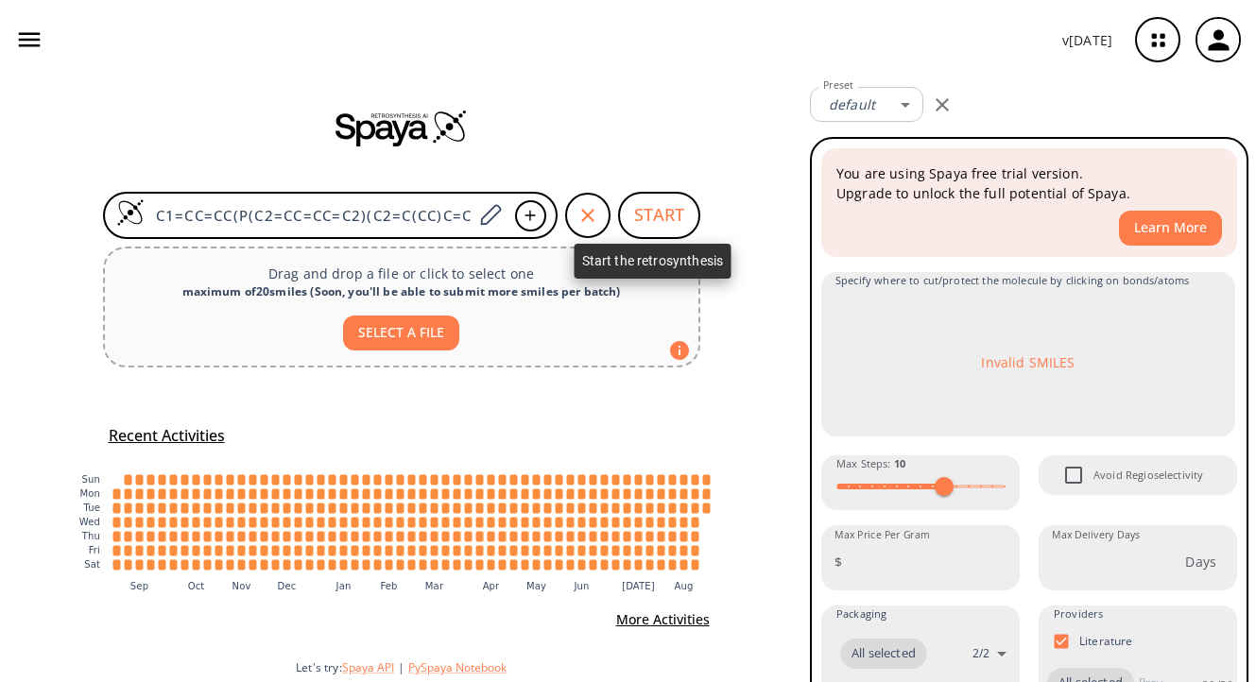
click at [660, 217] on button "START" at bounding box center [659, 215] width 82 height 47
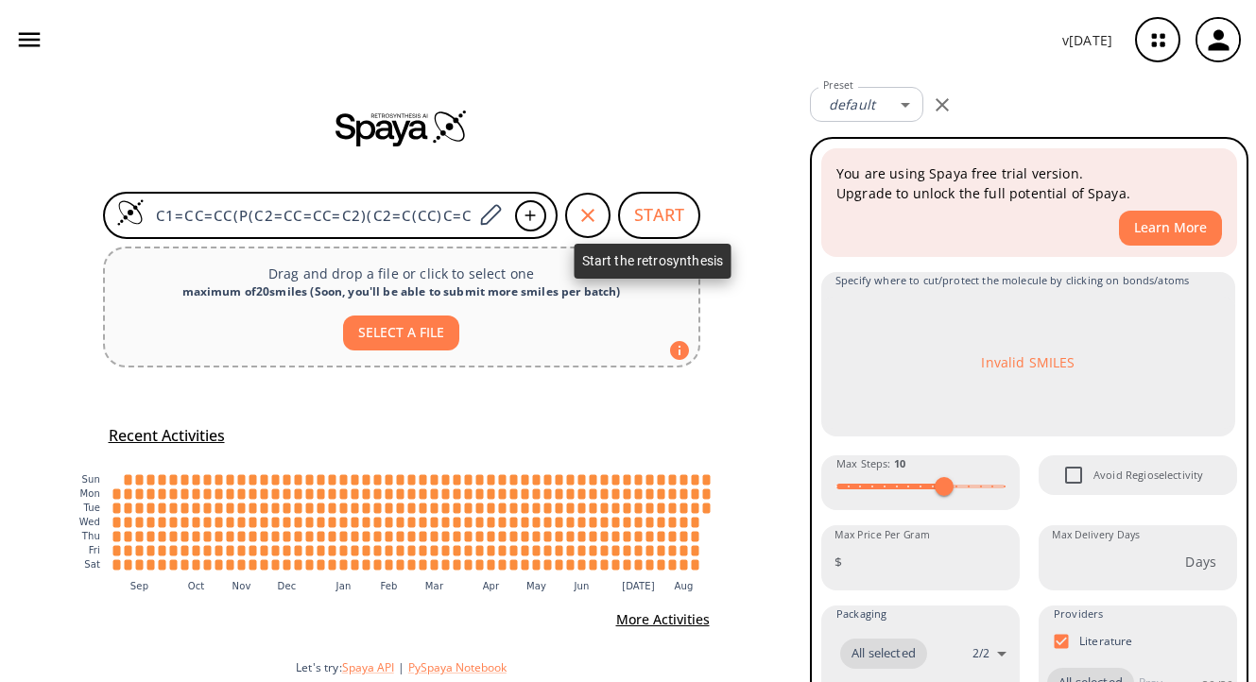
click at [660, 217] on button "START" at bounding box center [659, 215] width 82 height 47
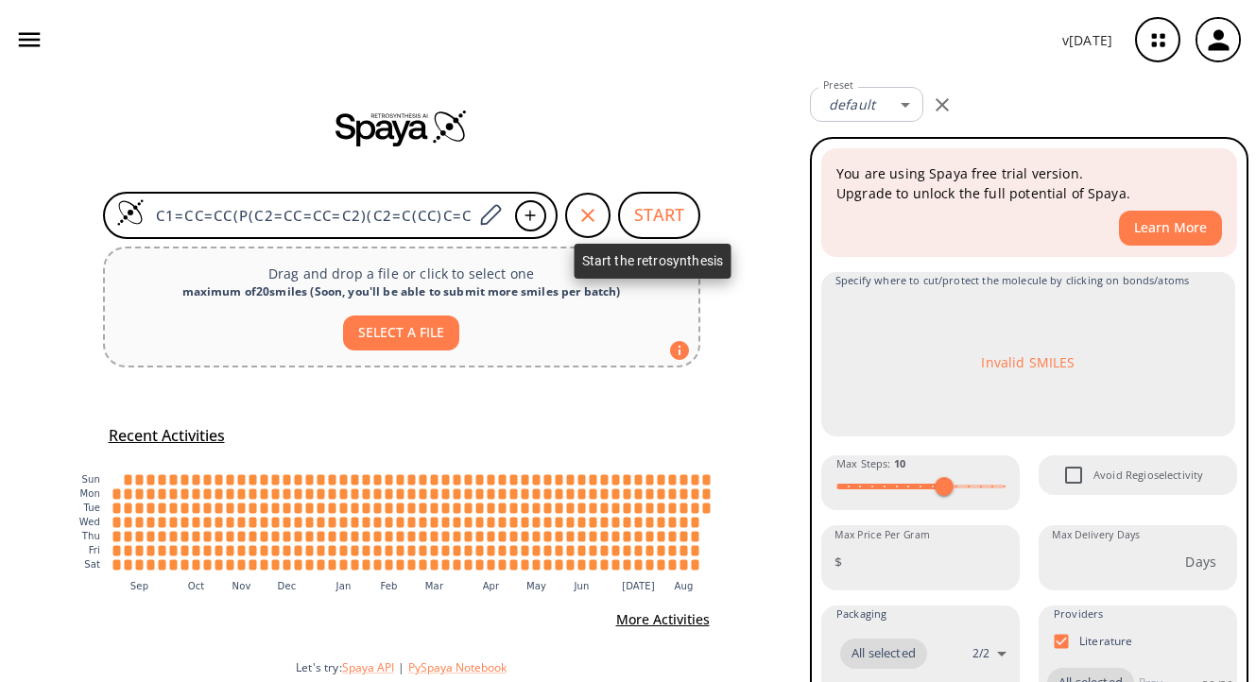
click at [660, 217] on button "START" at bounding box center [659, 215] width 82 height 47
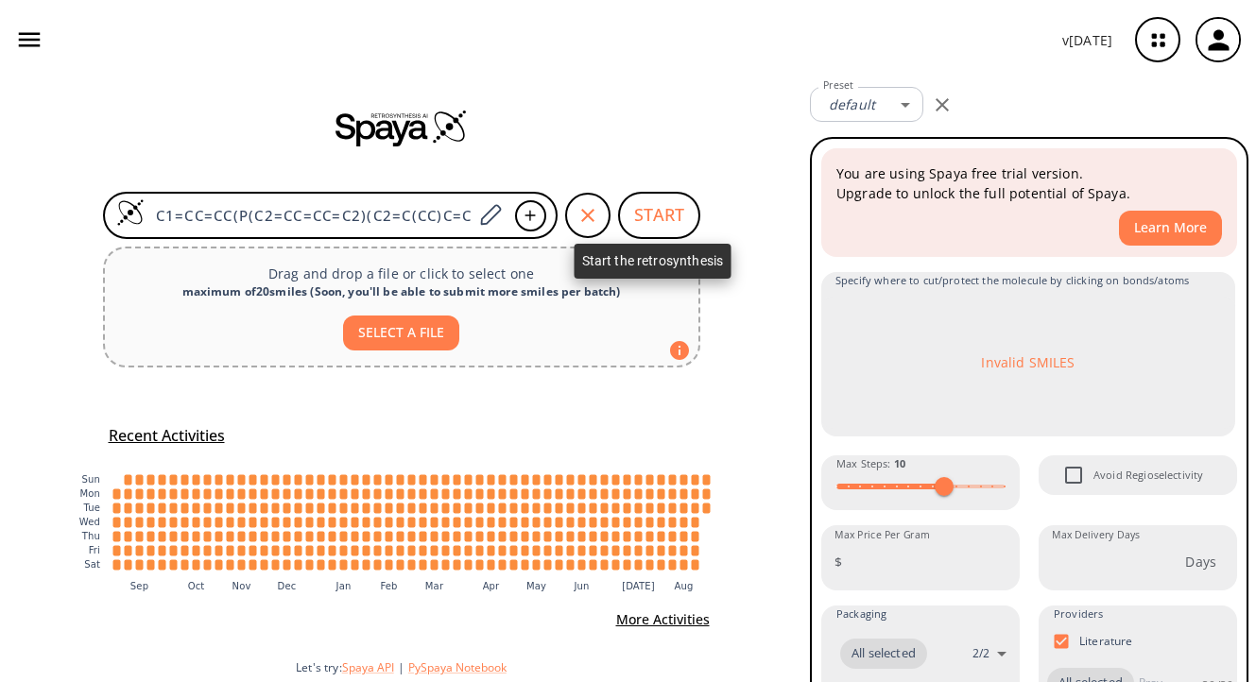
click at [660, 217] on button "START" at bounding box center [659, 215] width 82 height 47
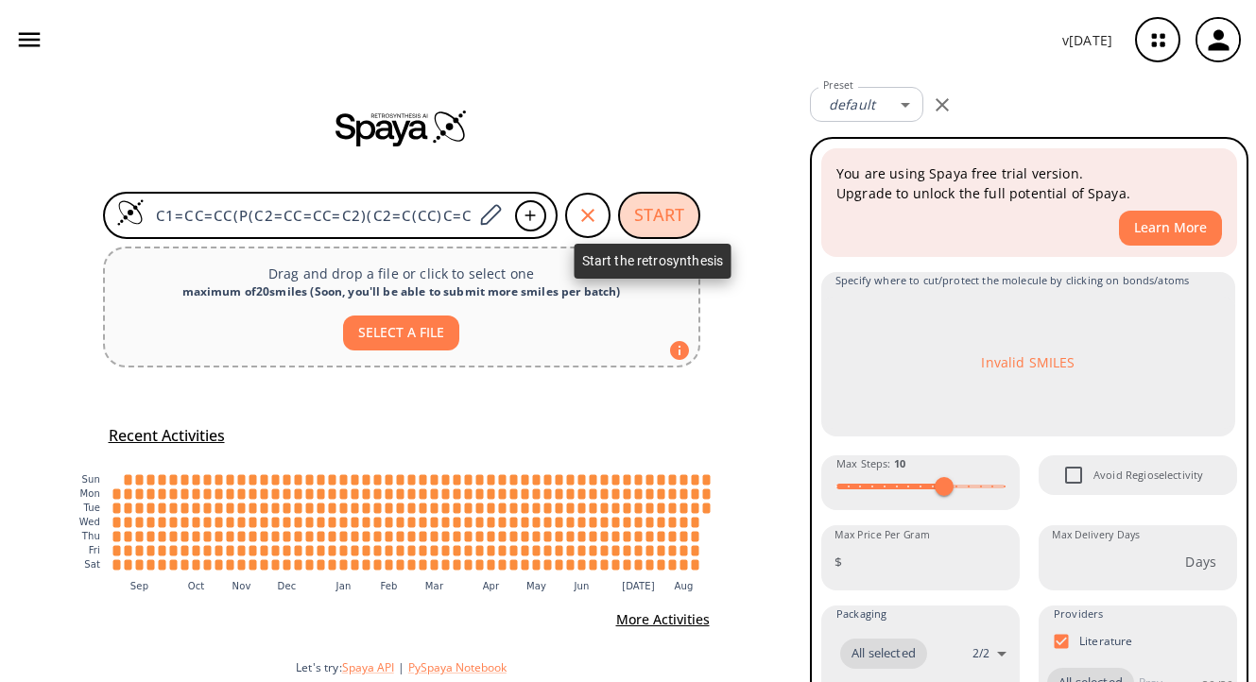
click at [635, 218] on button "START" at bounding box center [659, 215] width 82 height 47
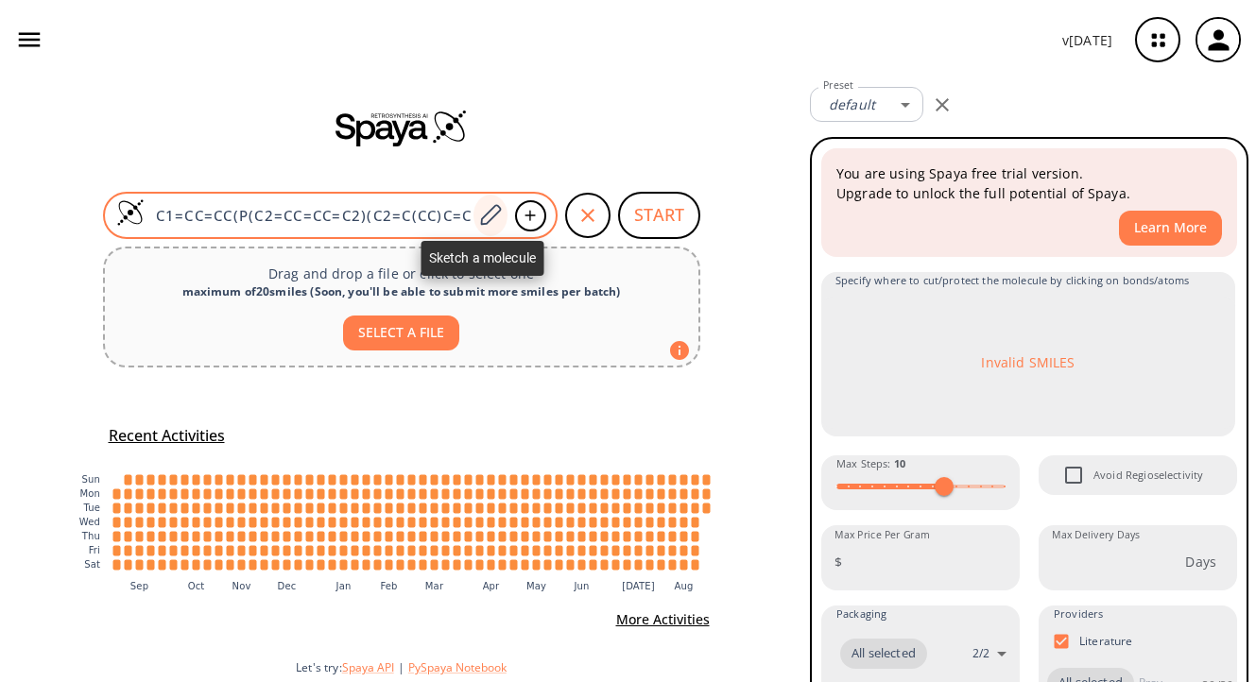
click at [492, 216] on icon at bounding box center [490, 215] width 26 height 25
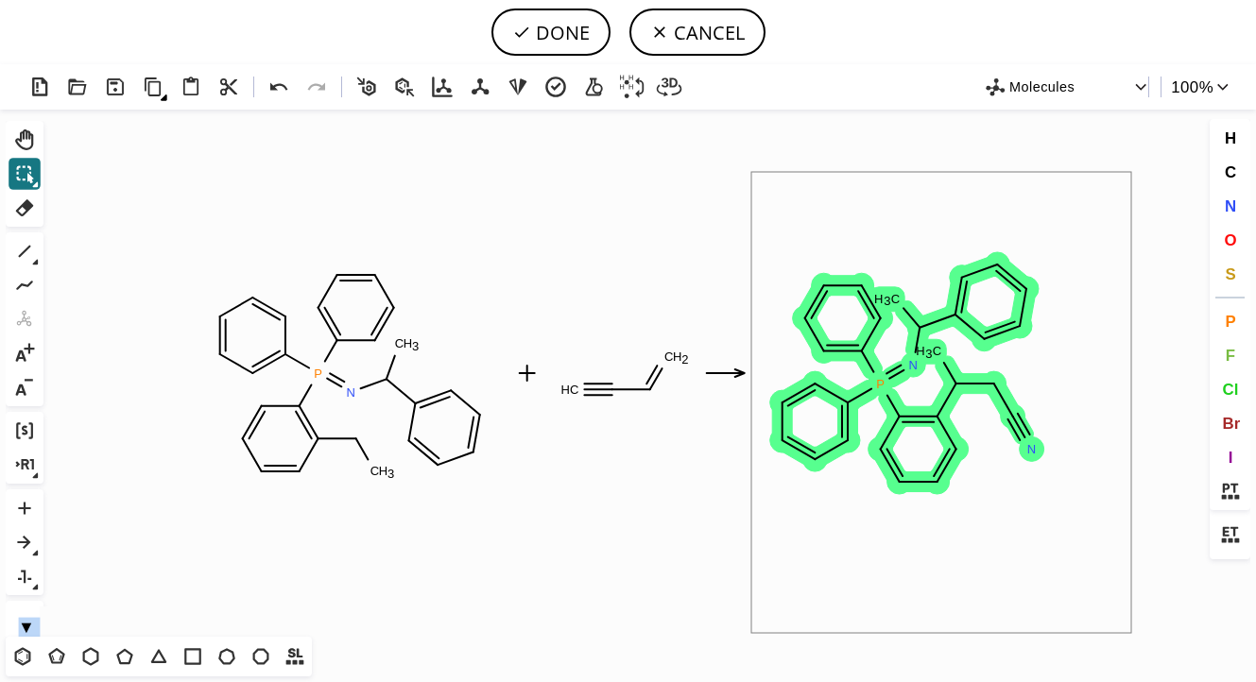
drag, startPoint x: 751, startPoint y: 172, endPoint x: 1140, endPoint y: 672, distance: 633.0
click at [1140, 672] on div "Created with Raphaël 2.3.0 P C H 3 N C H 3 C H C H 2 P N C H 3 N C H 3 Molecule…" at bounding box center [628, 373] width 1256 height 618
click at [938, 189] on icon at bounding box center [941, 181] width 19 height 19
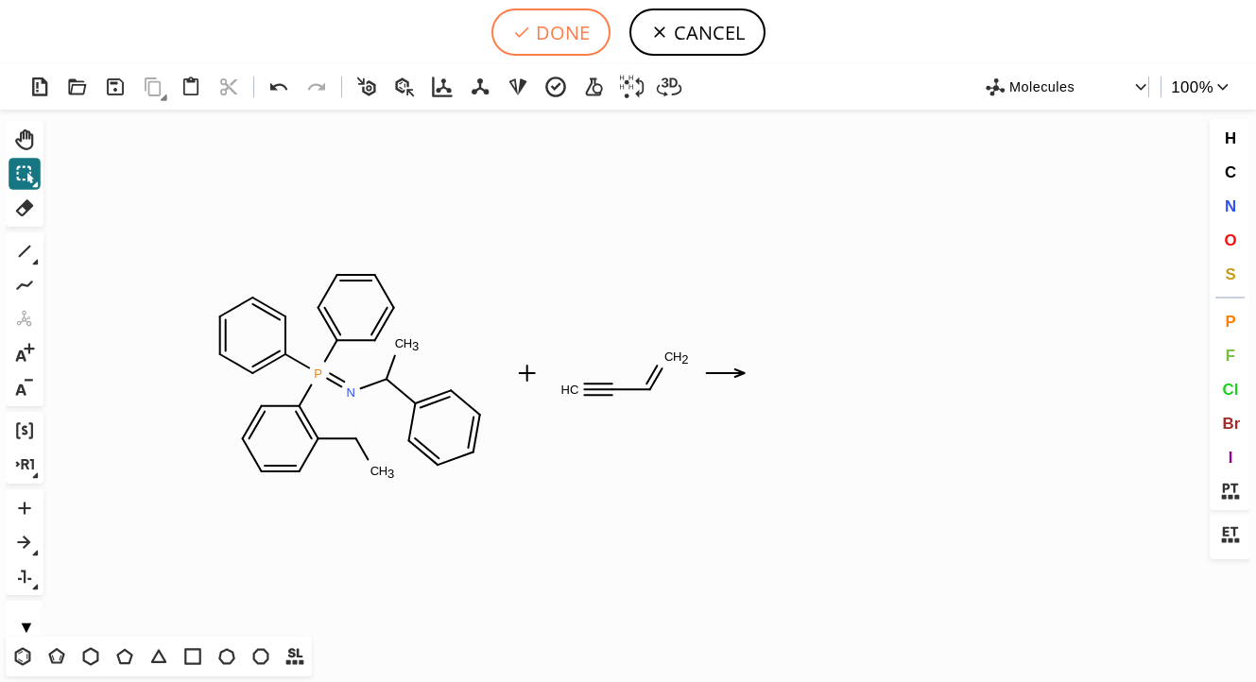
click at [557, 23] on button "DONE" at bounding box center [550, 32] width 119 height 47
type input "C1C=C(P(=NC(C2C=CC=CC=2)C)(C2C=CC=CC=2CC)C2C=CC=CC=2)C=CC=1.C(C=C)#C>>"
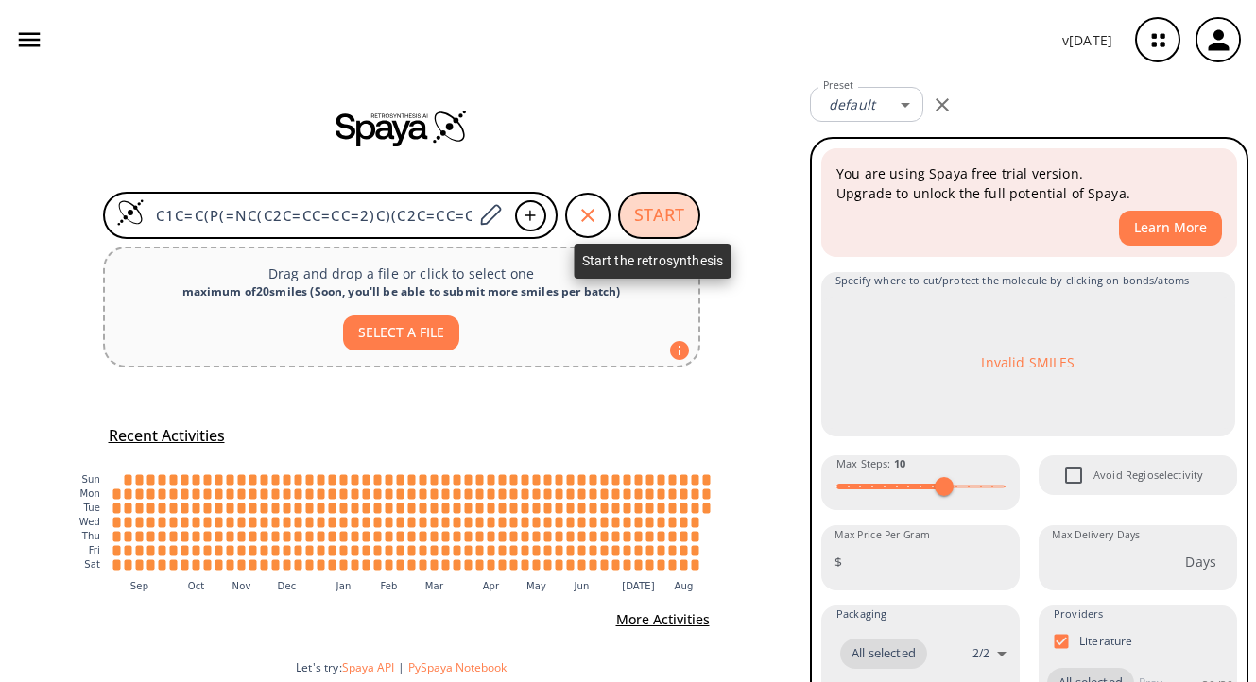
click at [653, 197] on button "START" at bounding box center [659, 215] width 82 height 47
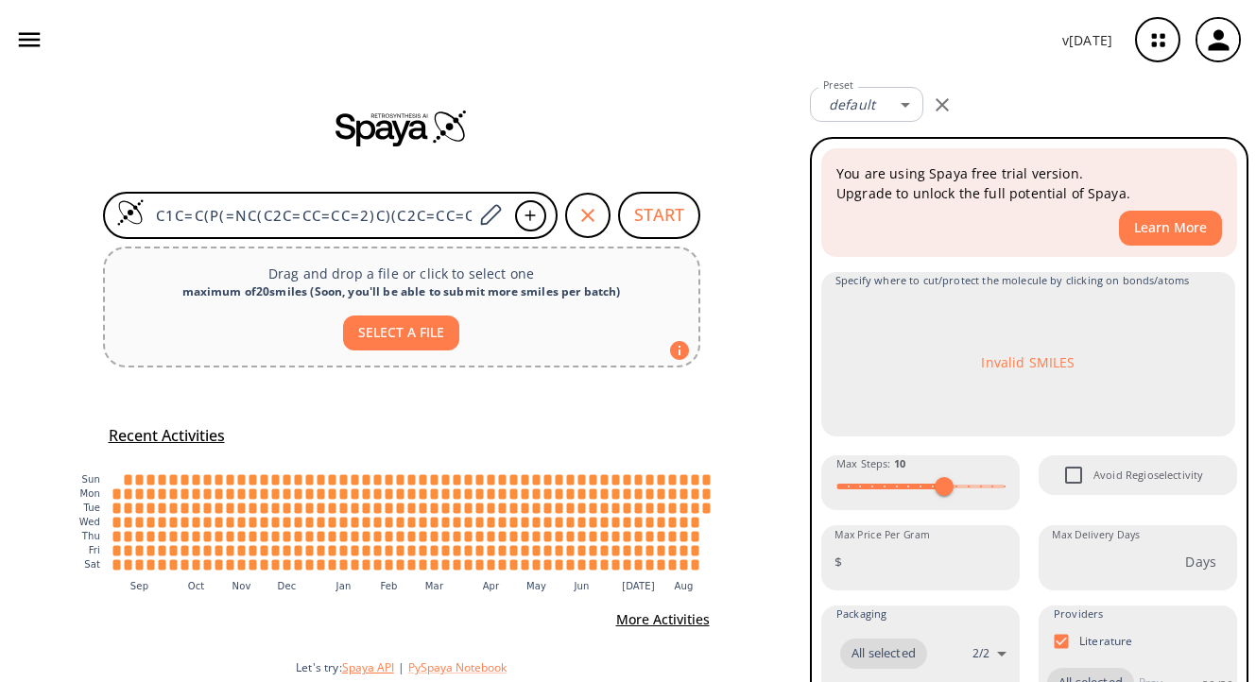
click at [365, 668] on button "Spaya API" at bounding box center [368, 668] width 52 height 16
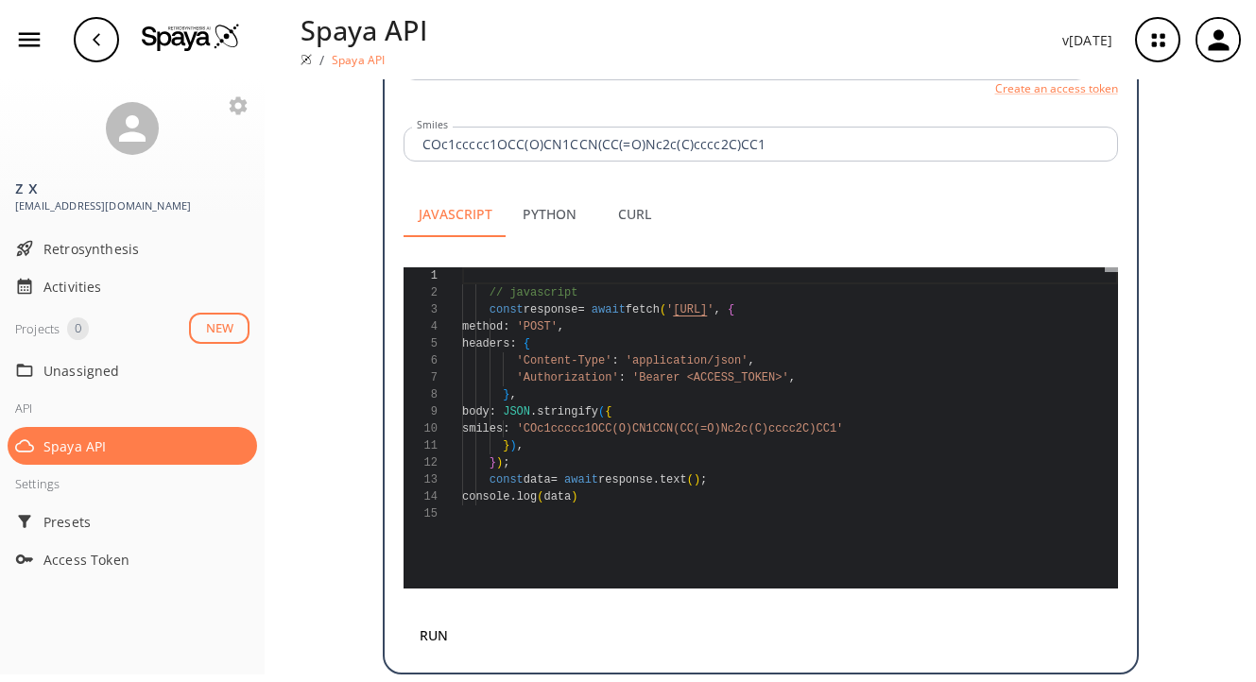
scroll to position [565, 0]
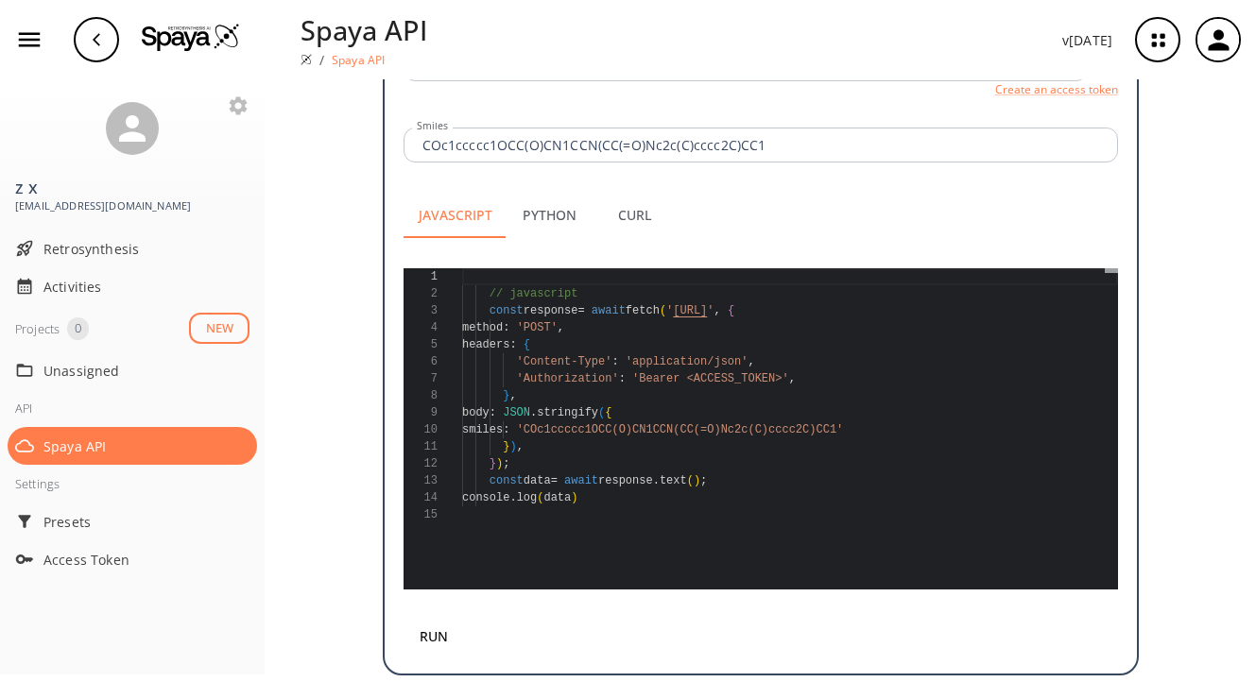
click at [540, 198] on button "Python" at bounding box center [549, 215] width 85 height 45
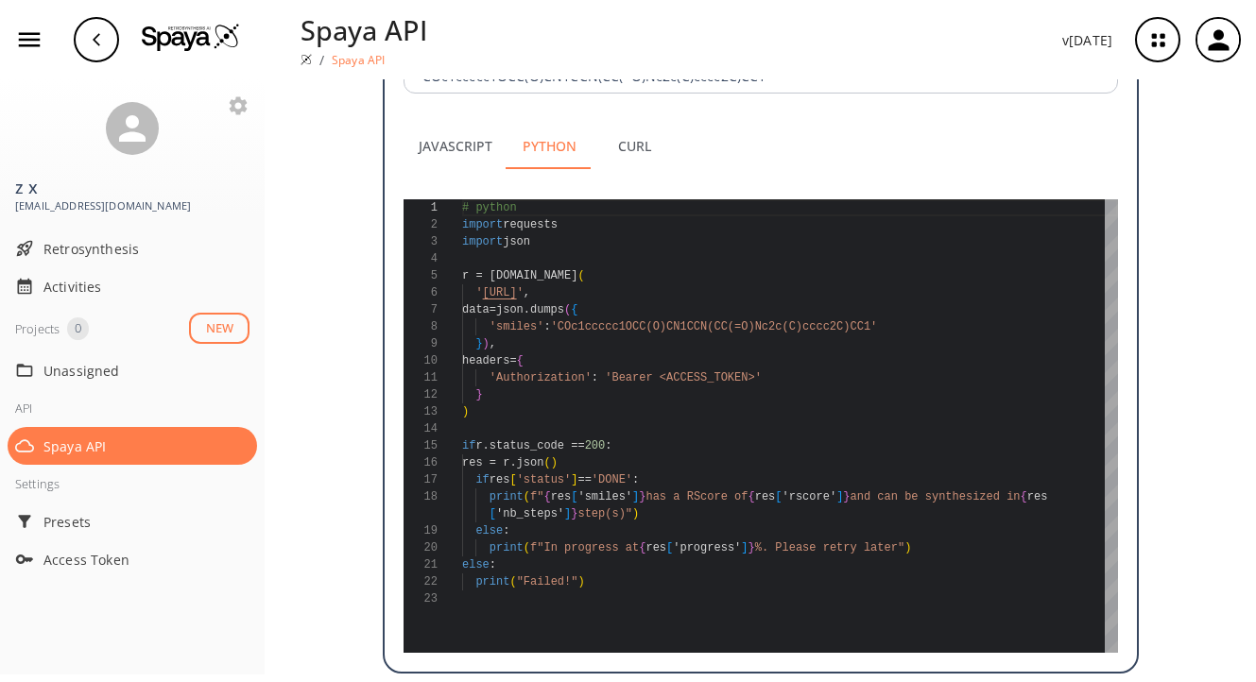
scroll to position [633, 0]
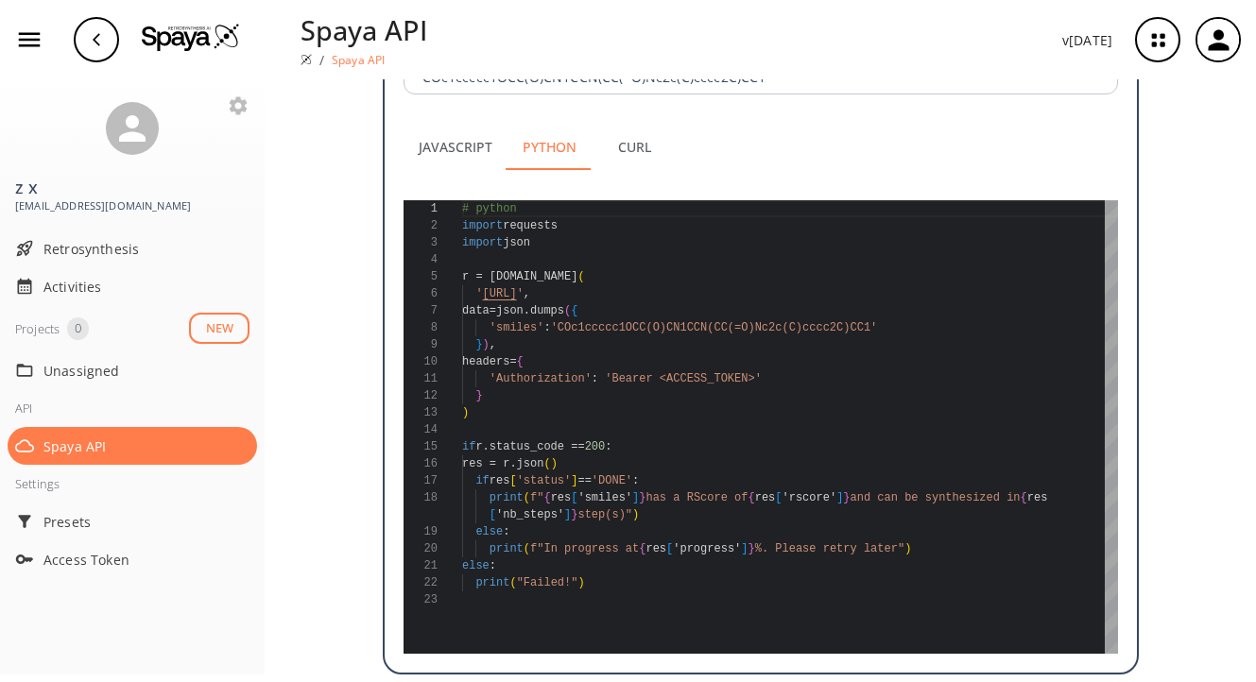
click at [618, 125] on button "Curl" at bounding box center [634, 147] width 85 height 45
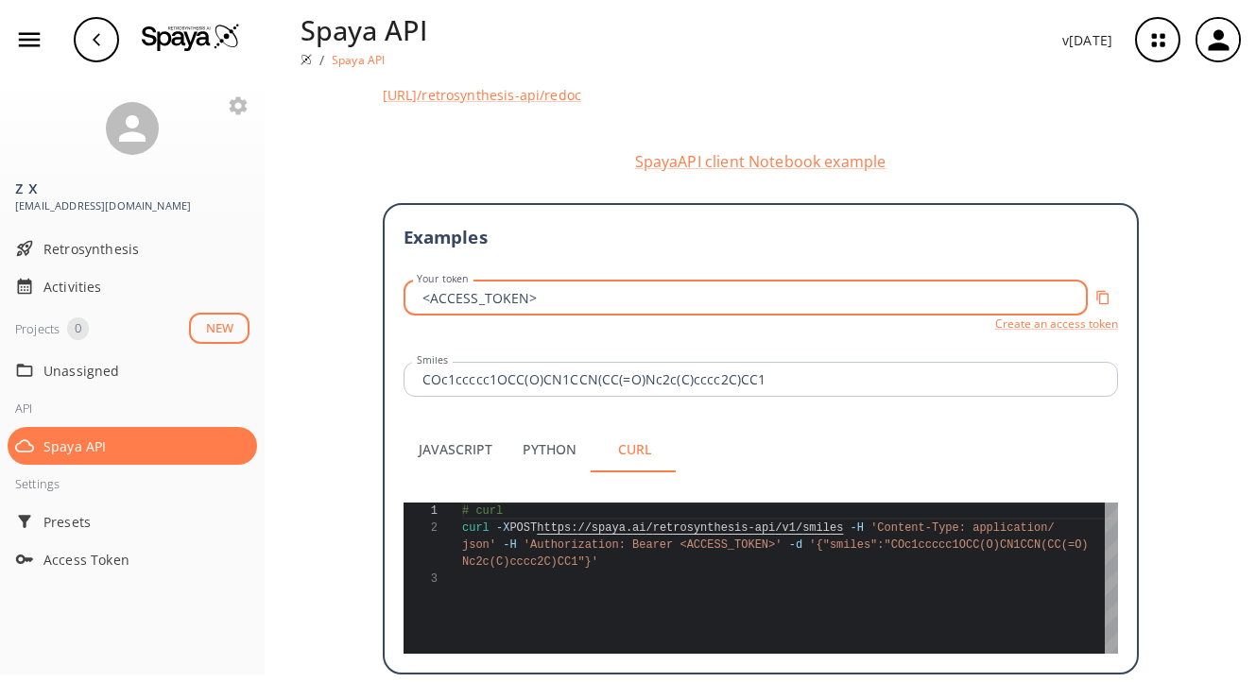
scroll to position [0, 0]
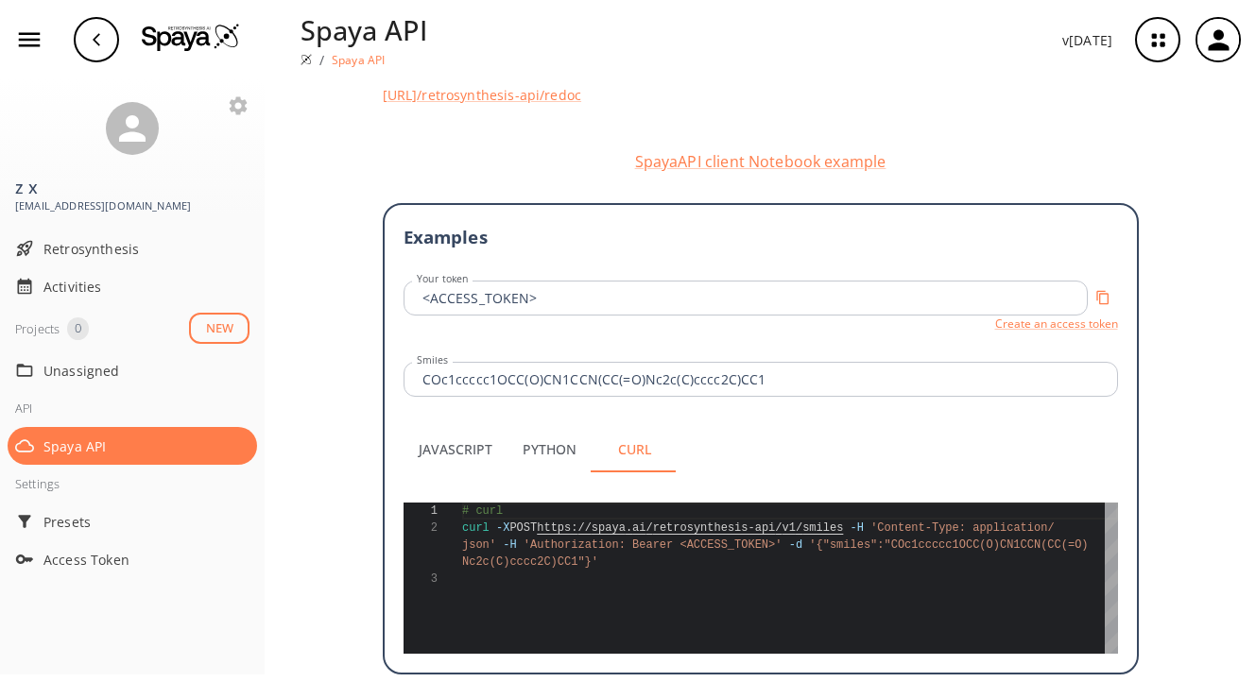
click at [557, 427] on button "Python" at bounding box center [549, 449] width 85 height 45
